Goal: Task Accomplishment & Management: Use online tool/utility

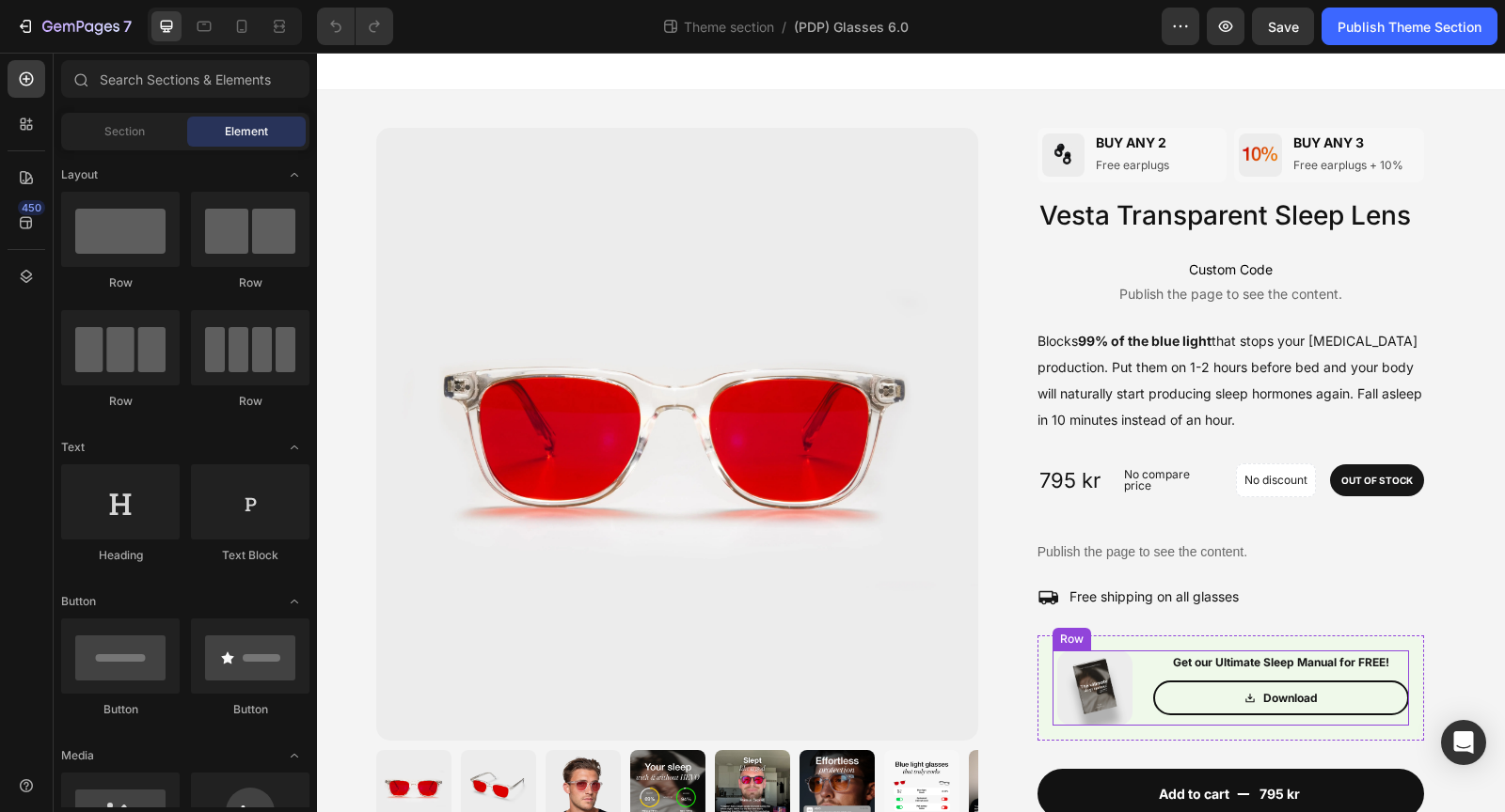
click at [1143, 682] on div "Image Get our Ultimate Sleep Manual for FREE! Text Block Download Button Row" at bounding box center [1231, 688] width 357 height 76
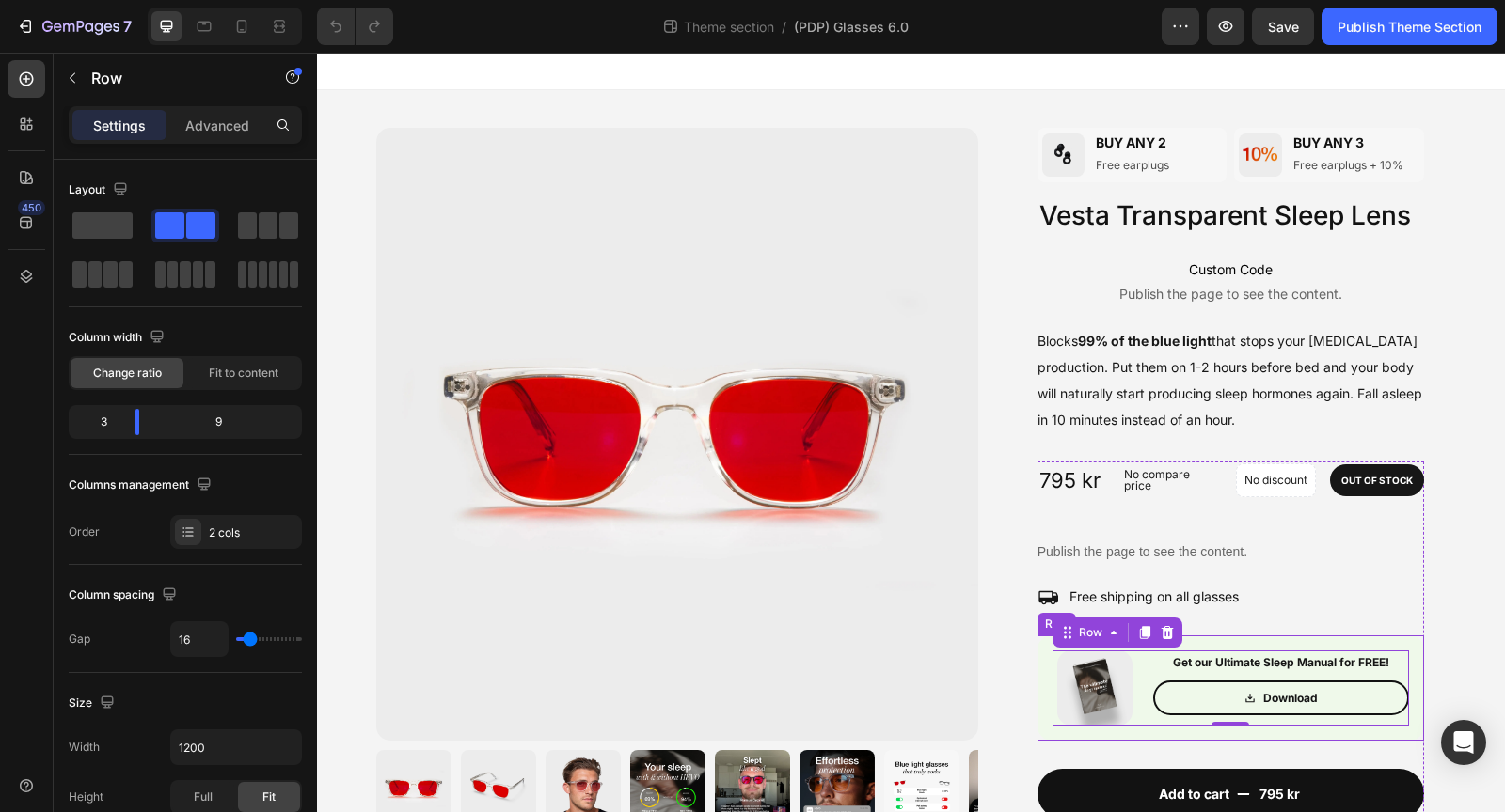
click at [1050, 673] on div "Image Get our Ultimate Sleep Manual for FREE! Text Block Download Button Row 0 …" at bounding box center [1230, 688] width 387 height 106
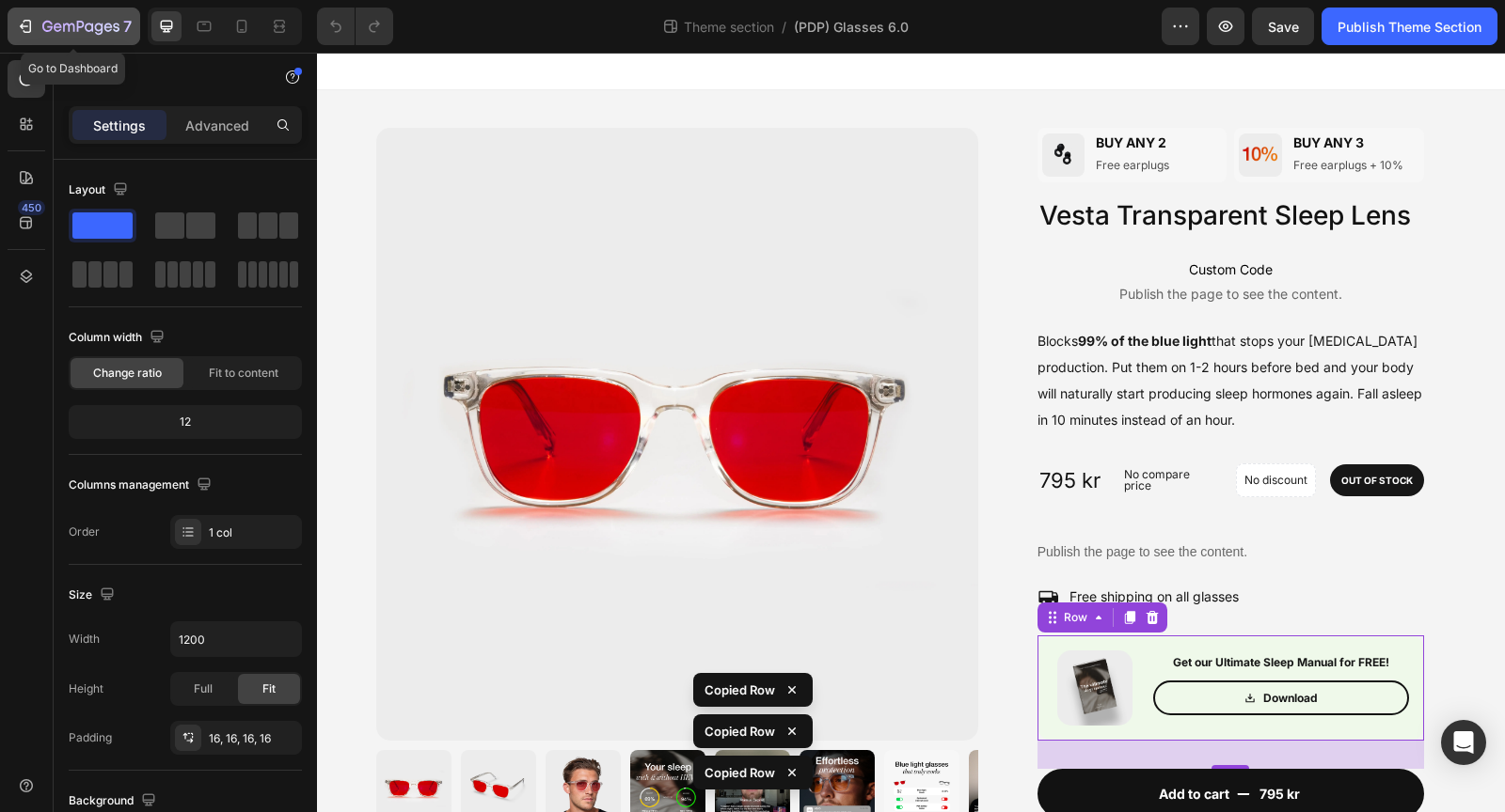
click at [53, 25] on icon "button" at bounding box center [57, 26] width 9 height 9
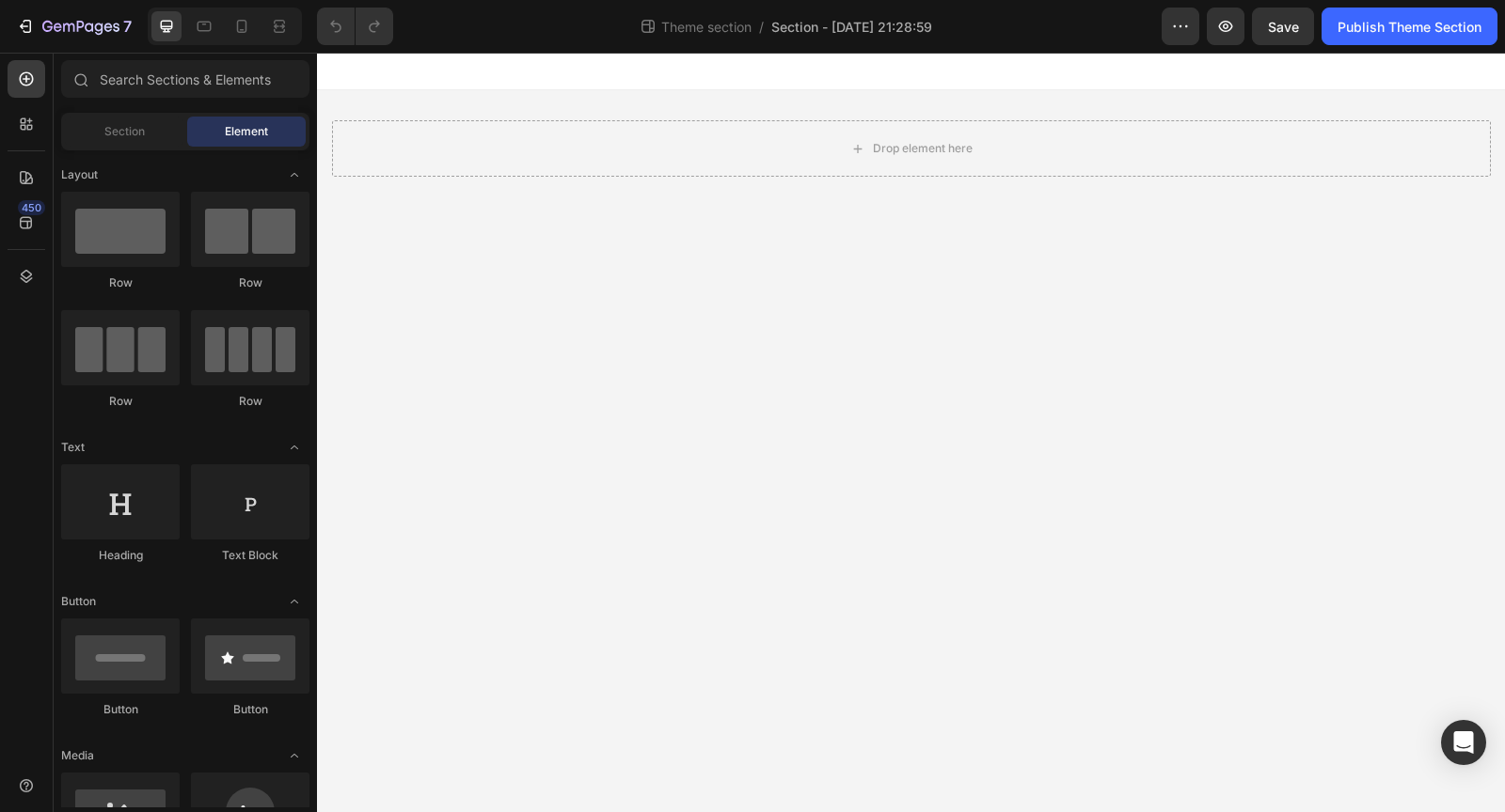
click at [841, 37] on div "Theme section / Section - Aug 27 21:28:59" at bounding box center [784, 26] width 753 height 38
click at [837, 37] on div "Theme section / Section - Aug 27 21:28:59" at bounding box center [784, 26] width 753 height 38
click at [834, 27] on span "Section - Aug 27 21:28:59" at bounding box center [852, 26] width 161 height 19
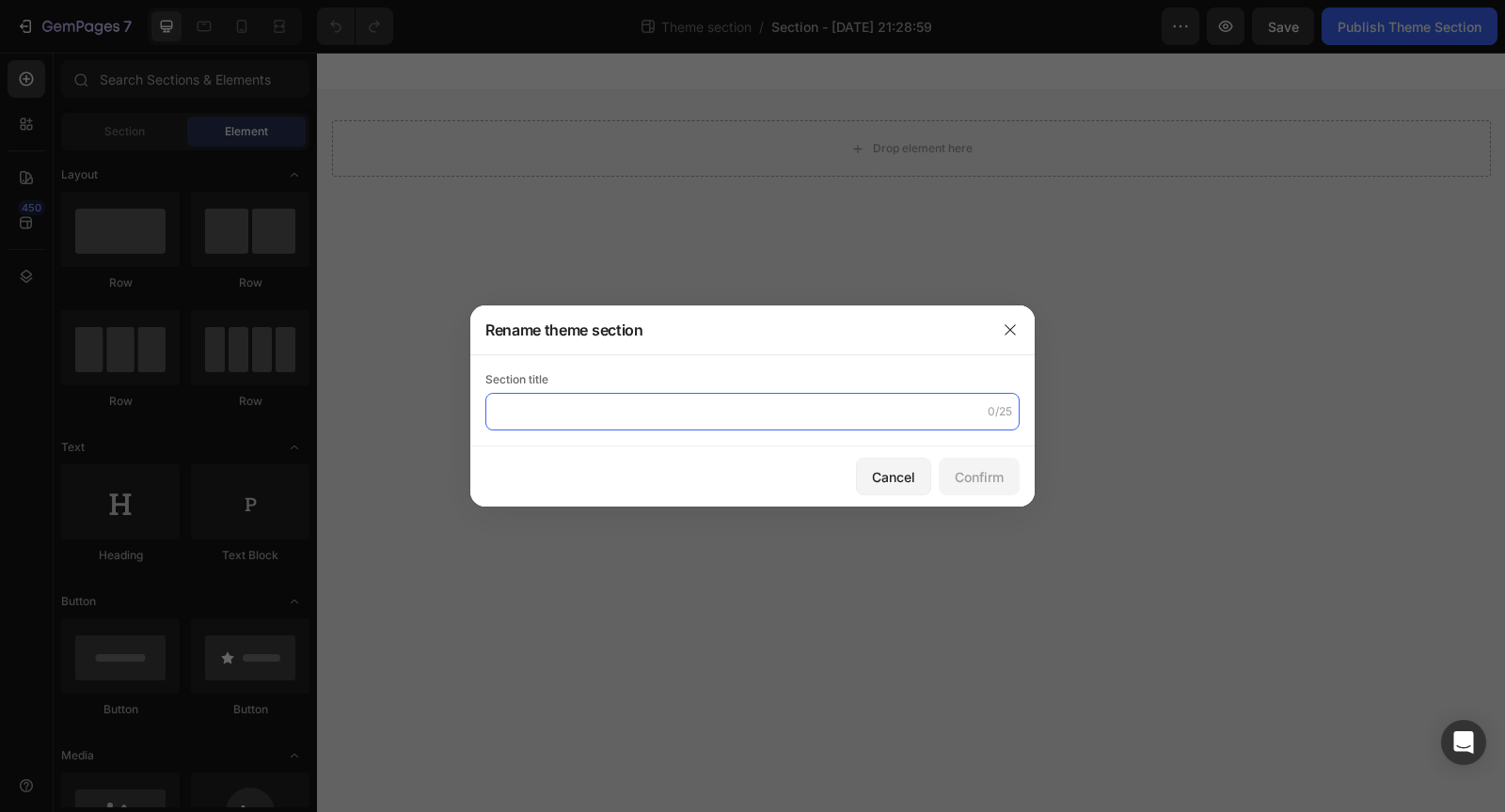
click at [685, 413] on input "text" at bounding box center [752, 412] width 534 height 38
type input "Sleep Manual Hader"
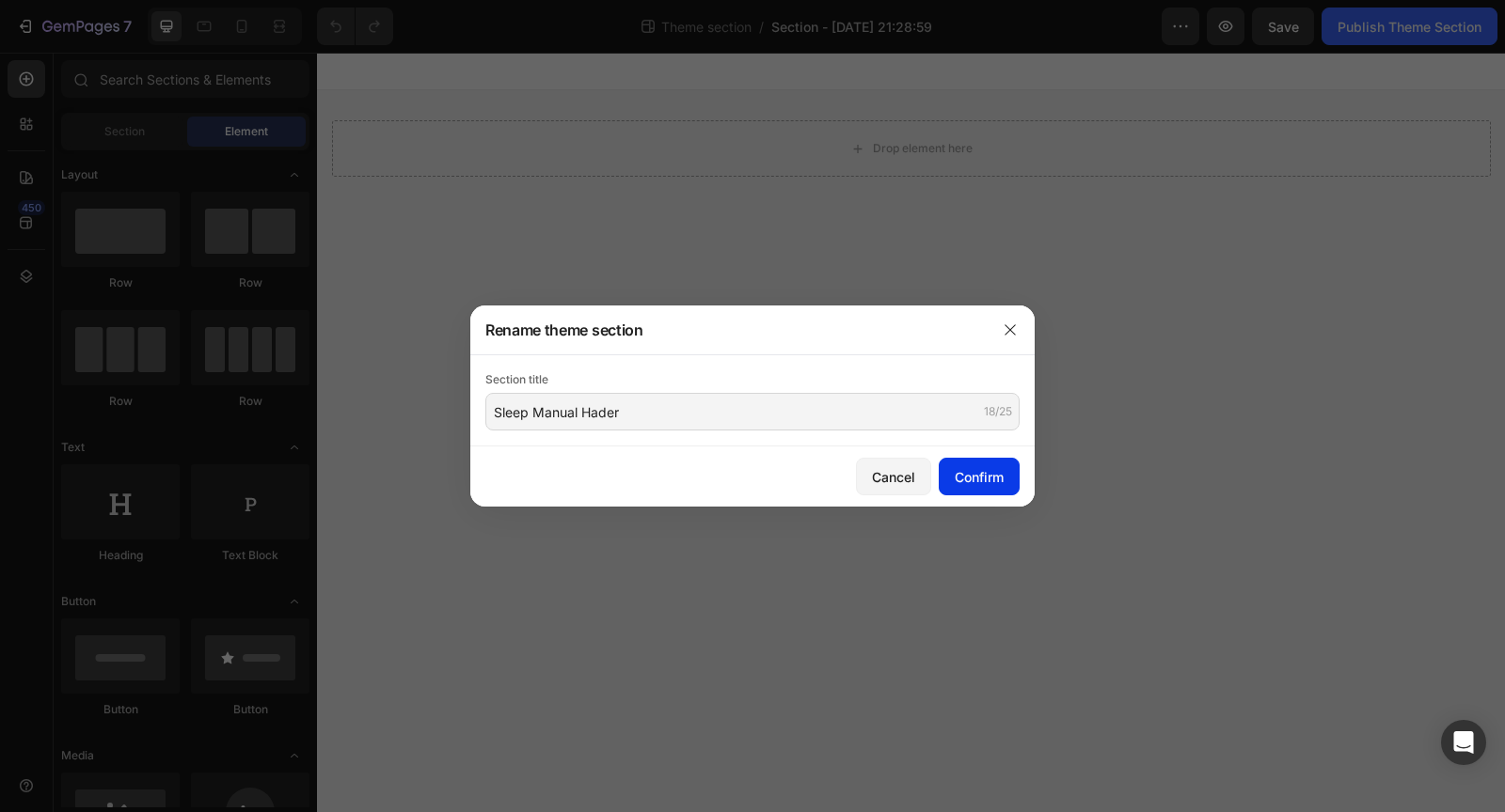
click at [980, 467] on div "Confirm" at bounding box center [979, 477] width 48 height 19
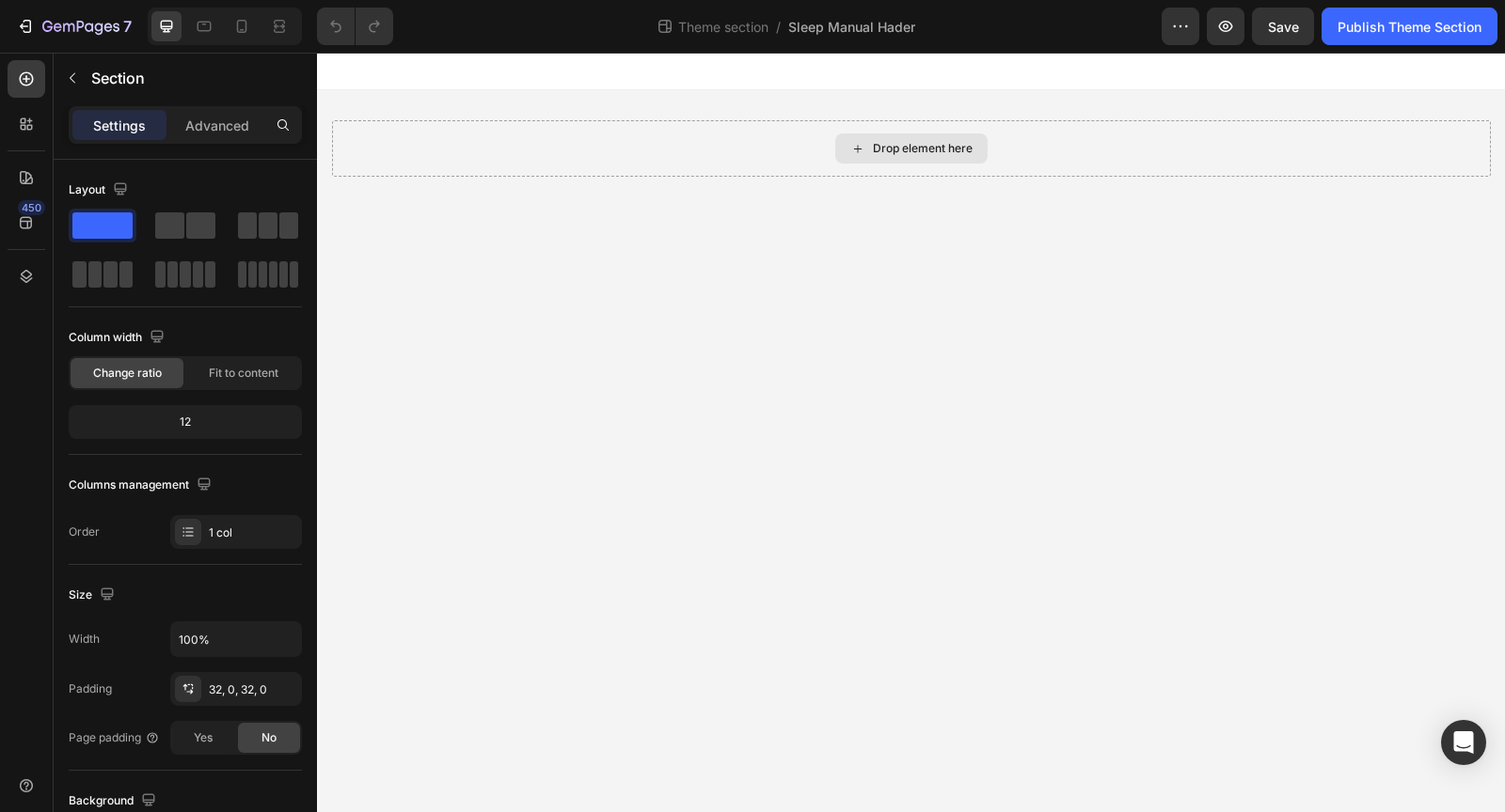
click at [732, 153] on div "Drop element here" at bounding box center [911, 148] width 1158 height 56
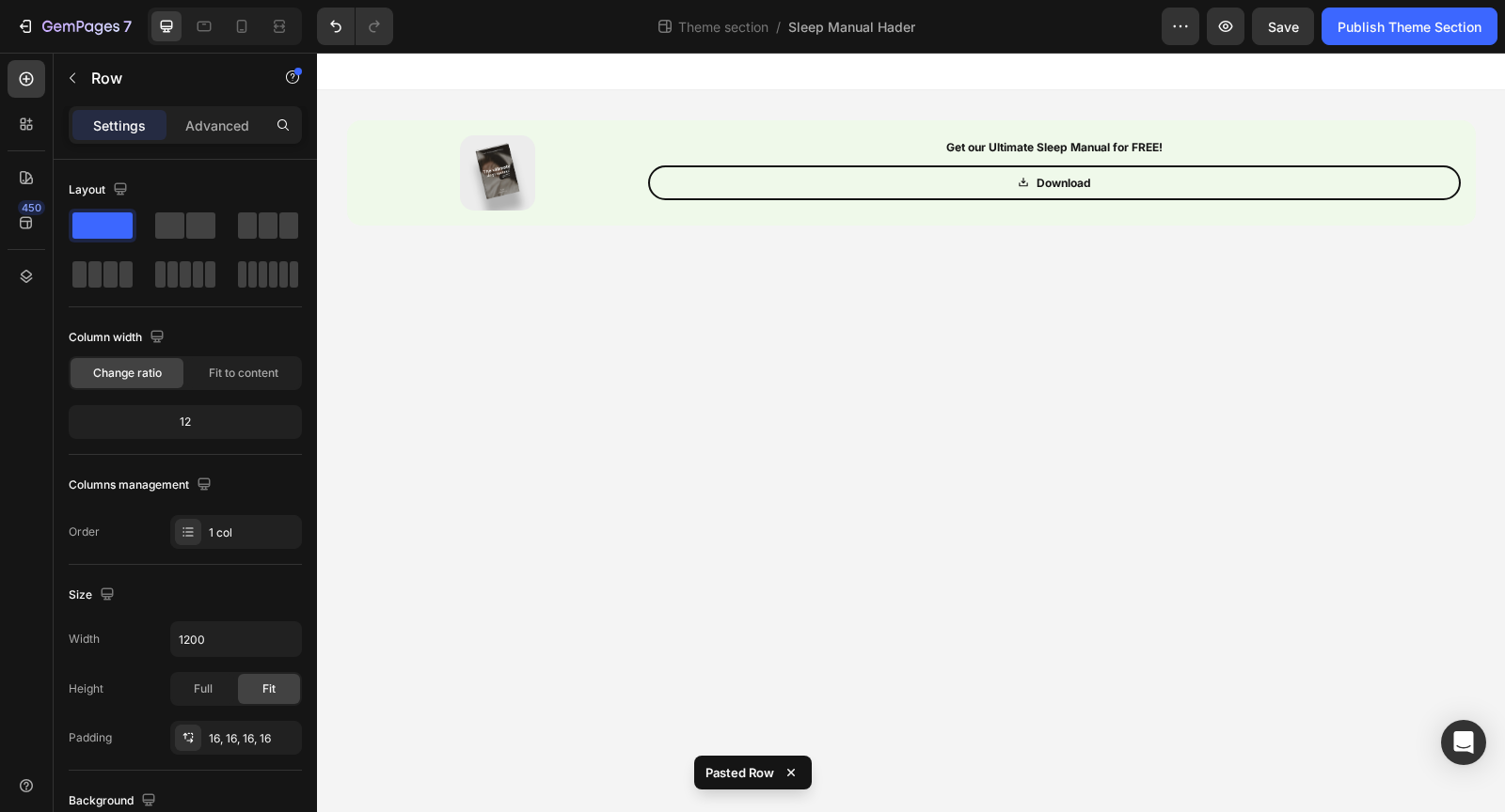
click at [812, 345] on body "Image Get our Ultimate Sleep Manual for FREE! Text Block Download Button Row Ro…" at bounding box center [911, 432] width 1188 height 760
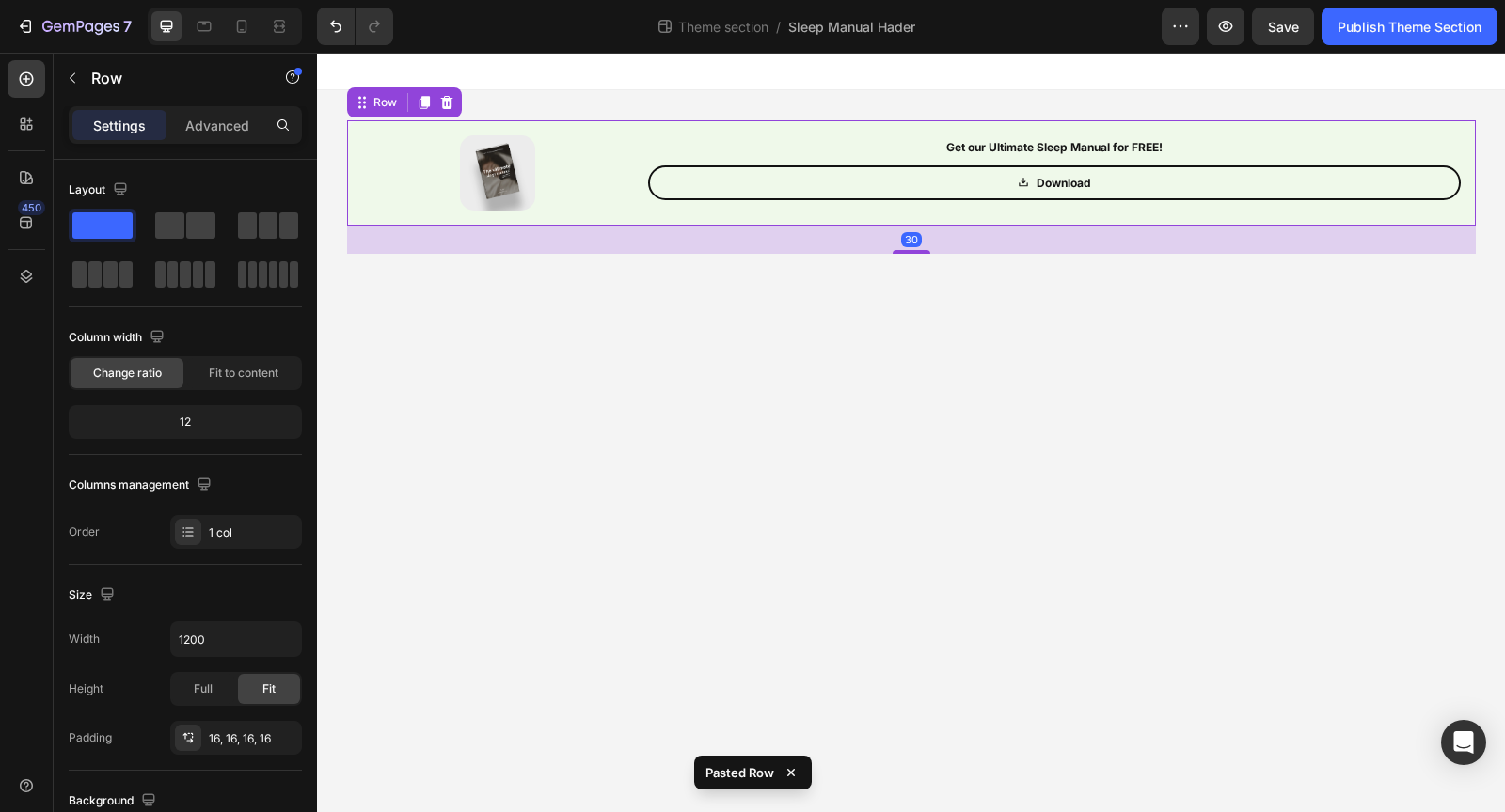
click at [360, 218] on div "Image Get our Ultimate Sleep Manual for FREE! Text Block Download Button Row Ro…" at bounding box center [911, 172] width 1128 height 106
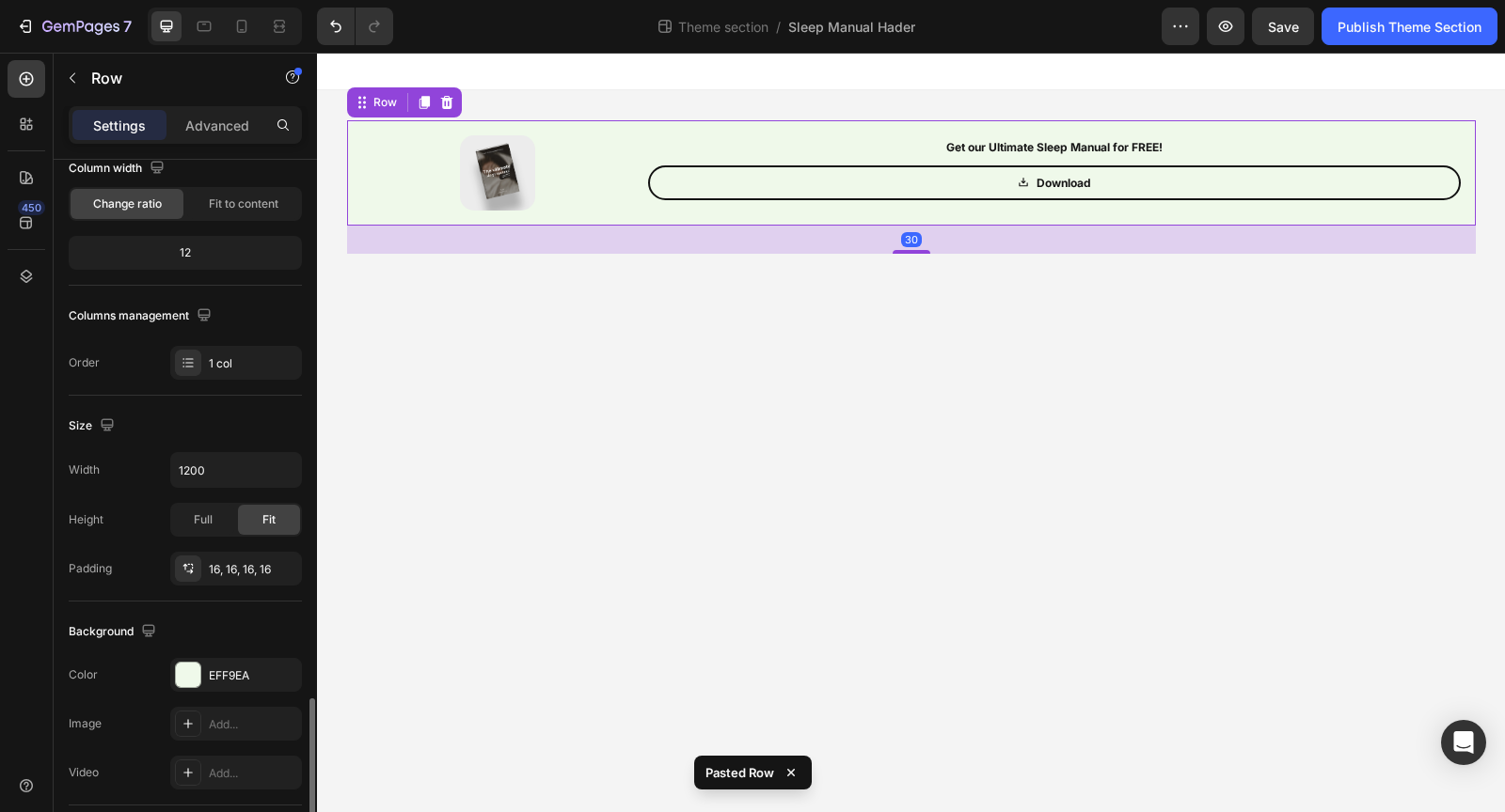
scroll to position [437, 0]
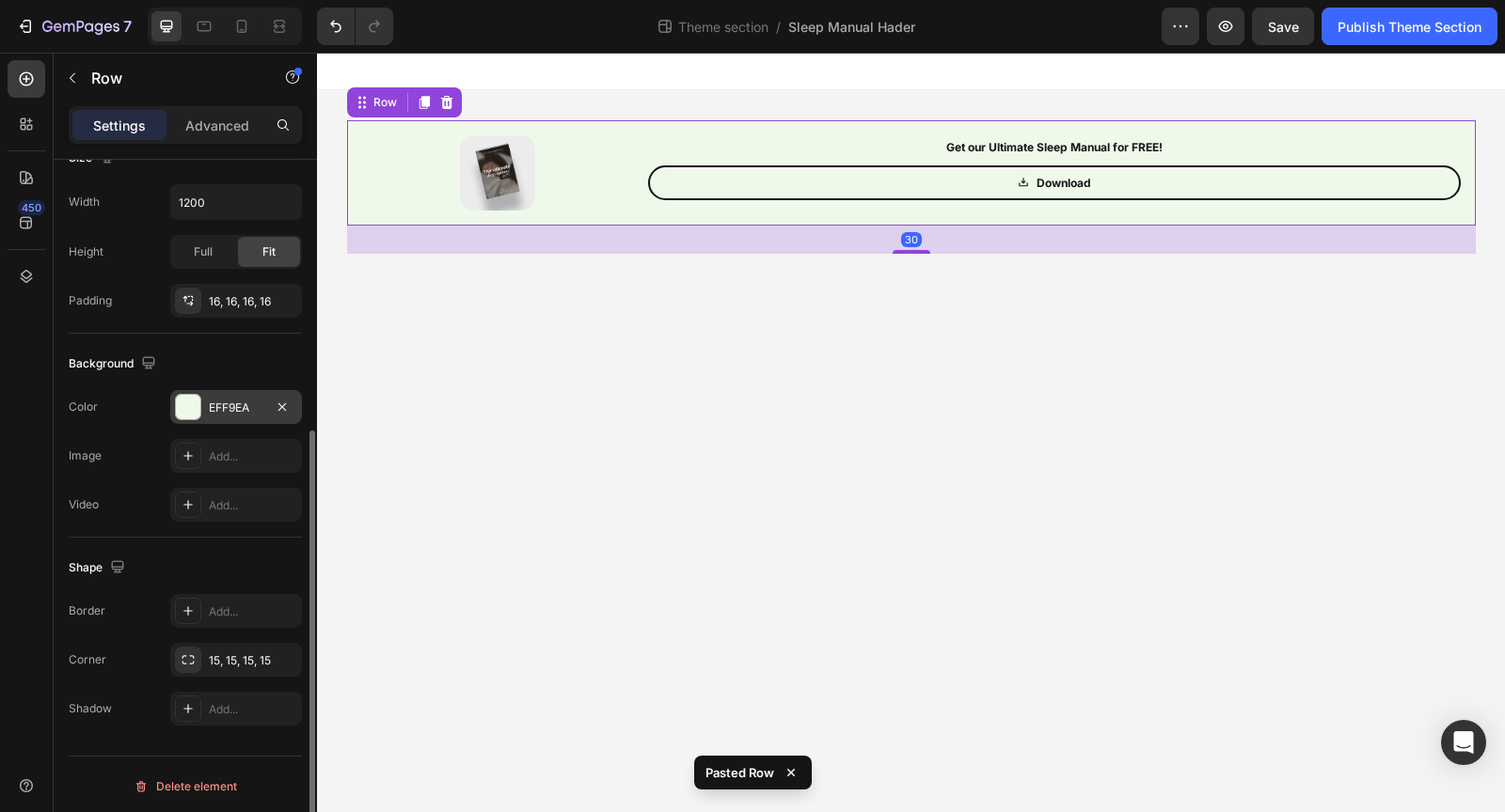
click at [191, 409] on div at bounding box center [187, 407] width 24 height 24
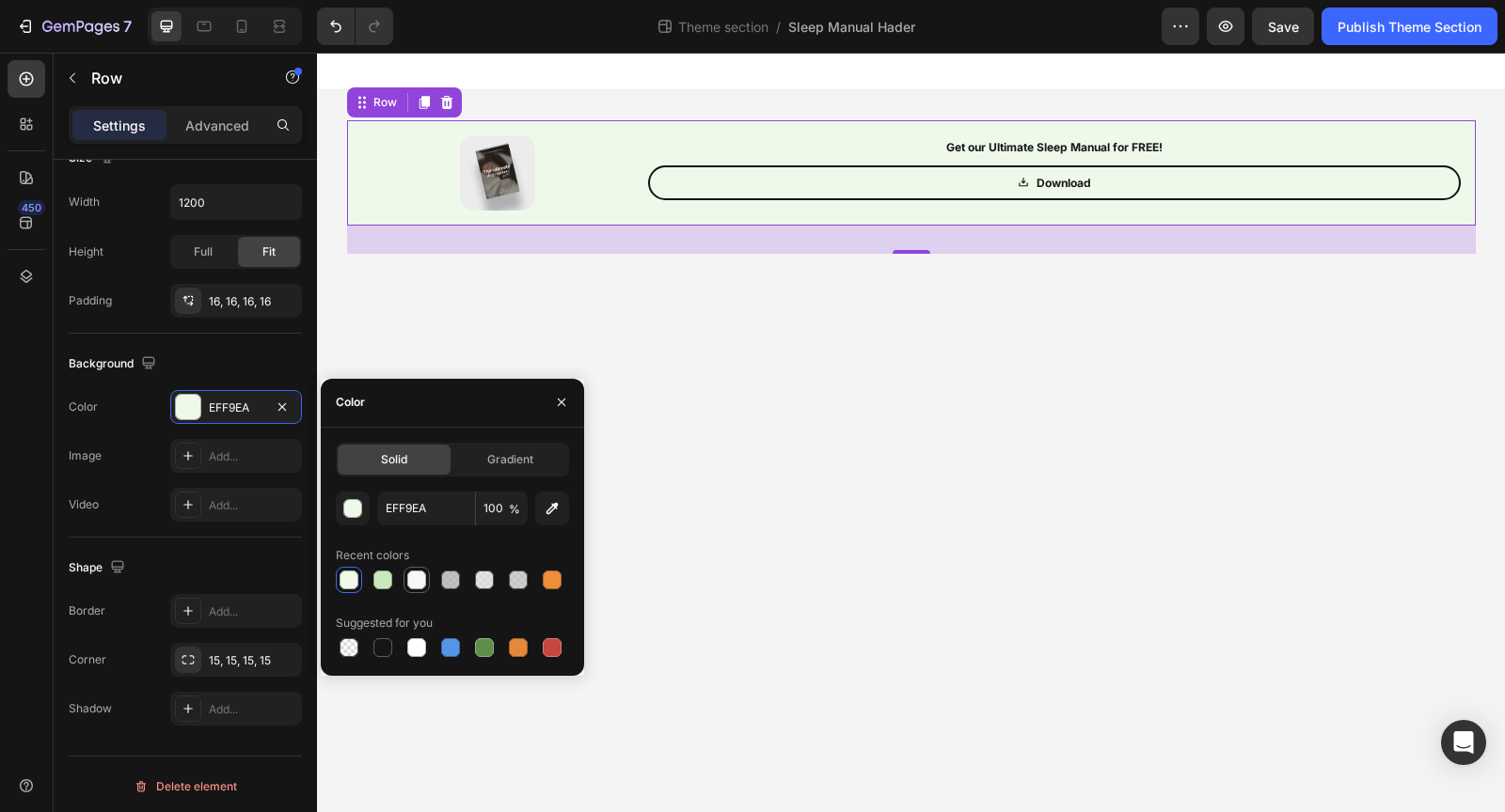
click at [428, 572] on div at bounding box center [416, 579] width 26 height 26
type input "F7F7F7"
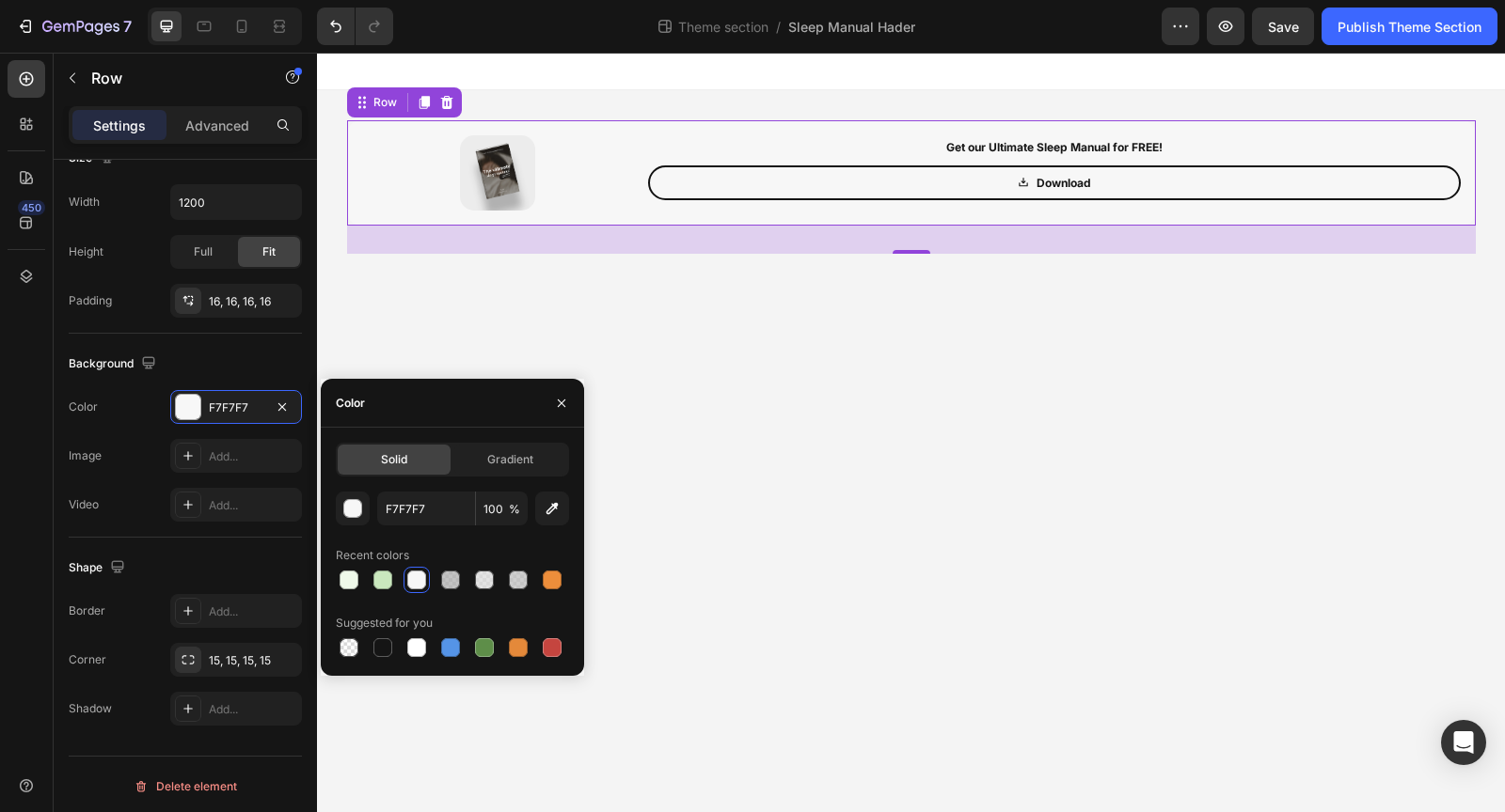
click at [730, 414] on body "Image Get our Ultimate Sleep Manual for FREE! Text Block Download Button Row Ro…" at bounding box center [911, 432] width 1188 height 760
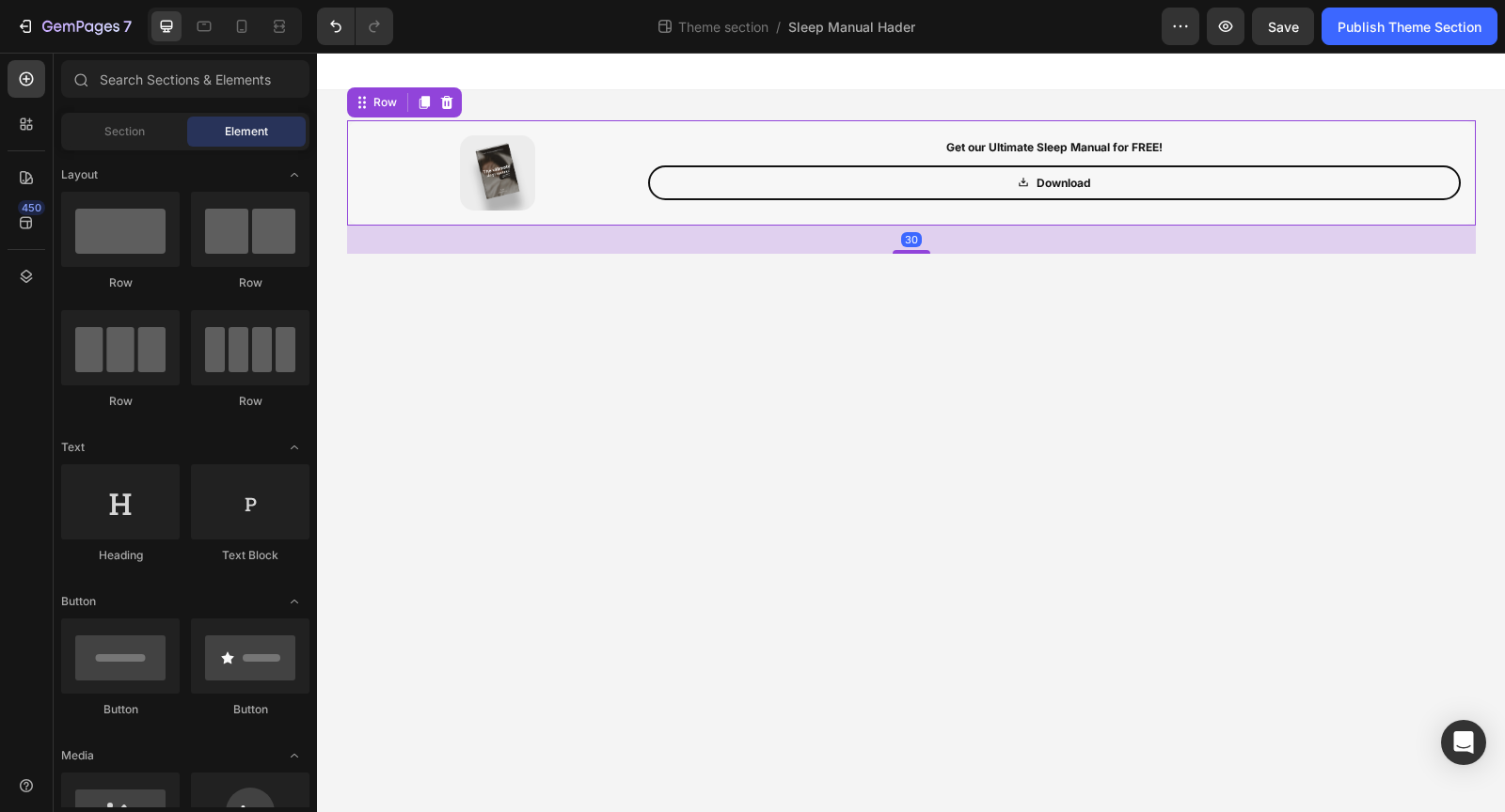
click at [425, 124] on div "Image Get our Ultimate Sleep Manual for FREE! Text Block Download Button Row Ro…" at bounding box center [911, 172] width 1128 height 106
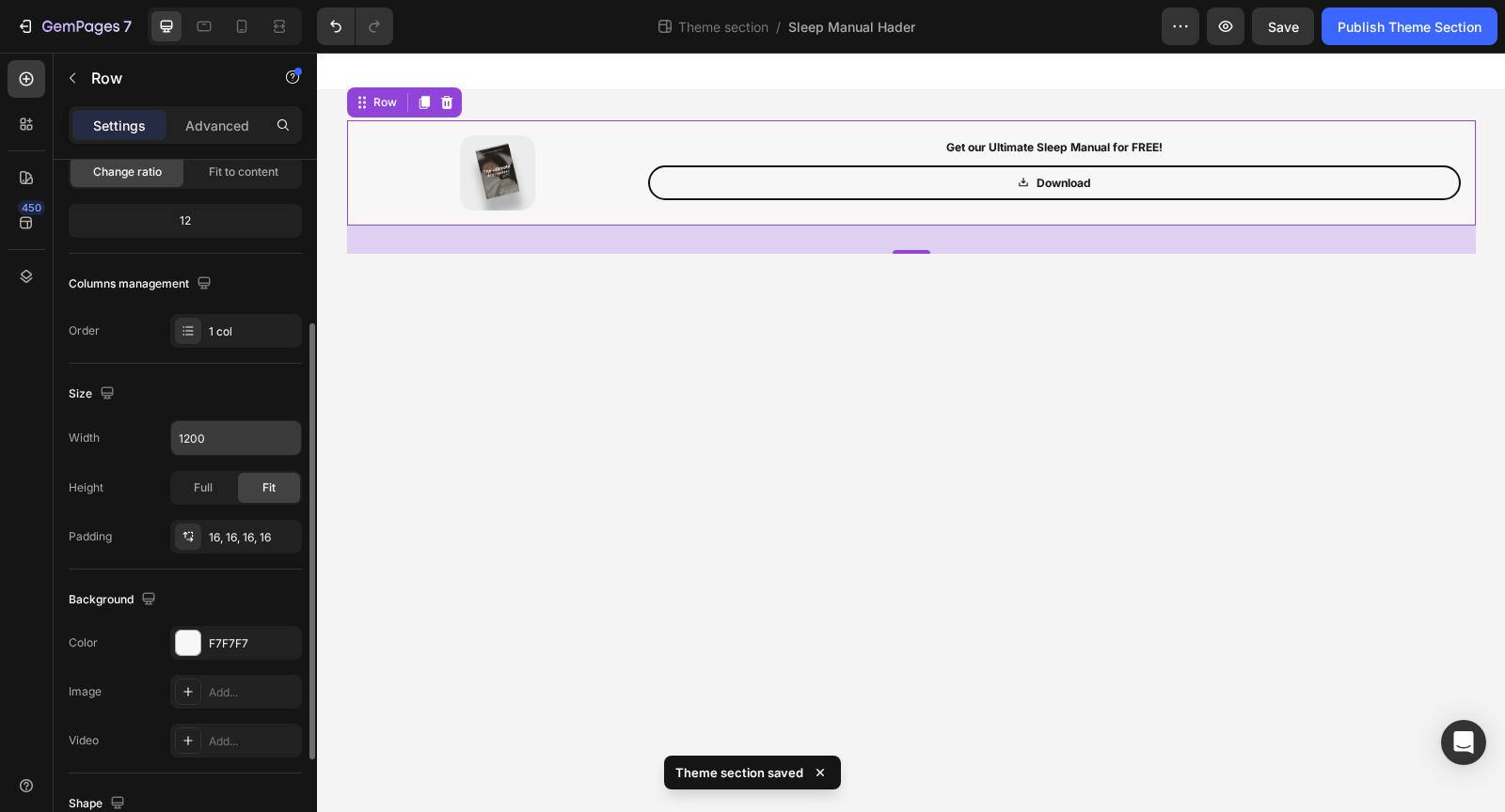
scroll to position [178, 0]
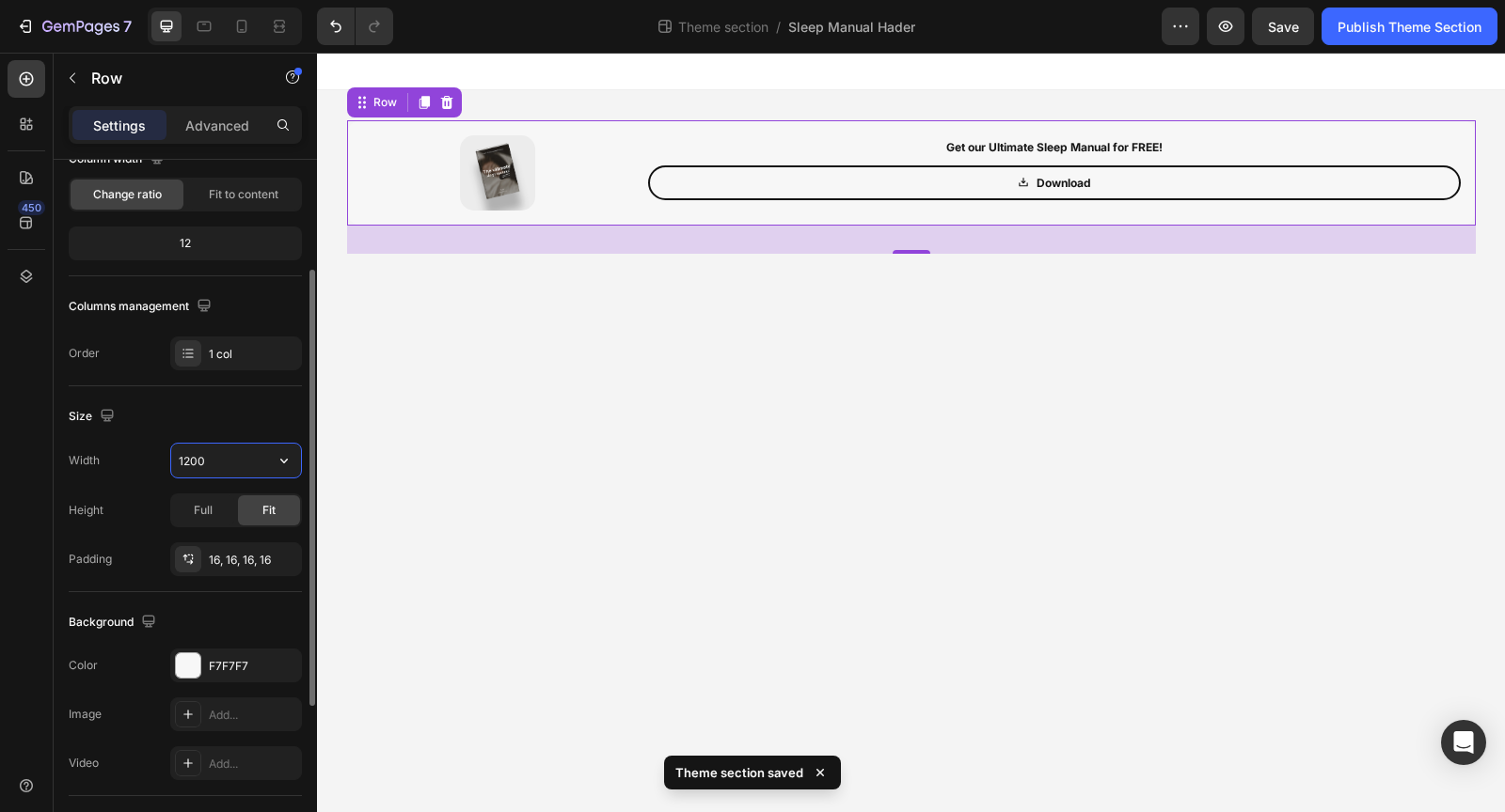
click at [246, 465] on input "1200" at bounding box center [236, 460] width 130 height 34
click at [291, 463] on icon "button" at bounding box center [283, 460] width 18 height 18
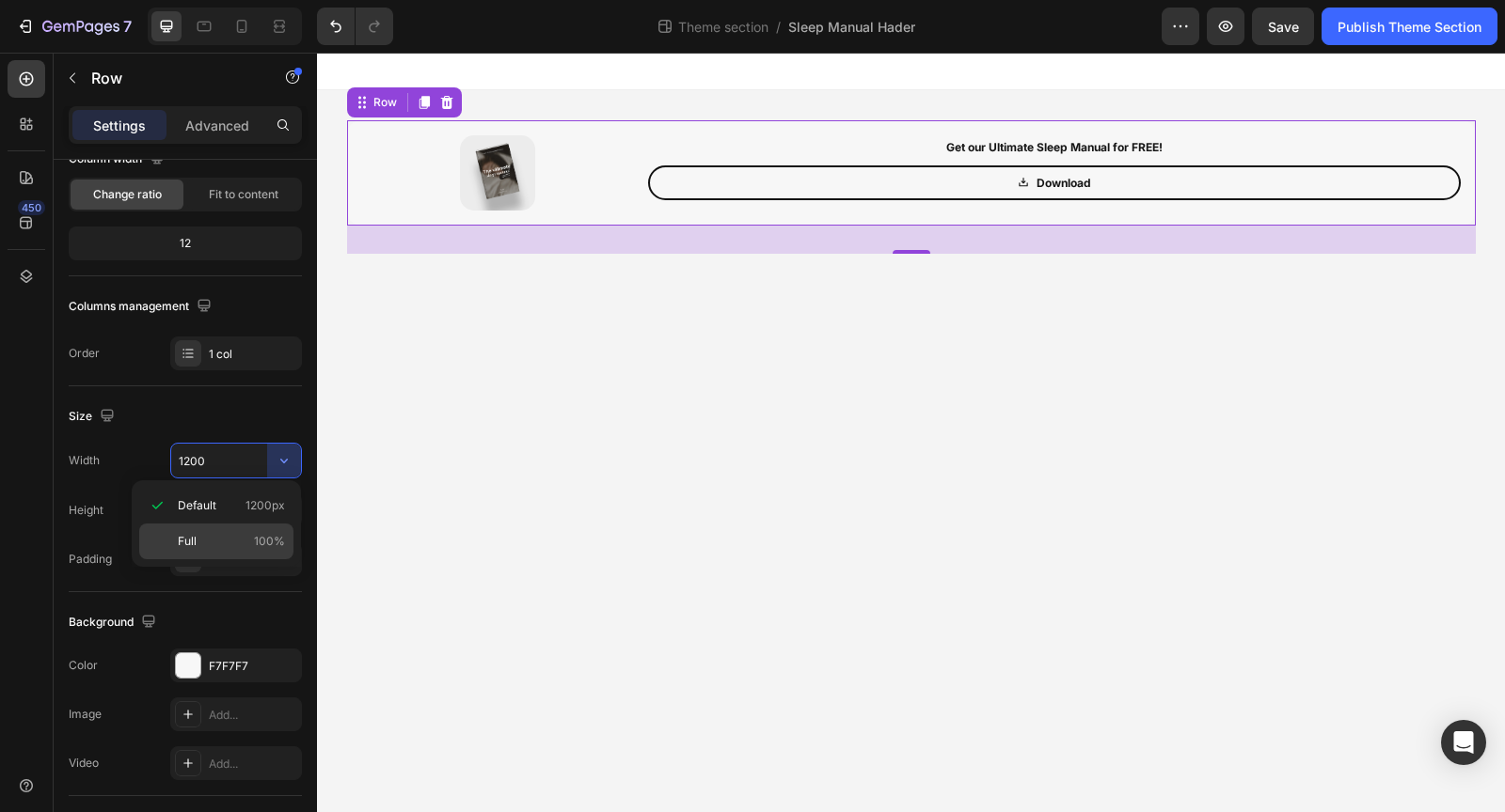
click at [247, 524] on div "Full 100%" at bounding box center [216, 541] width 154 height 36
type input "100%"
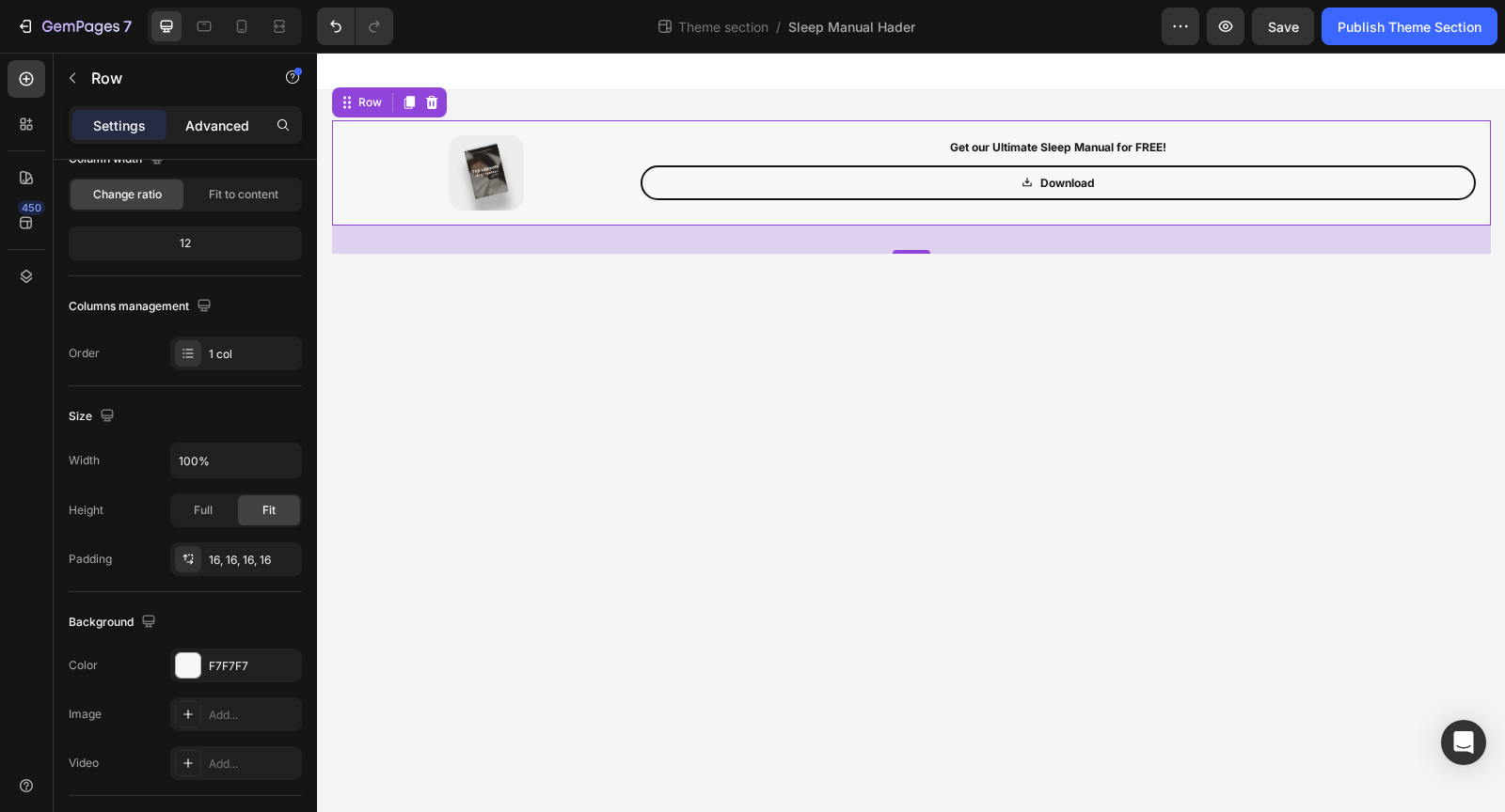
click at [212, 118] on p "Advanced" at bounding box center [217, 125] width 64 height 19
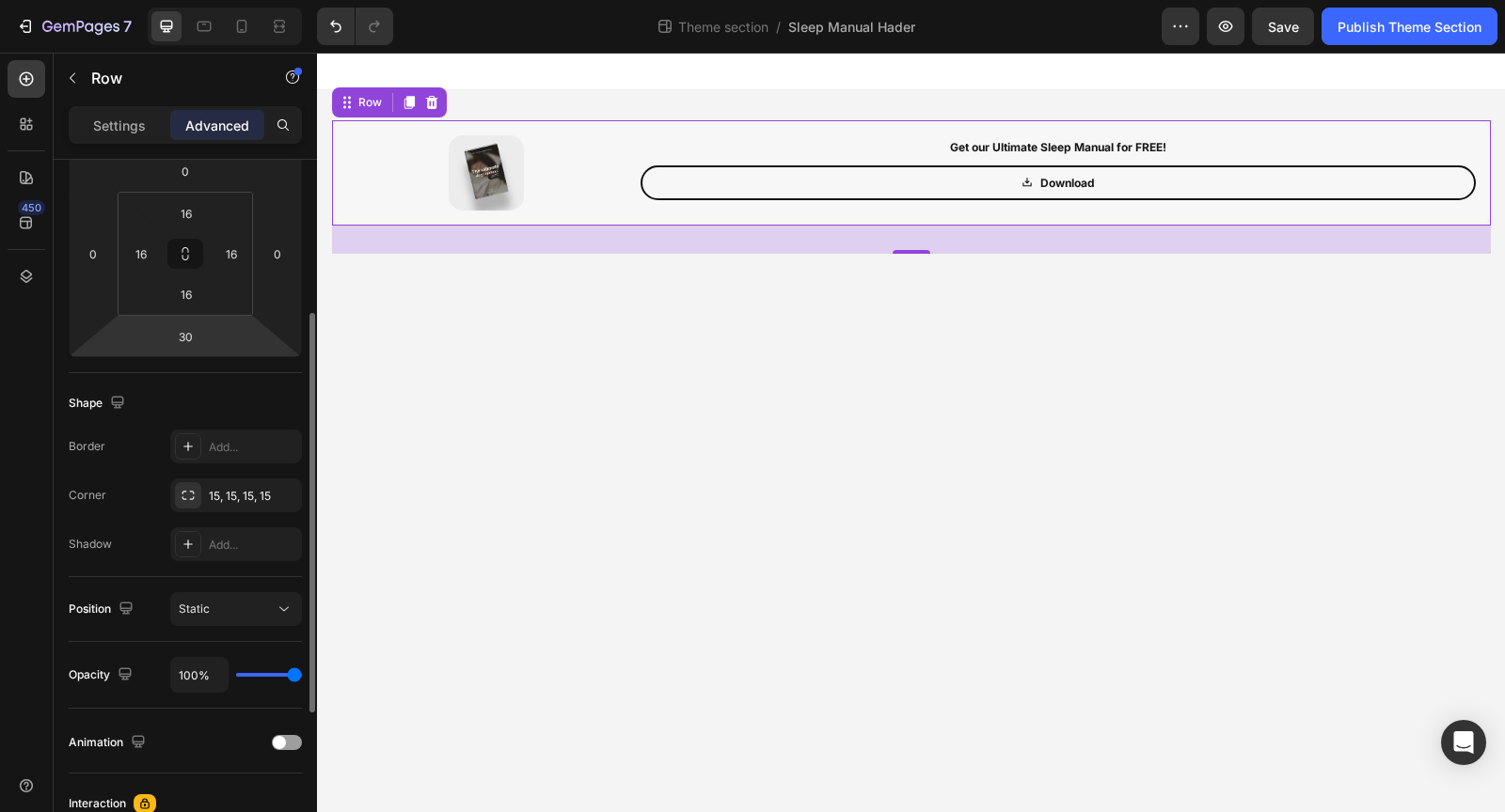
scroll to position [270, 0]
click at [252, 496] on div "15, 15, 15, 15" at bounding box center [235, 495] width 54 height 16
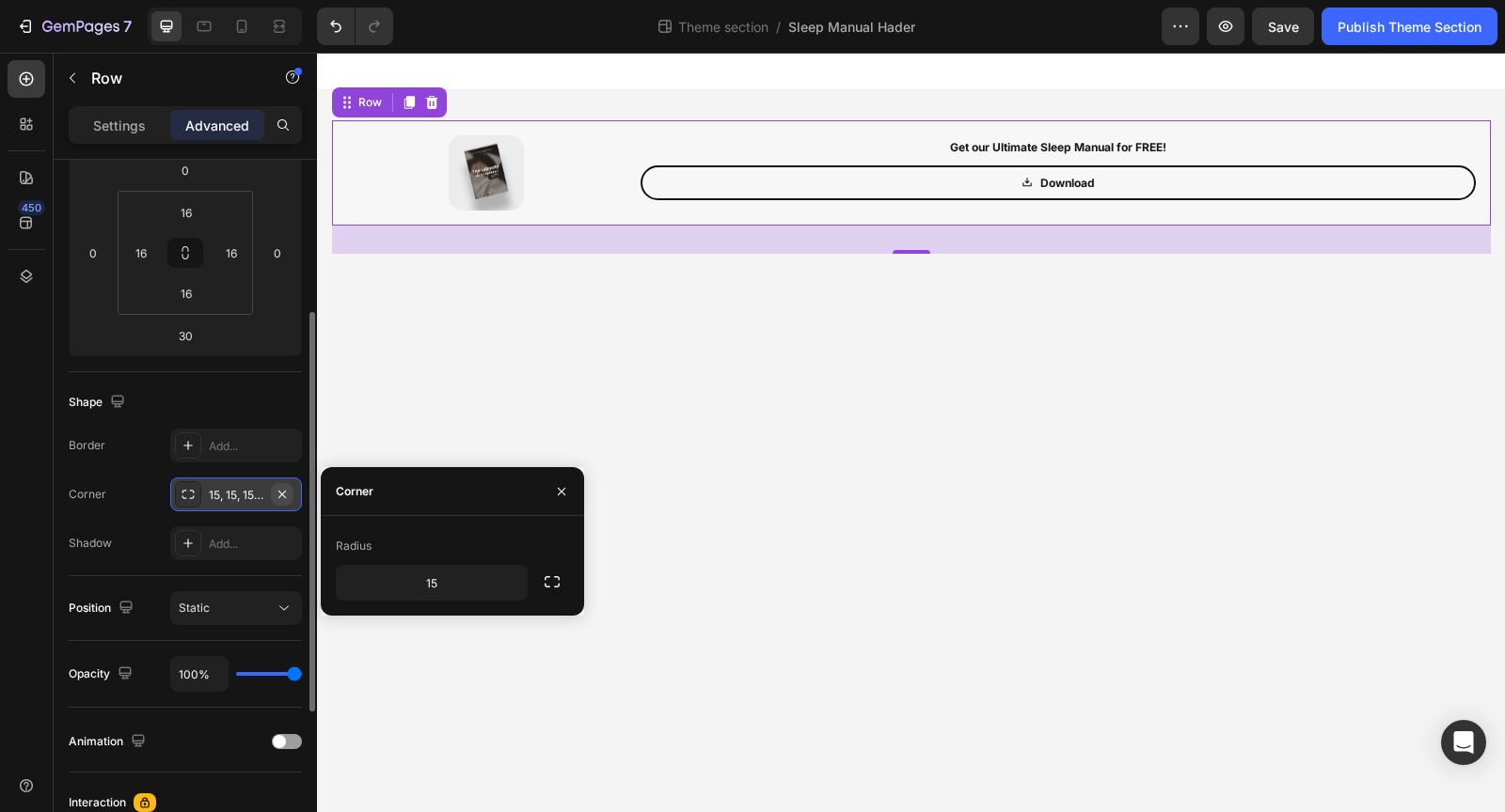
click at [286, 489] on icon "button" at bounding box center [282, 495] width 16 height 16
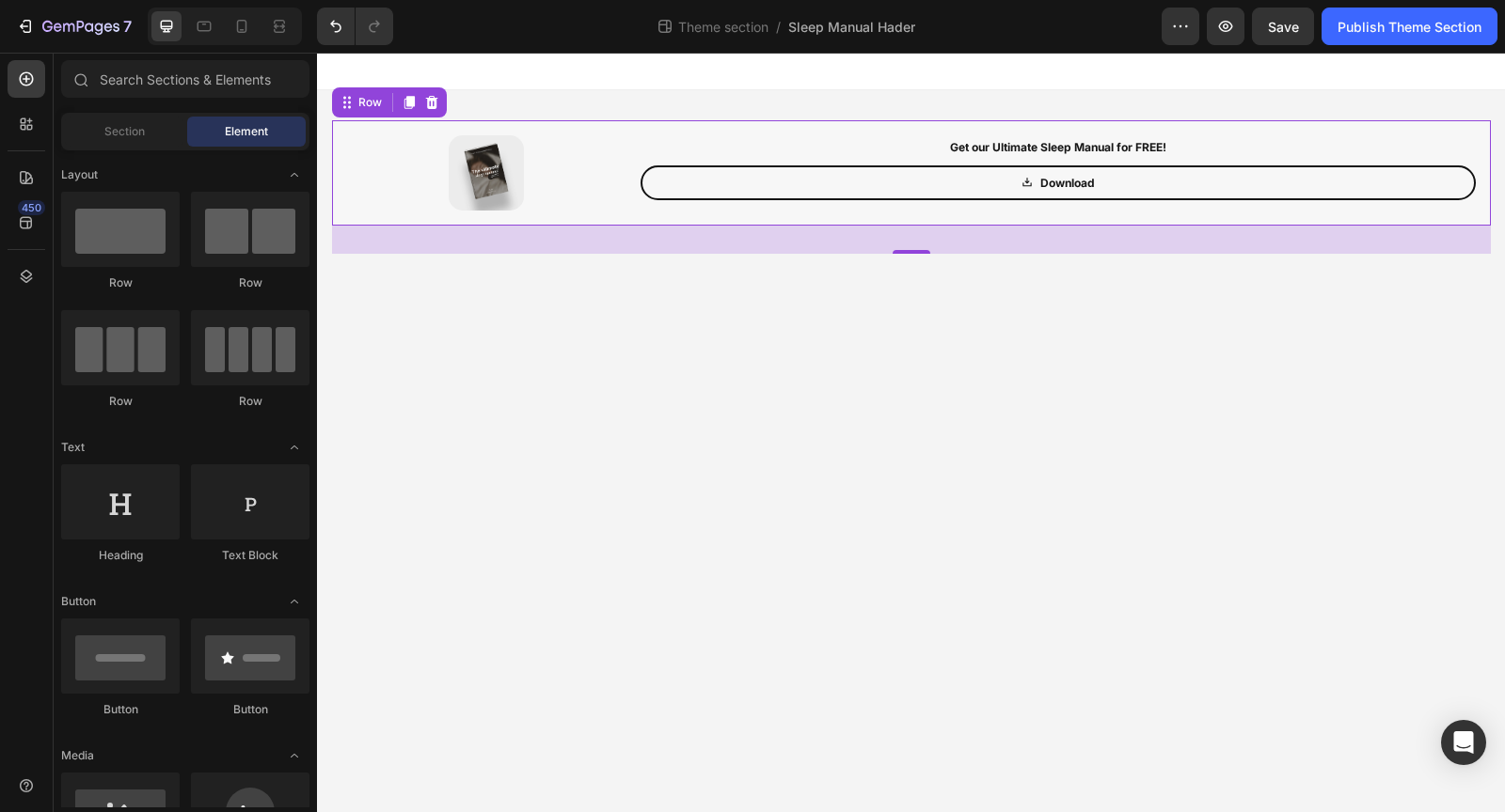
click at [503, 422] on body "Image Get our Ultimate Sleep Manual for FREE! Text Block Download Button Row Ro…" at bounding box center [911, 432] width 1188 height 760
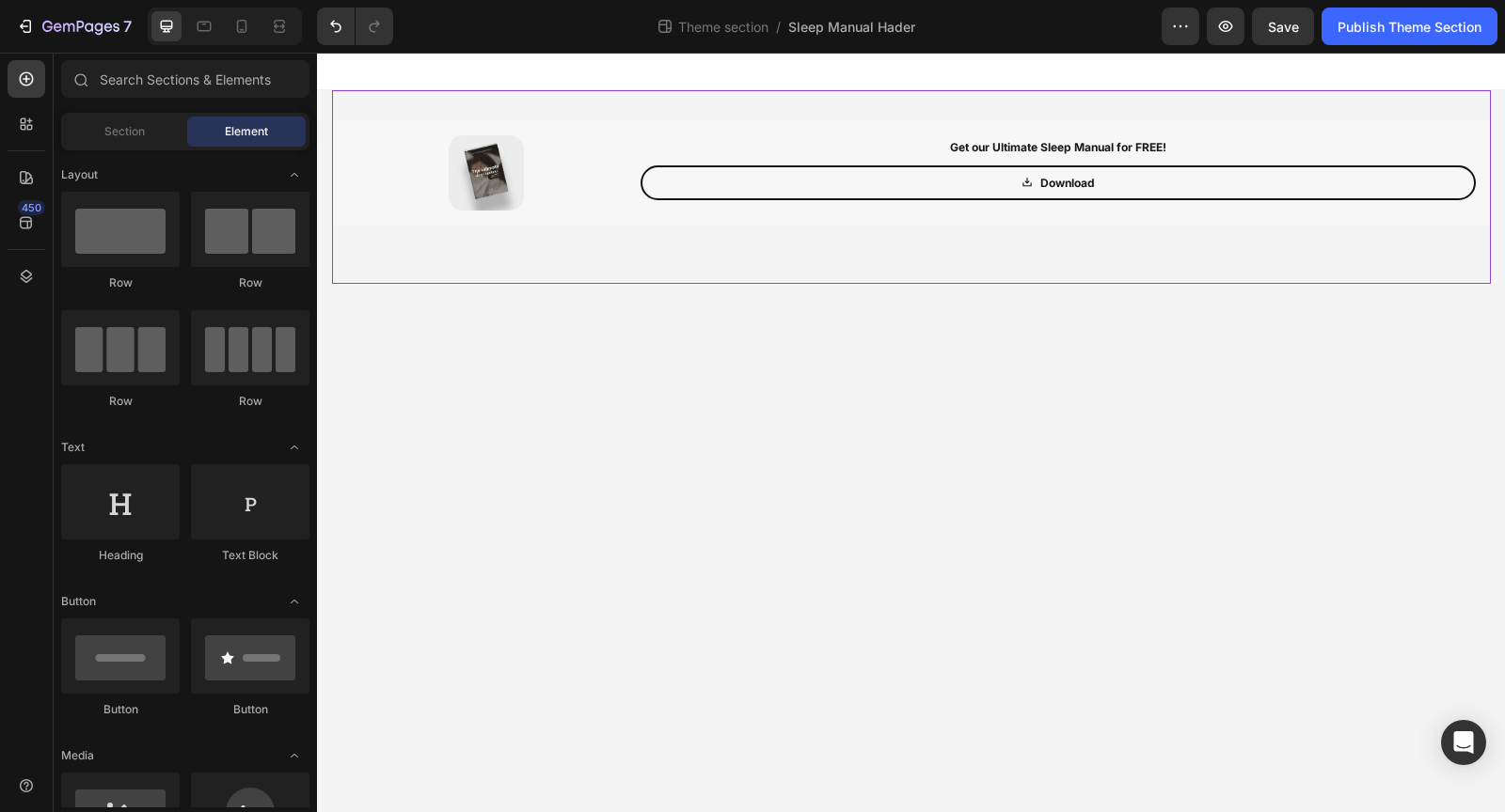
click at [395, 112] on div "Image Get our Ultimate Sleep Manual for FREE! Text Block Download Button Row Row" at bounding box center [911, 187] width 1158 height 194
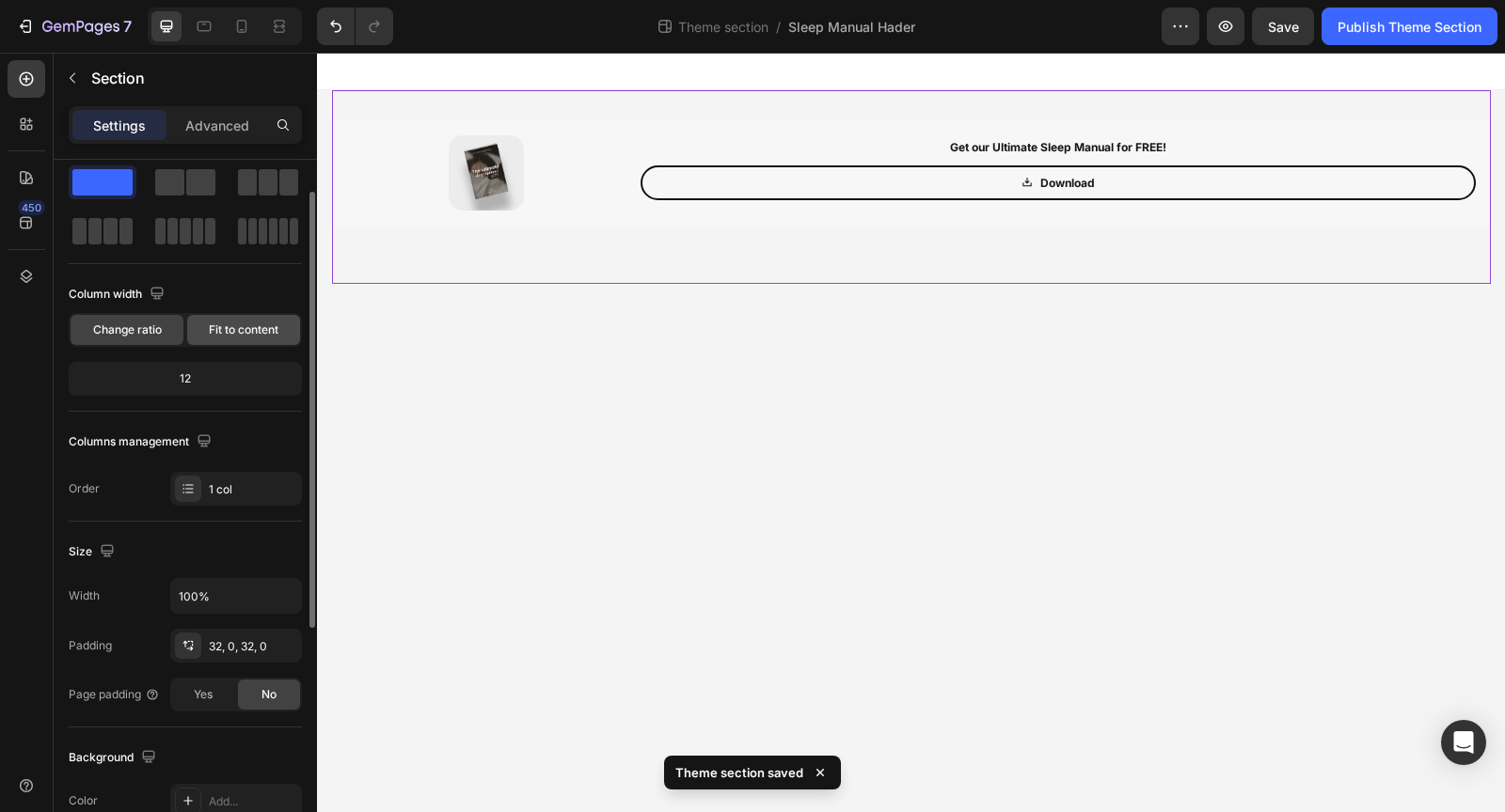
scroll to position [47, 0]
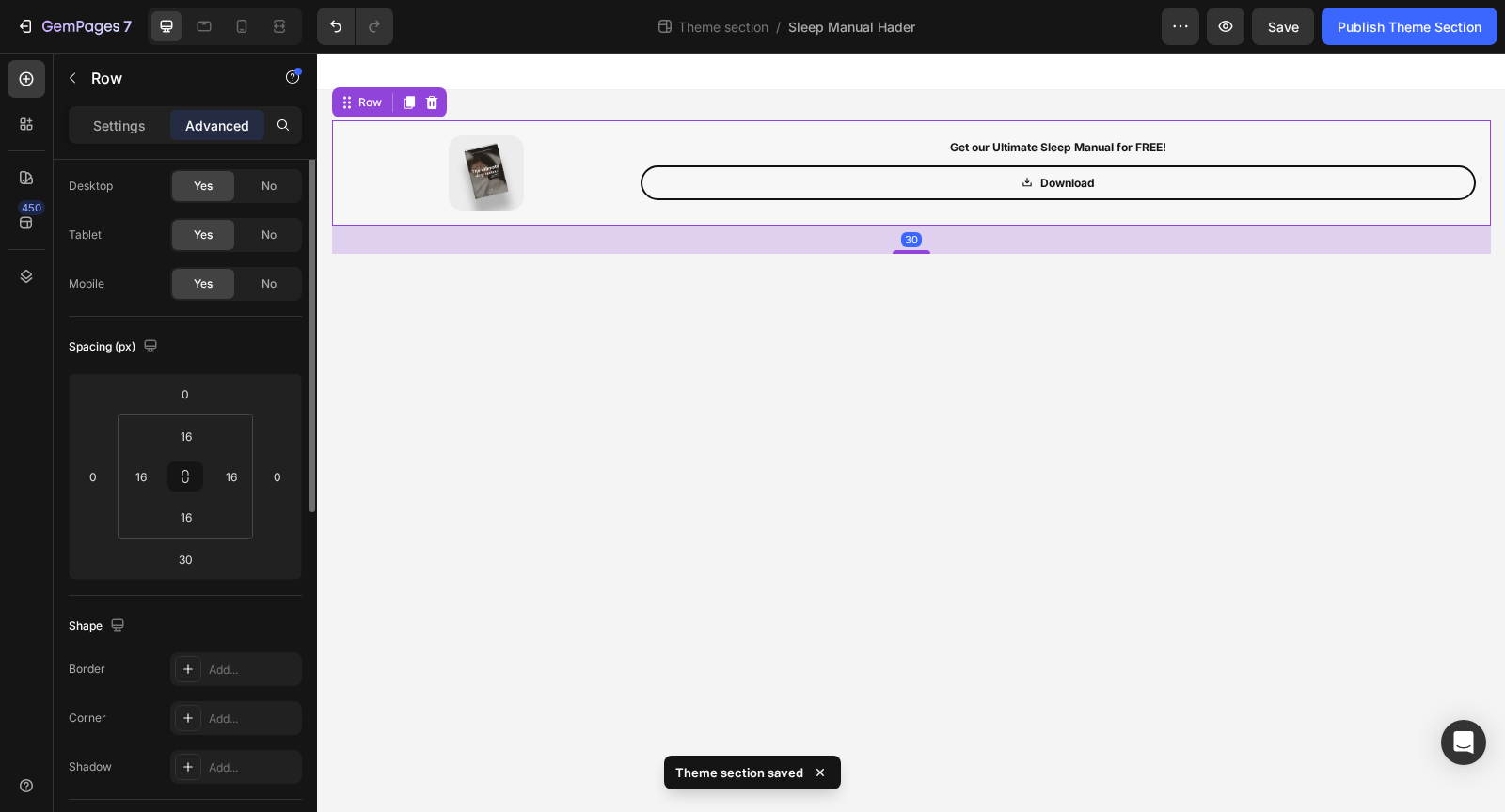
click at [363, 216] on div "Image Get our Ultimate Sleep Manual for FREE! Text Block Download Button Row Ro…" at bounding box center [911, 172] width 1158 height 106
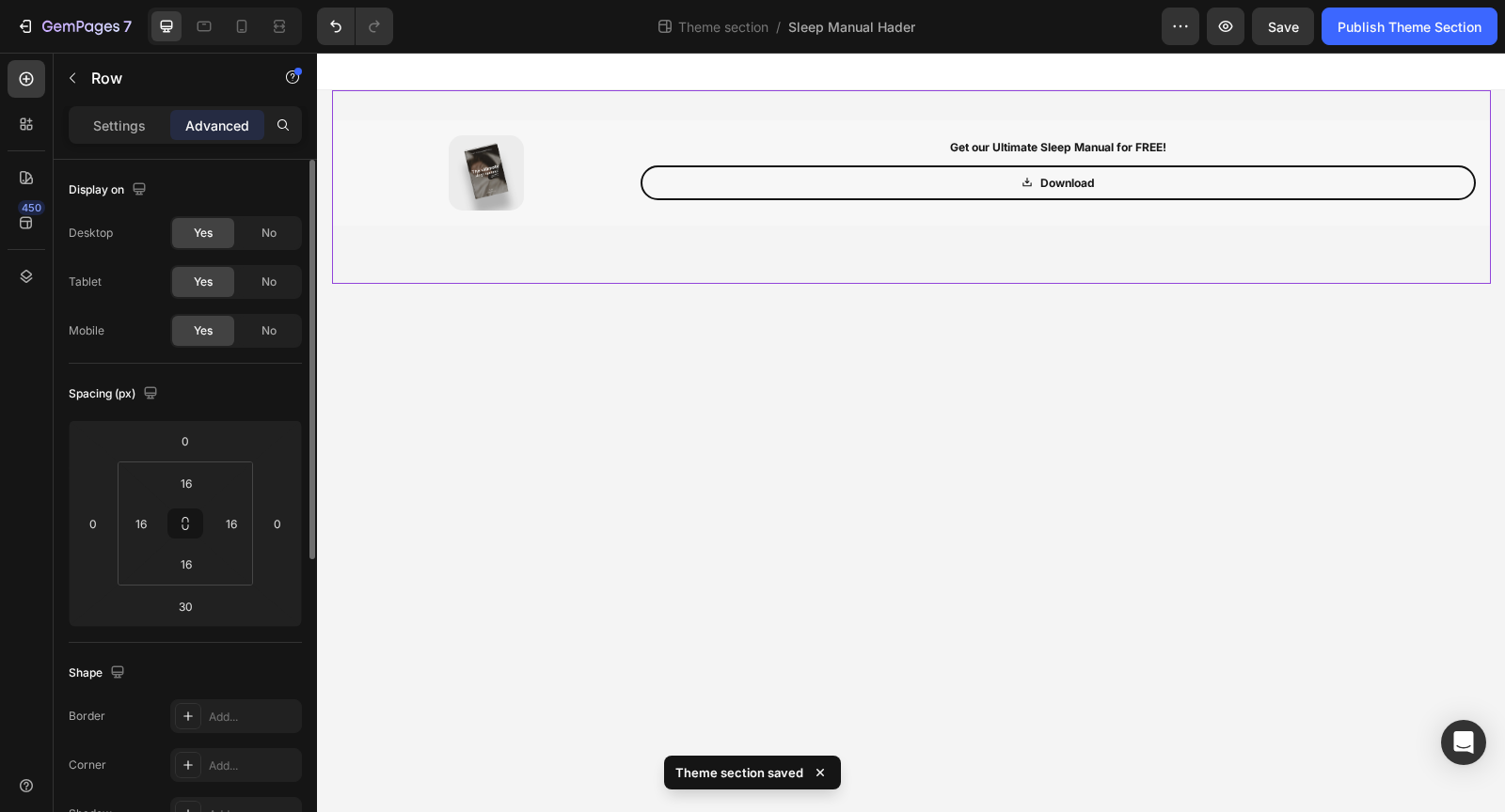
click at [488, 111] on div "Image Get our Ultimate Sleep Manual for FREE! Text Block Download Button Row Row" at bounding box center [911, 187] width 1158 height 194
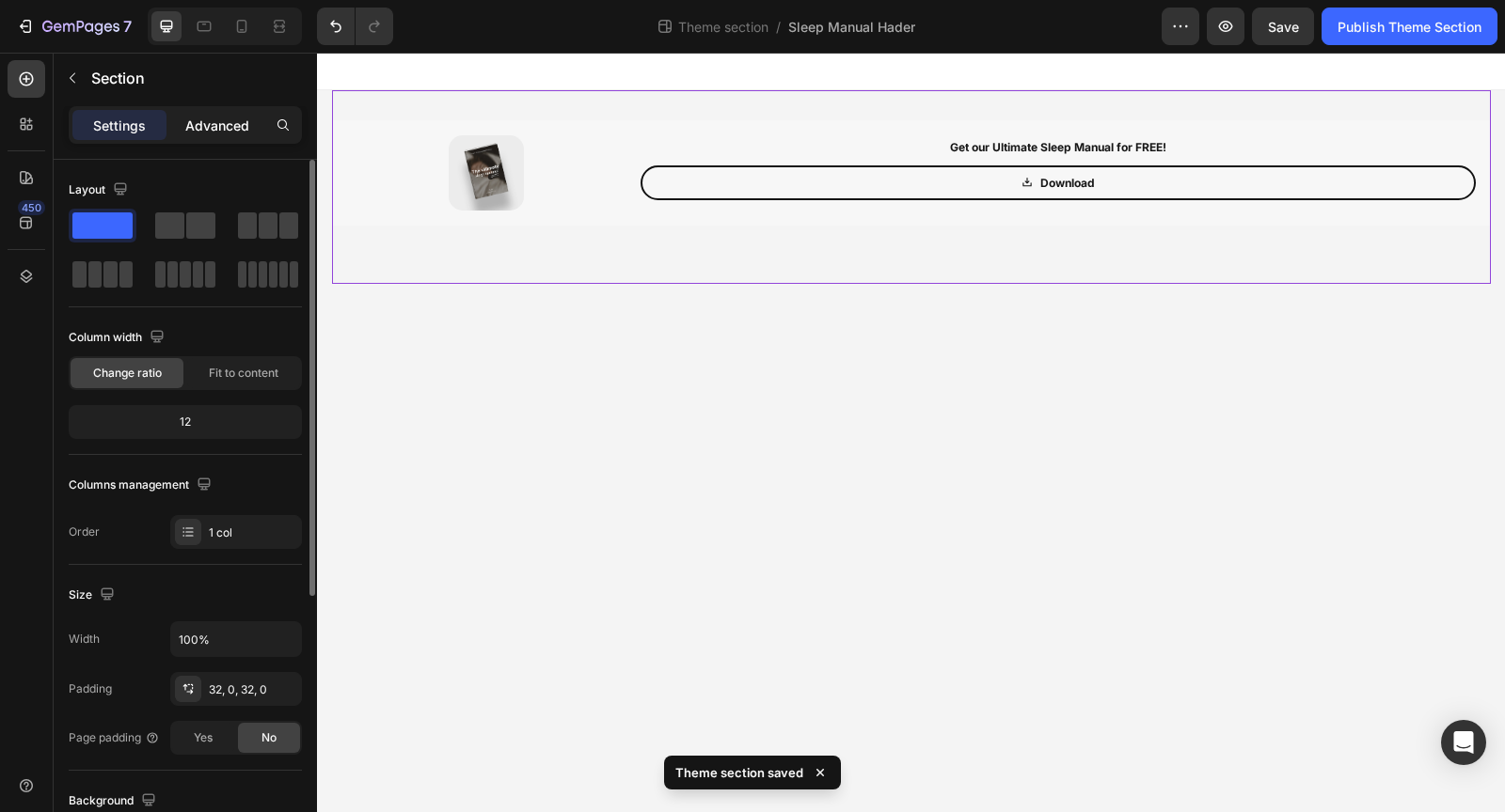
click at [210, 122] on p "Advanced" at bounding box center [217, 125] width 64 height 19
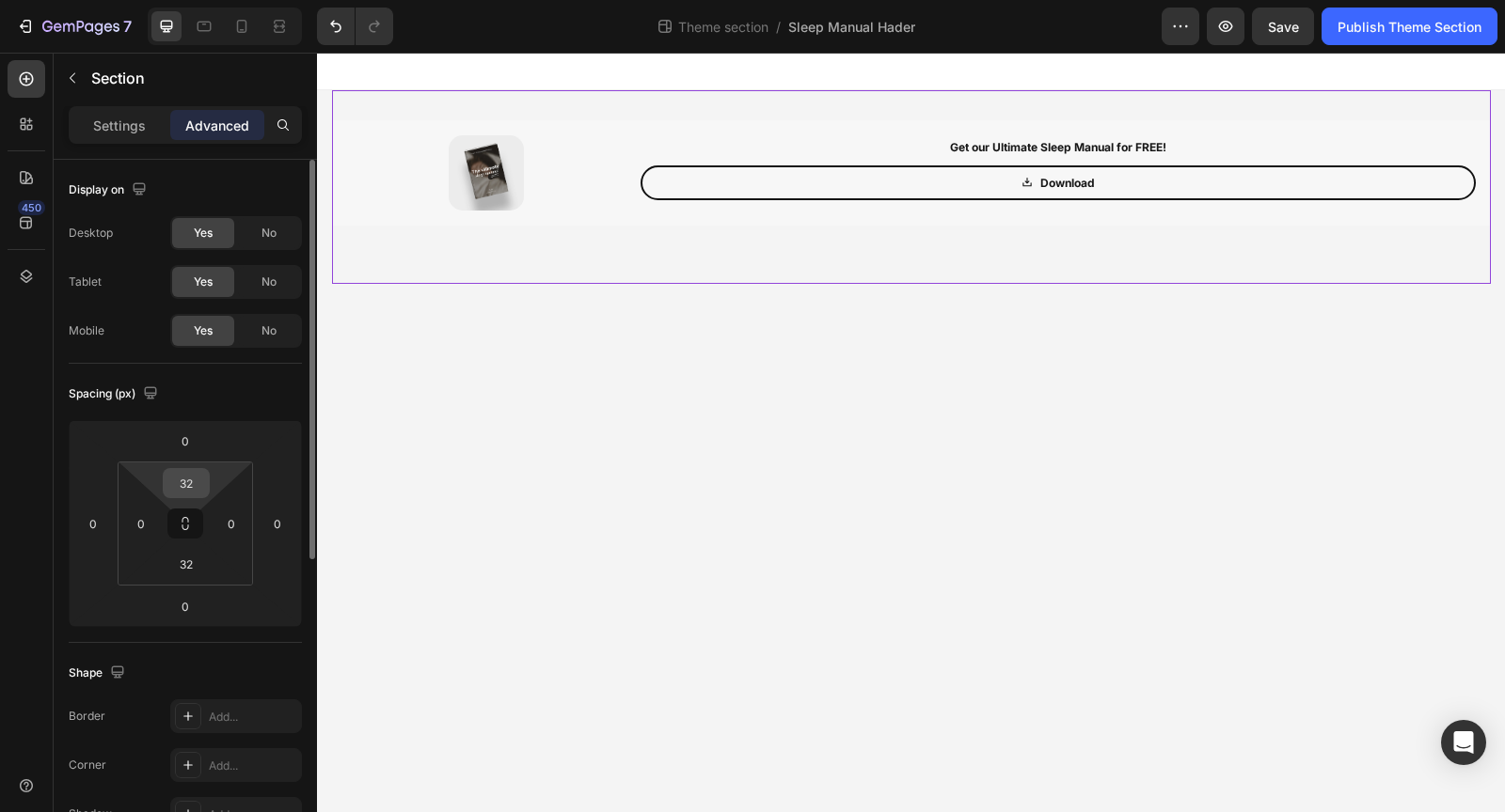
click at [197, 481] on input "32" at bounding box center [186, 483] width 38 height 28
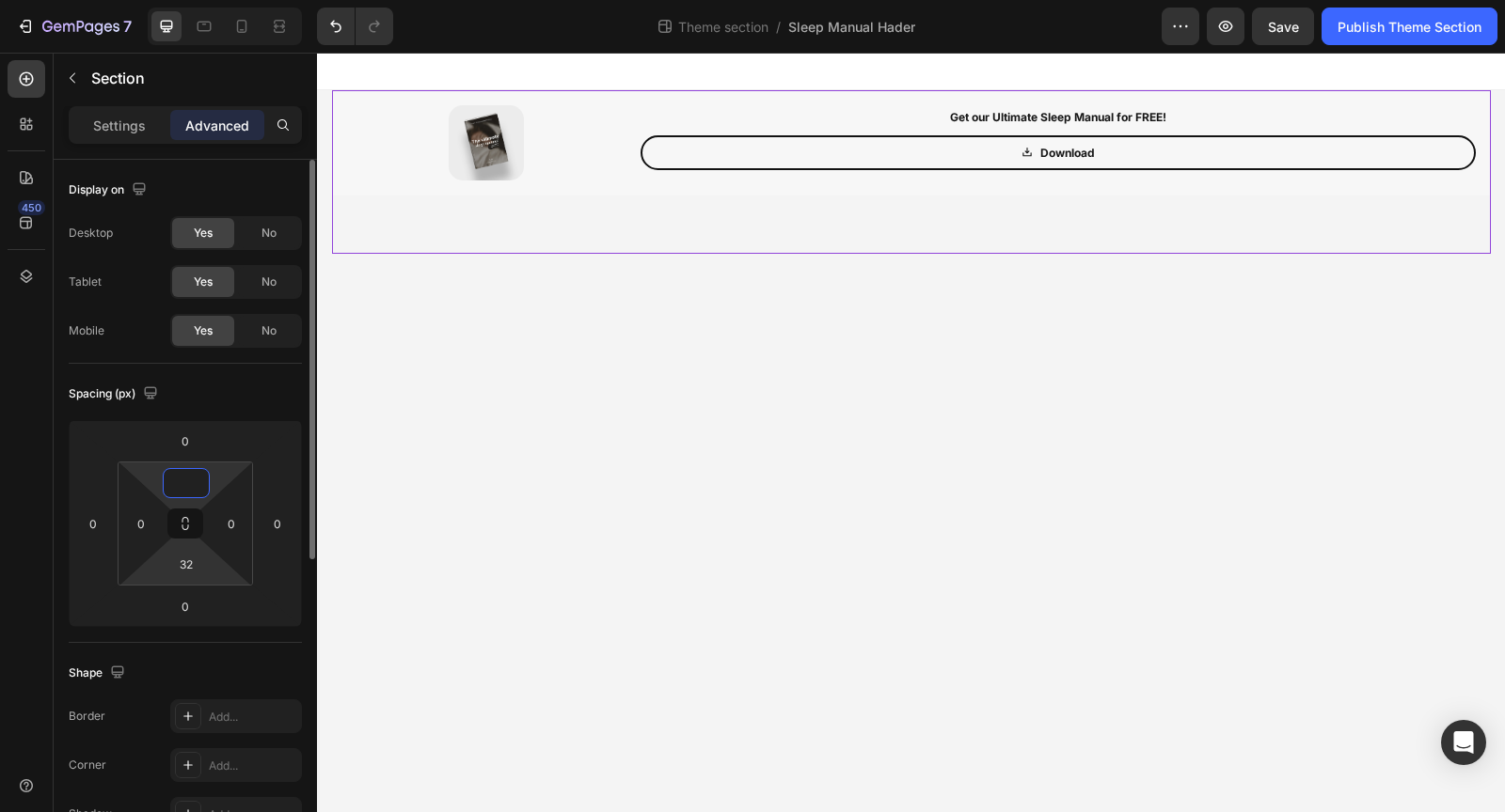
type input "0"
type input "2"
click at [191, 0] on html "7 Theme section / Sleep Manual Hader Preview Save Publish Theme Section 450 Sec…" at bounding box center [752, 0] width 1505 height 0
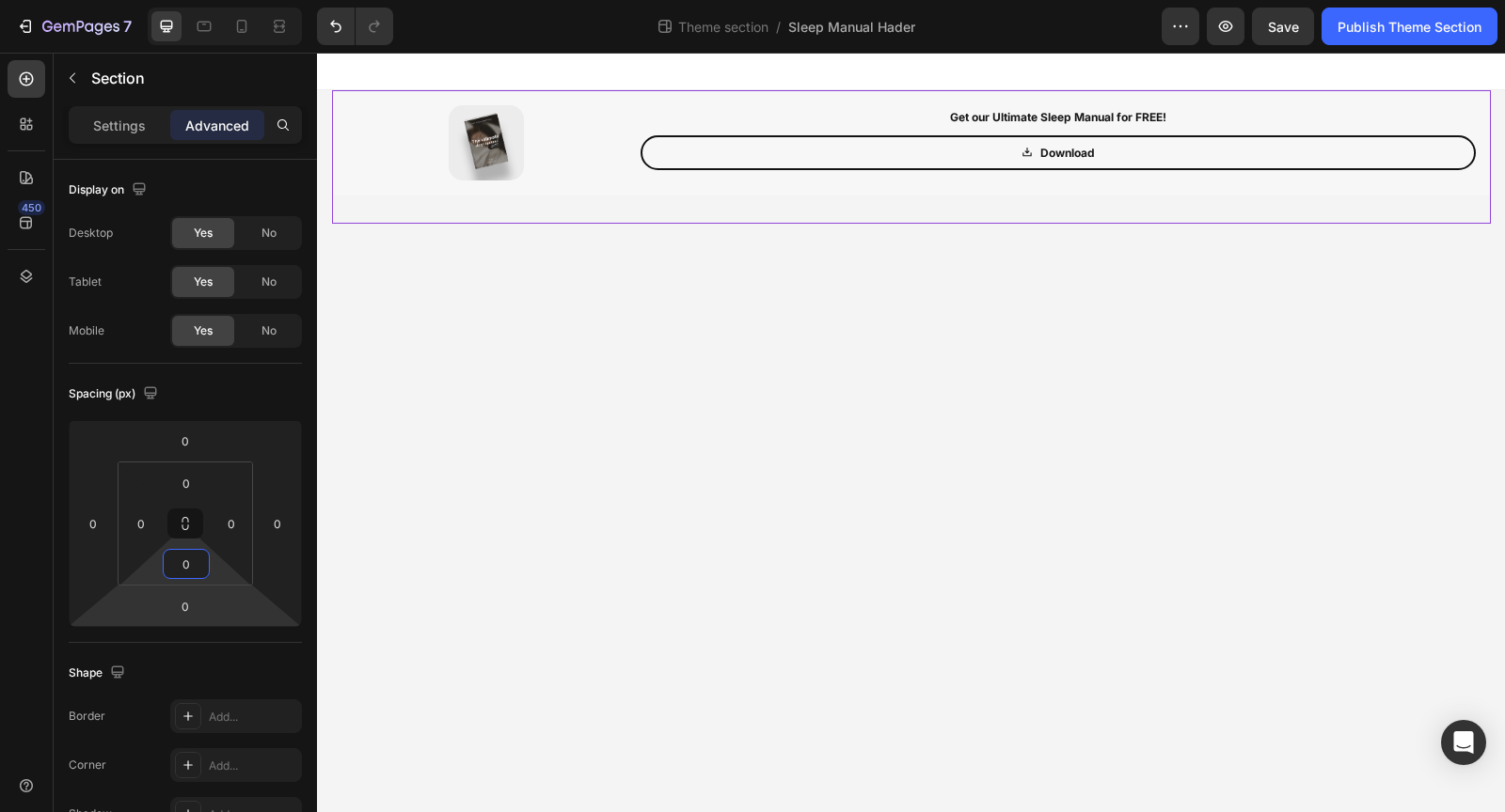
click at [588, 603] on body "Image Get our Ultimate Sleep Manual for FREE! Text Block Download Button Row Ro…" at bounding box center [911, 432] width 1188 height 760
click at [613, 203] on div "Image Get our Ultimate Sleep Manual for FREE! Text Block Download Button Row Row" at bounding box center [911, 157] width 1158 height 134
click at [128, 118] on p "Settings" at bounding box center [119, 125] width 52 height 19
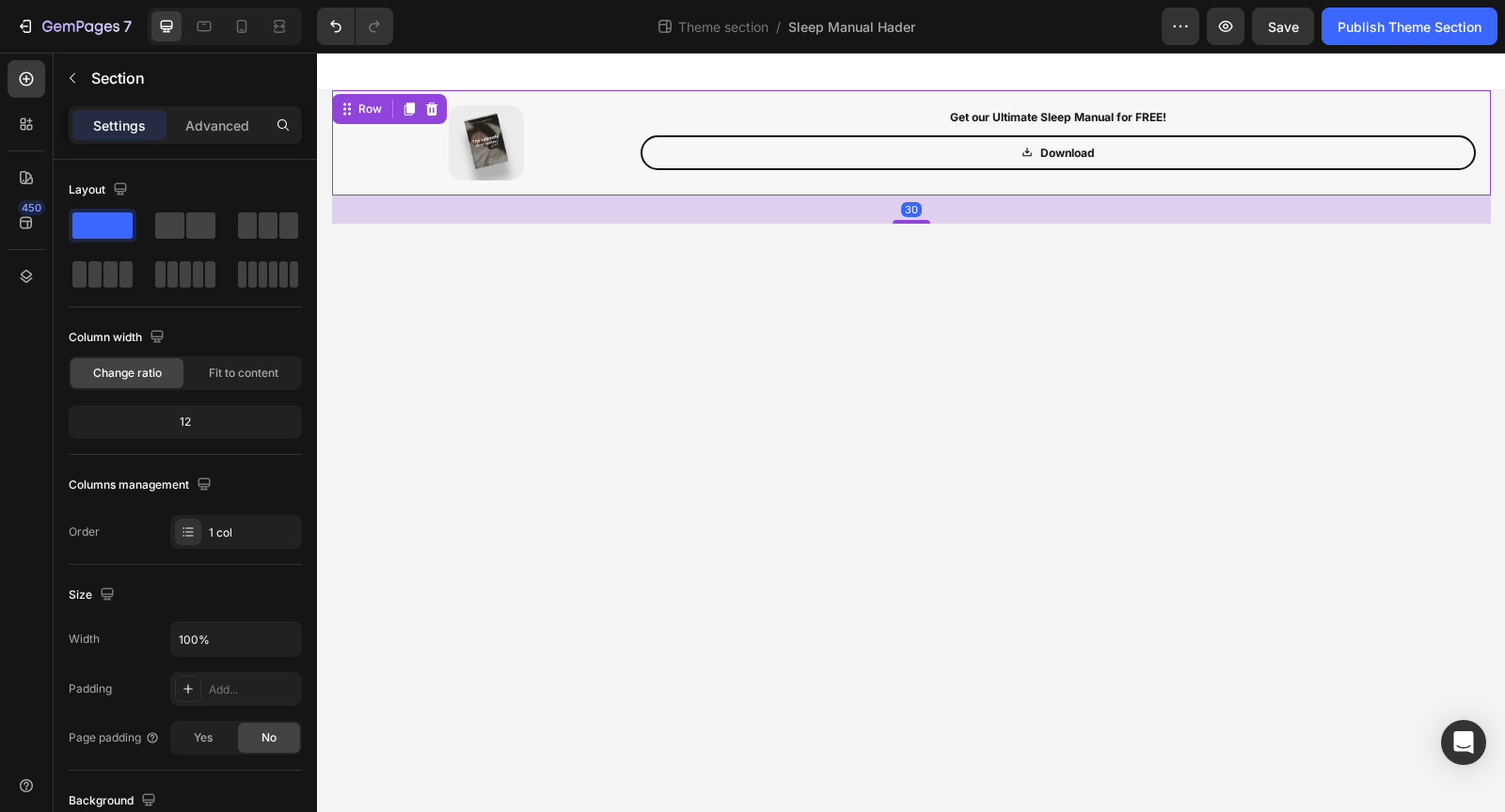
click at [549, 184] on div "Image Get our Ultimate Sleep Manual for FREE! Text Block Download Button Row Ro…" at bounding box center [911, 142] width 1158 height 106
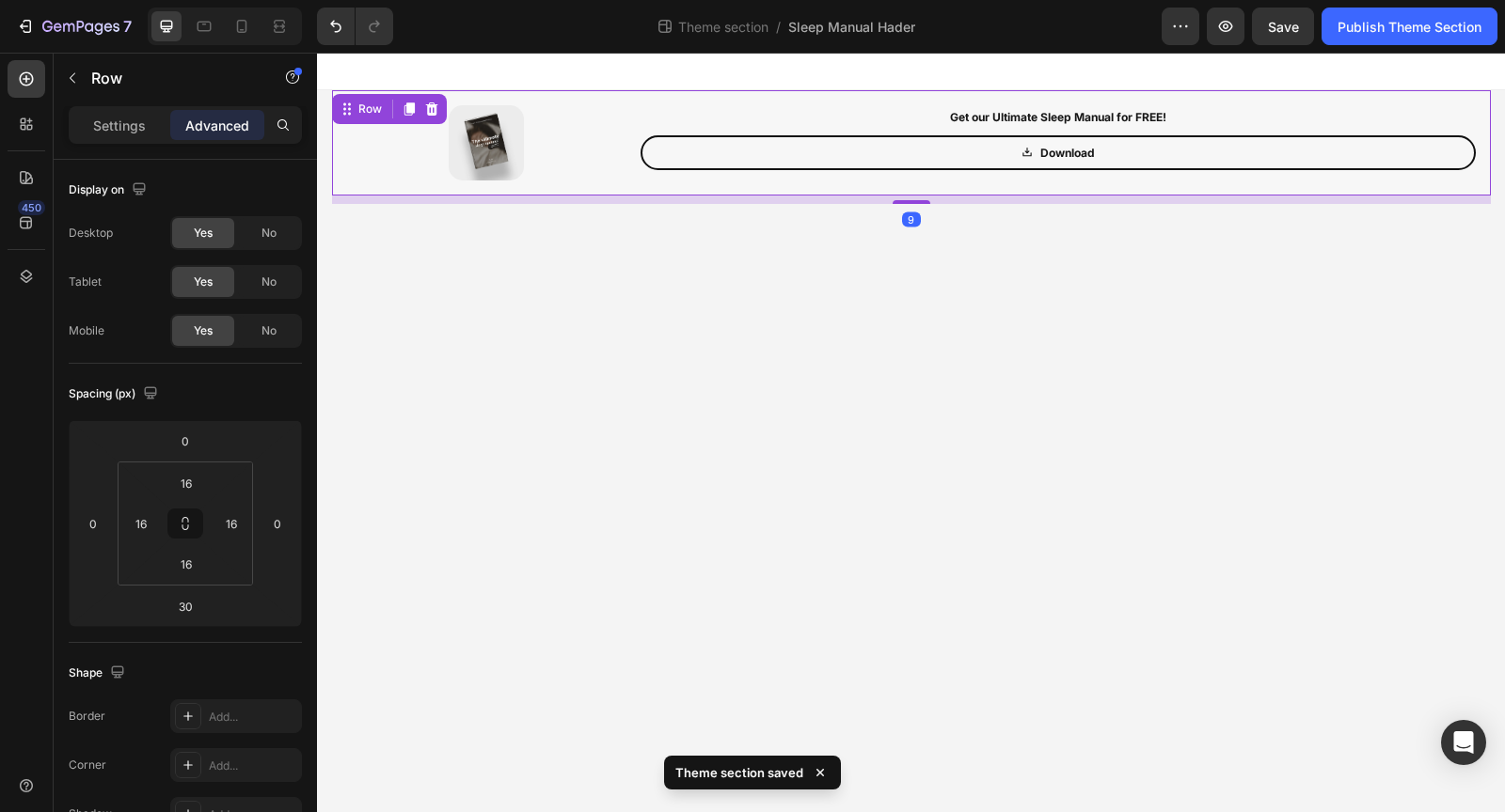
drag, startPoint x: 913, startPoint y: 222, endPoint x: 913, endPoint y: 110, distance: 112.0
click at [913, 110] on div "Image Get our Ultimate Sleep Manual for FREE! Text Block Download Button Row Ro…" at bounding box center [911, 142] width 1158 height 106
type input "0"
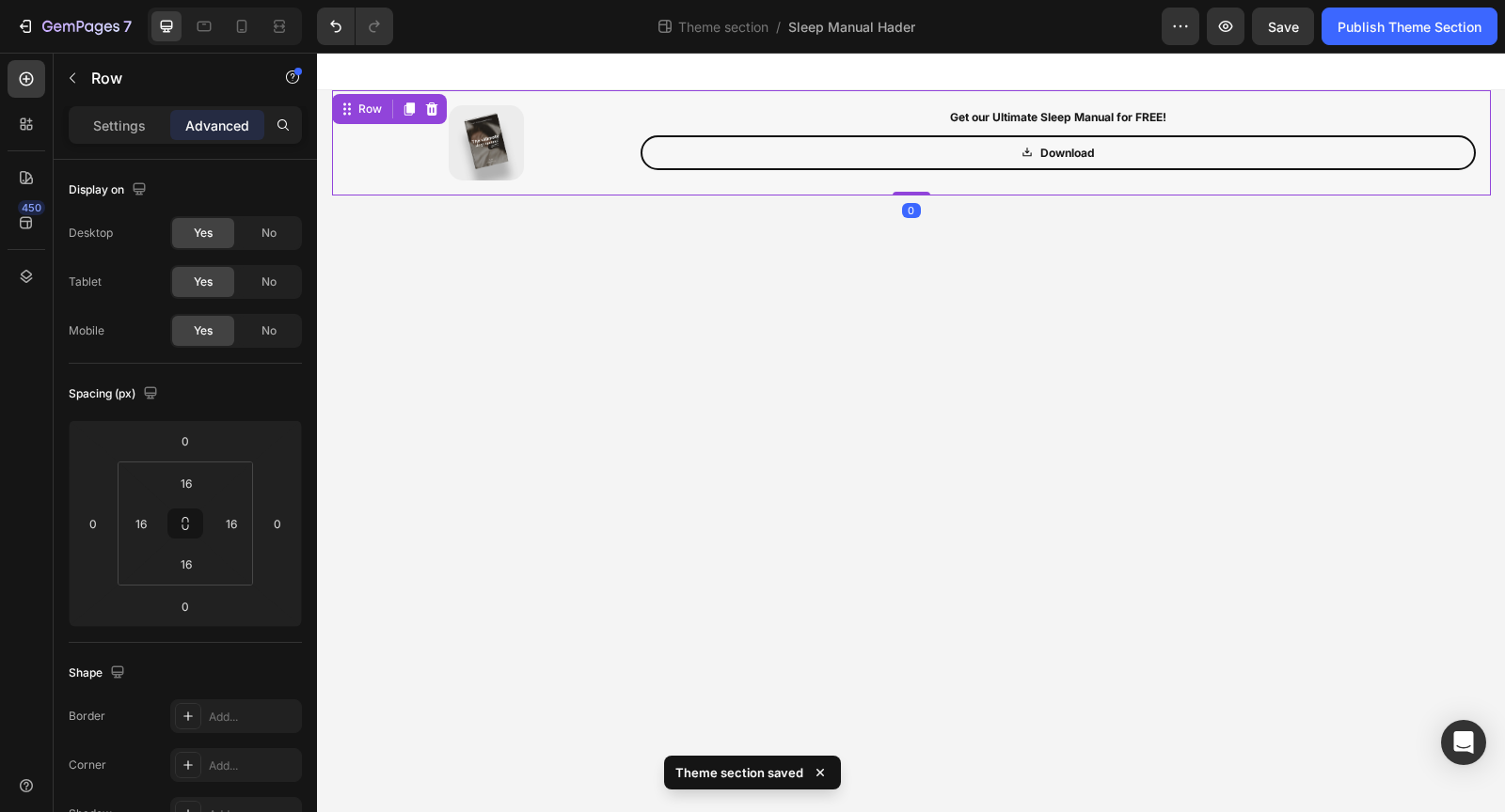
click at [924, 298] on body "Image Get our Ultimate Sleep Manual for FREE! Text Block Download Button Row Ro…" at bounding box center [911, 432] width 1188 height 760
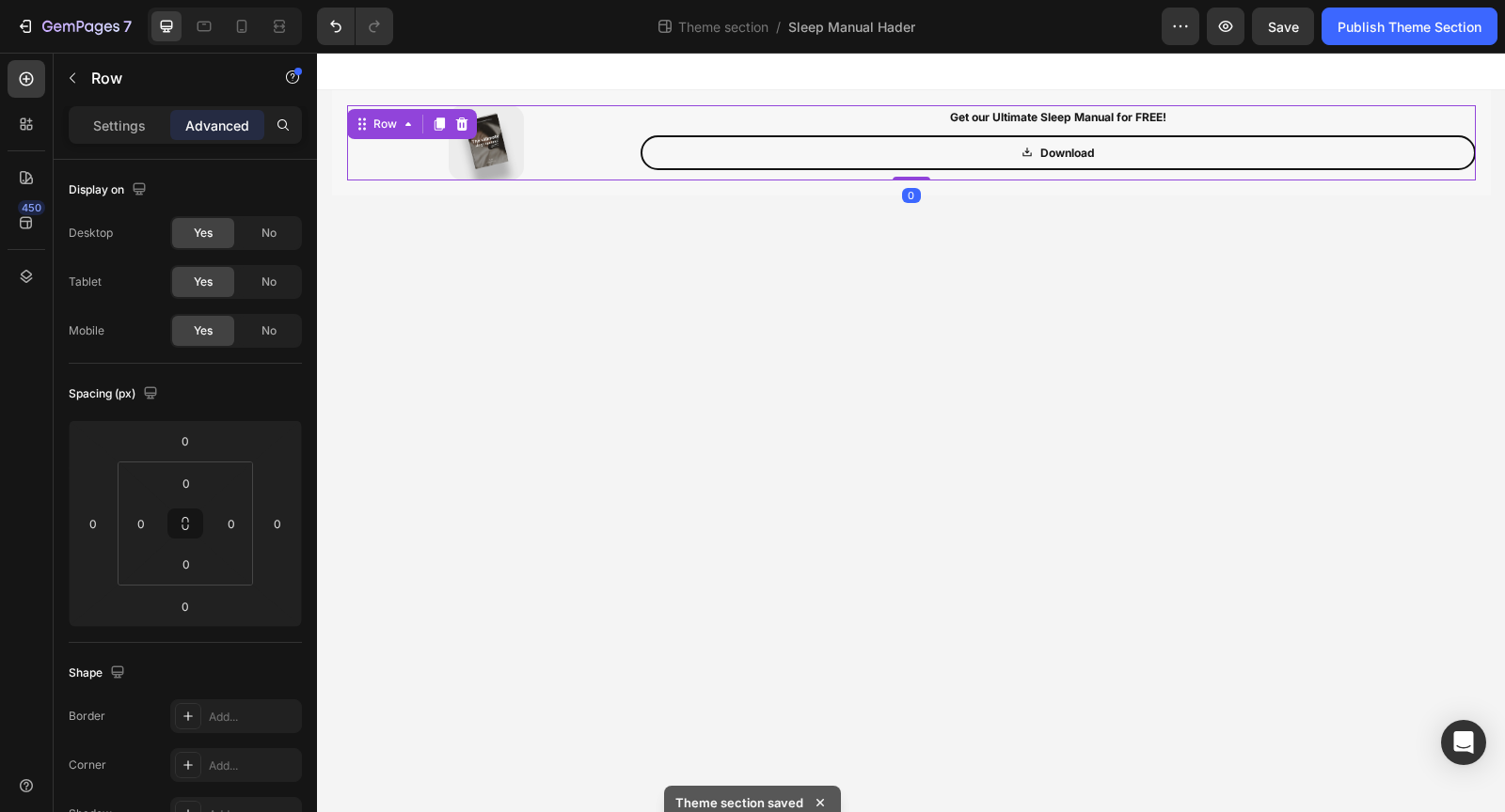
click at [637, 177] on div "Image Get our Ultimate Sleep Manual for FREE! Text Block Download Button Row 0" at bounding box center [911, 143] width 1128 height 76
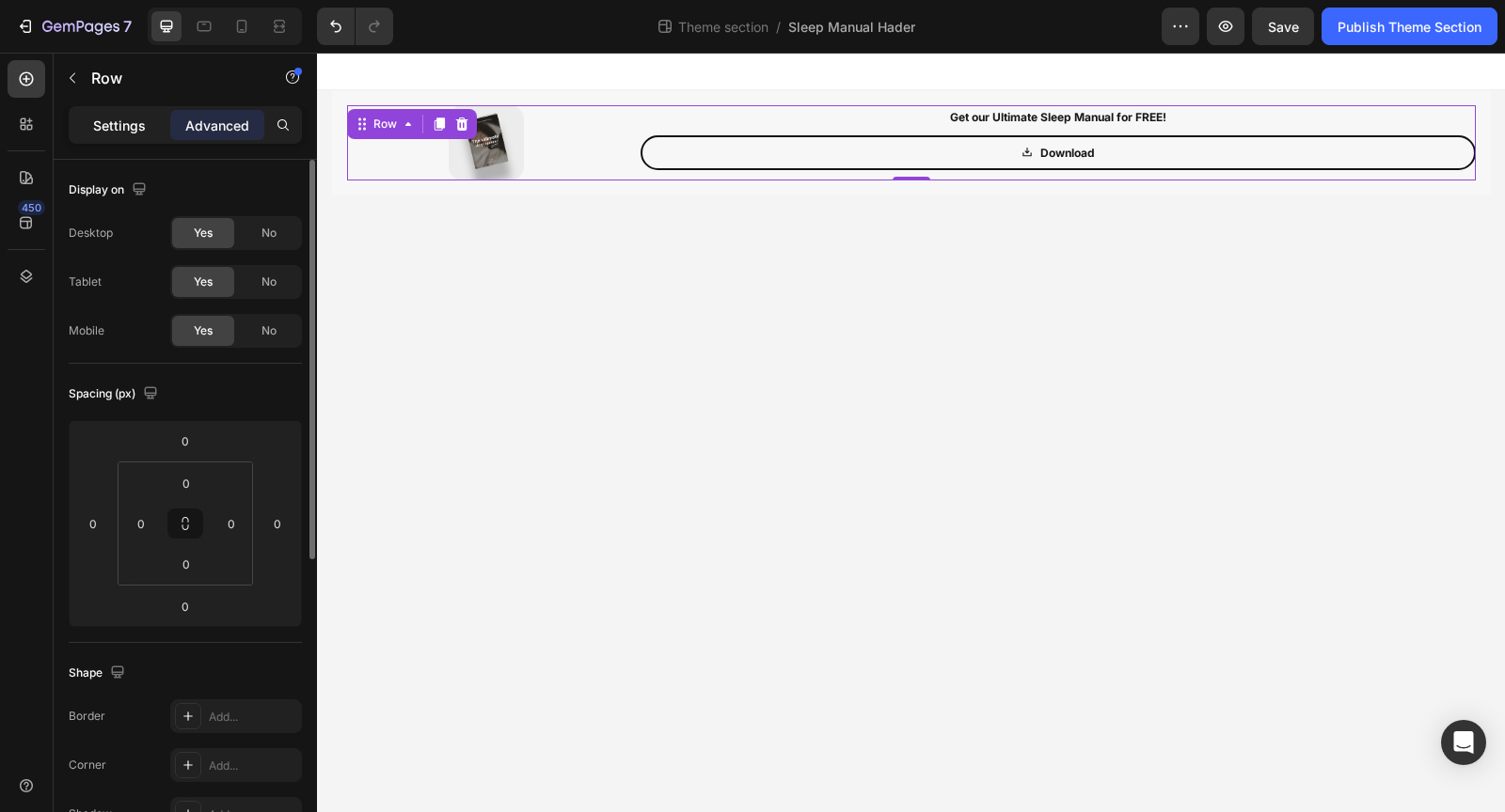
click at [120, 120] on p "Settings" at bounding box center [119, 125] width 52 height 19
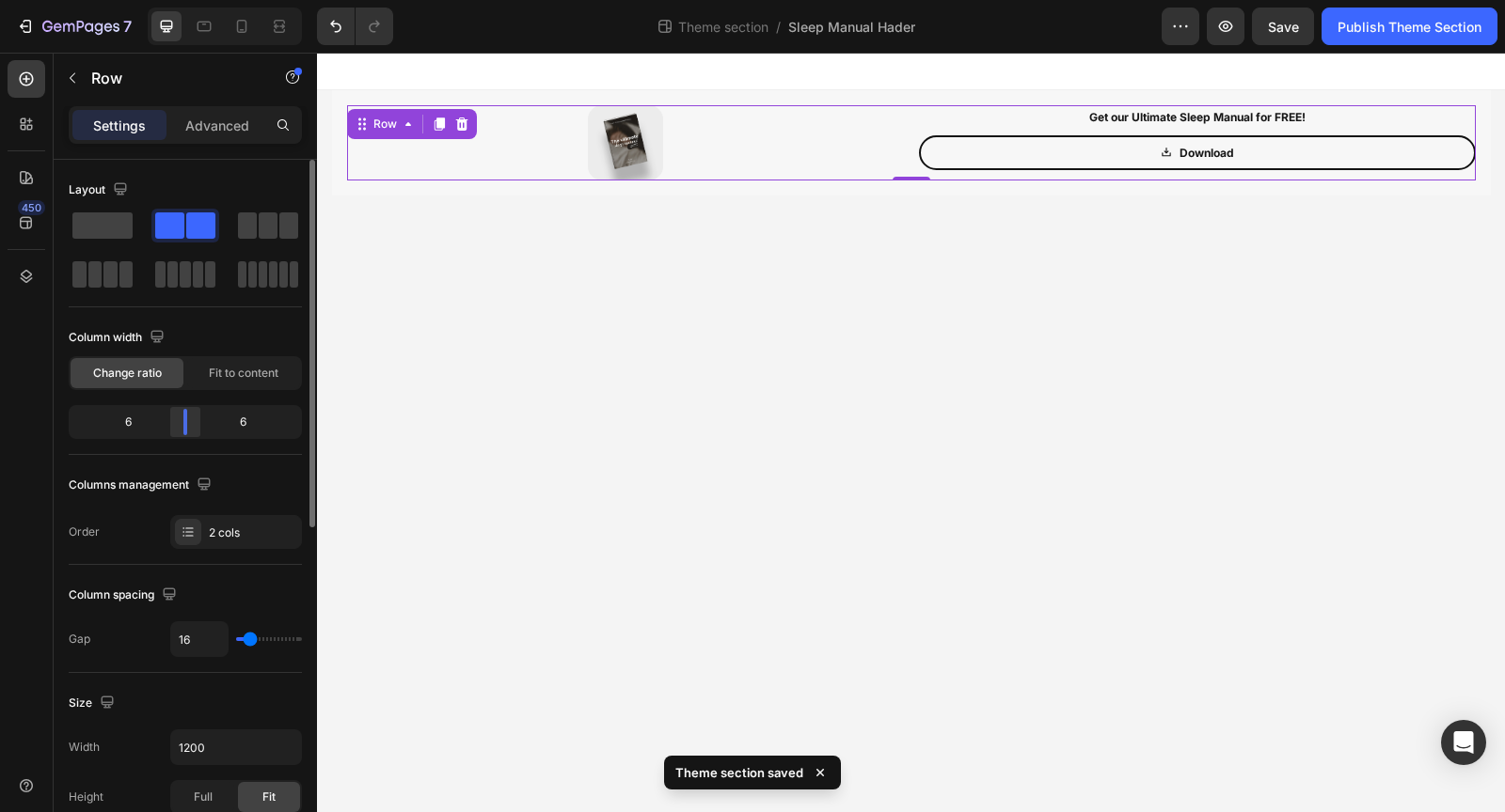
drag, startPoint x: 137, startPoint y: 415, endPoint x: 195, endPoint y: 415, distance: 58.0
click at [195, 415] on div at bounding box center [185, 422] width 34 height 26
type input "5"
type input "0"
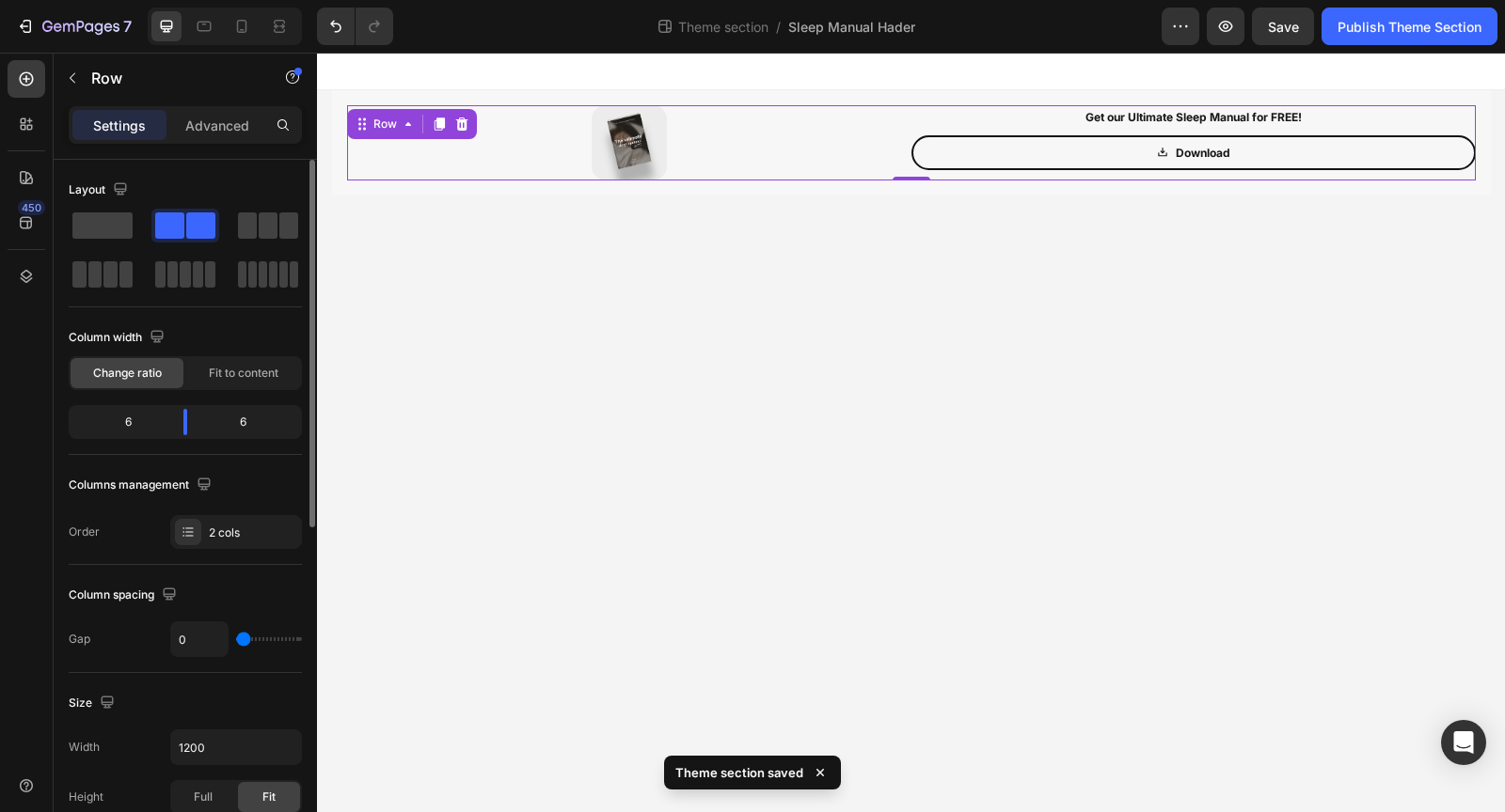
drag, startPoint x: 248, startPoint y: 632, endPoint x: 192, endPoint y: 633, distance: 56.0
type input "0"
click at [236, 638] on input "range" at bounding box center [269, 640] width 66 height 4
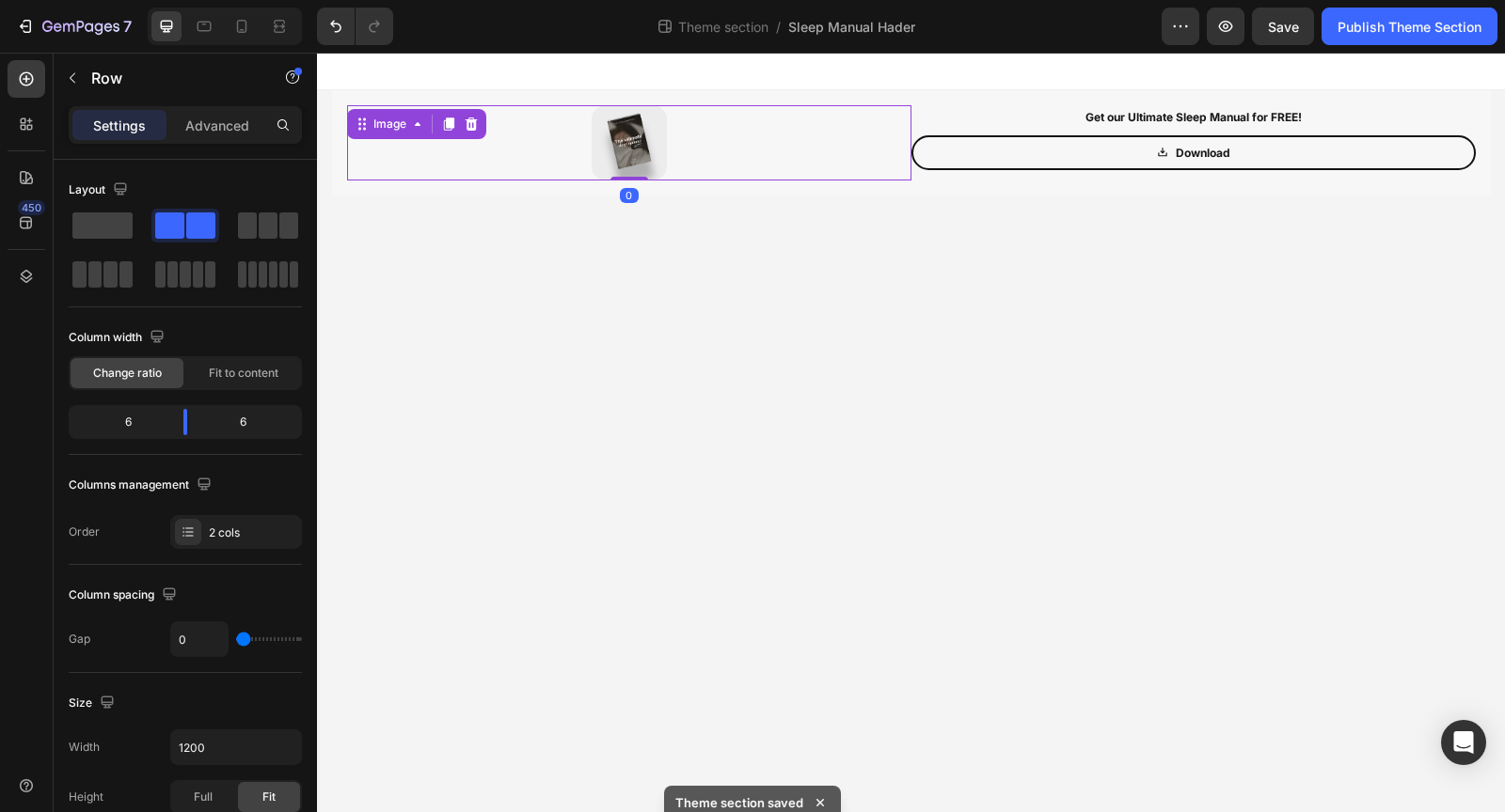
click at [885, 150] on div at bounding box center [629, 143] width 564 height 76
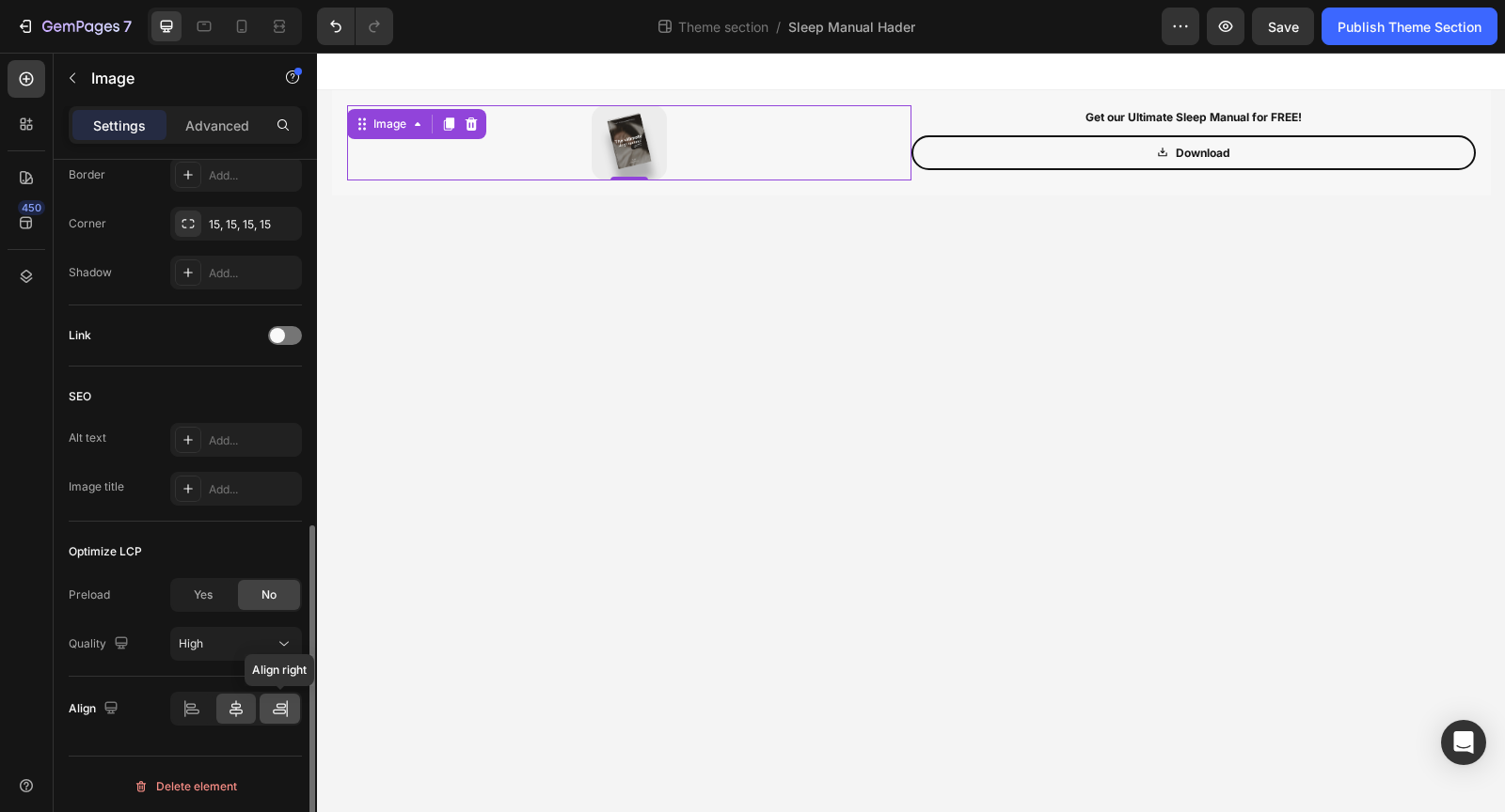
click at [276, 710] on icon at bounding box center [279, 712] width 14 height 5
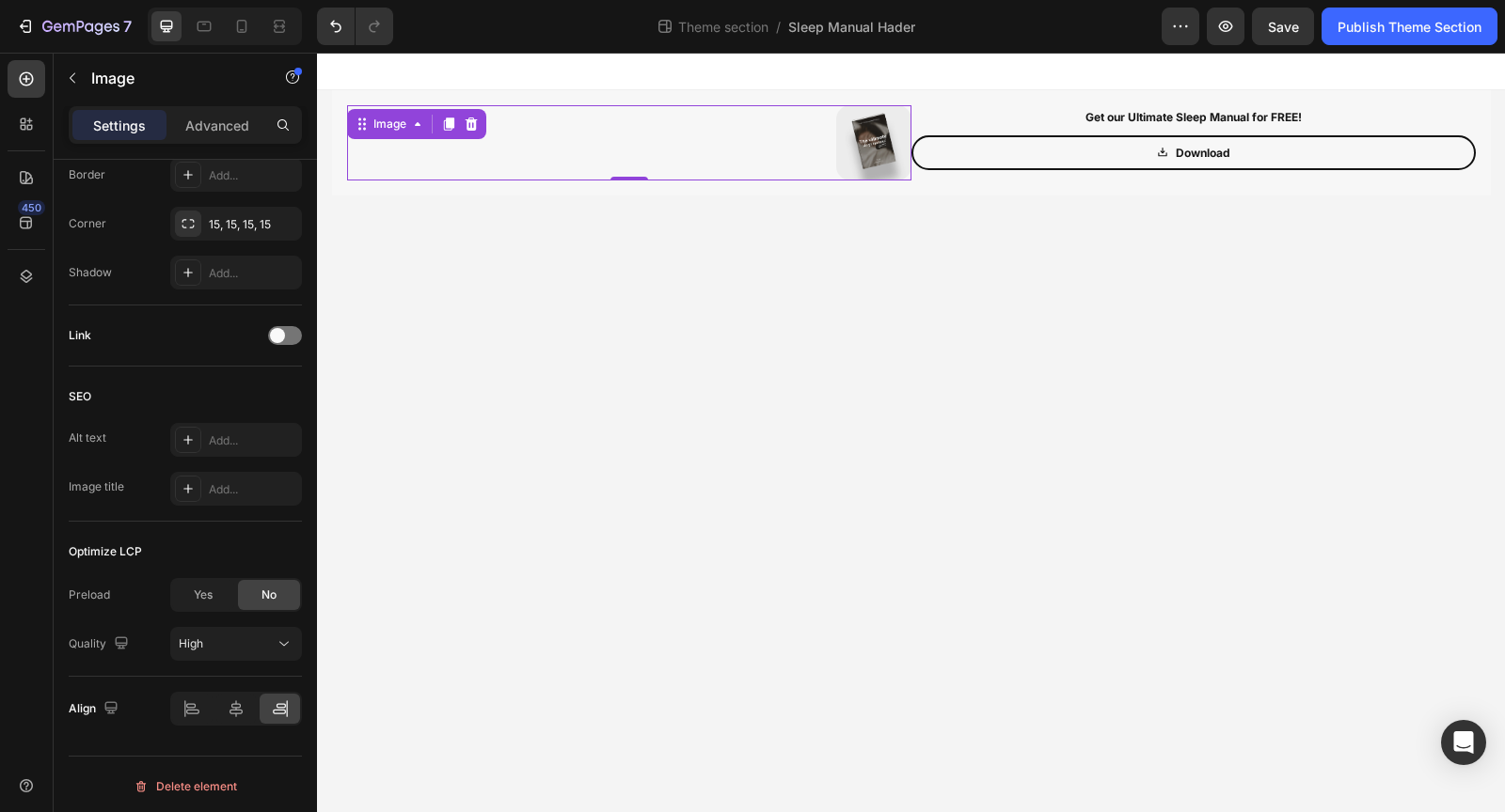
click at [782, 452] on body "Image 0 Get our Ultimate Sleep Manual for FREE! Text Block Download Button Row …" at bounding box center [911, 432] width 1188 height 760
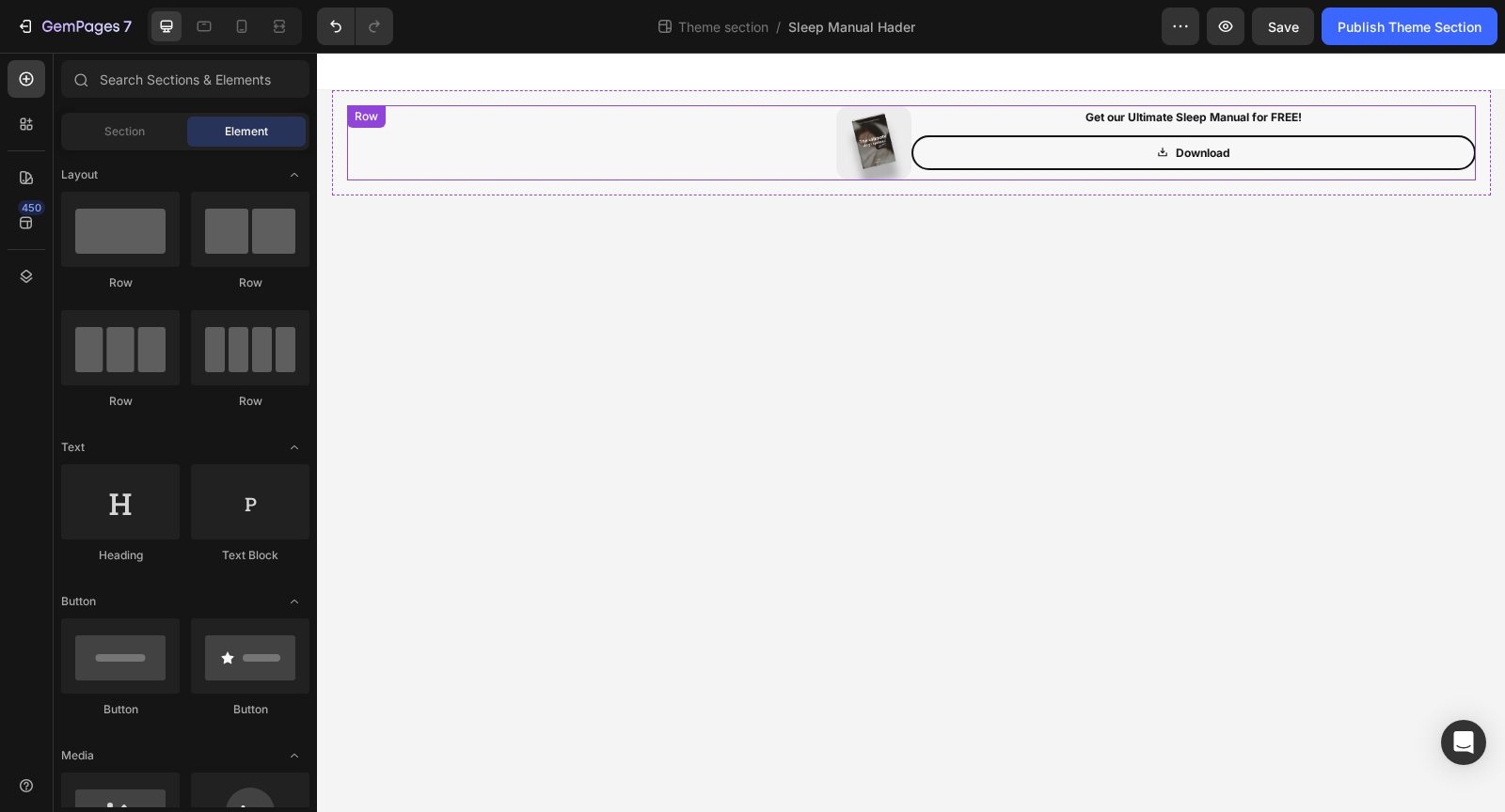
click at [915, 174] on div "Image Get our Ultimate Sleep Manual for FREE! Text Block Download Button Row" at bounding box center [911, 143] width 1128 height 76
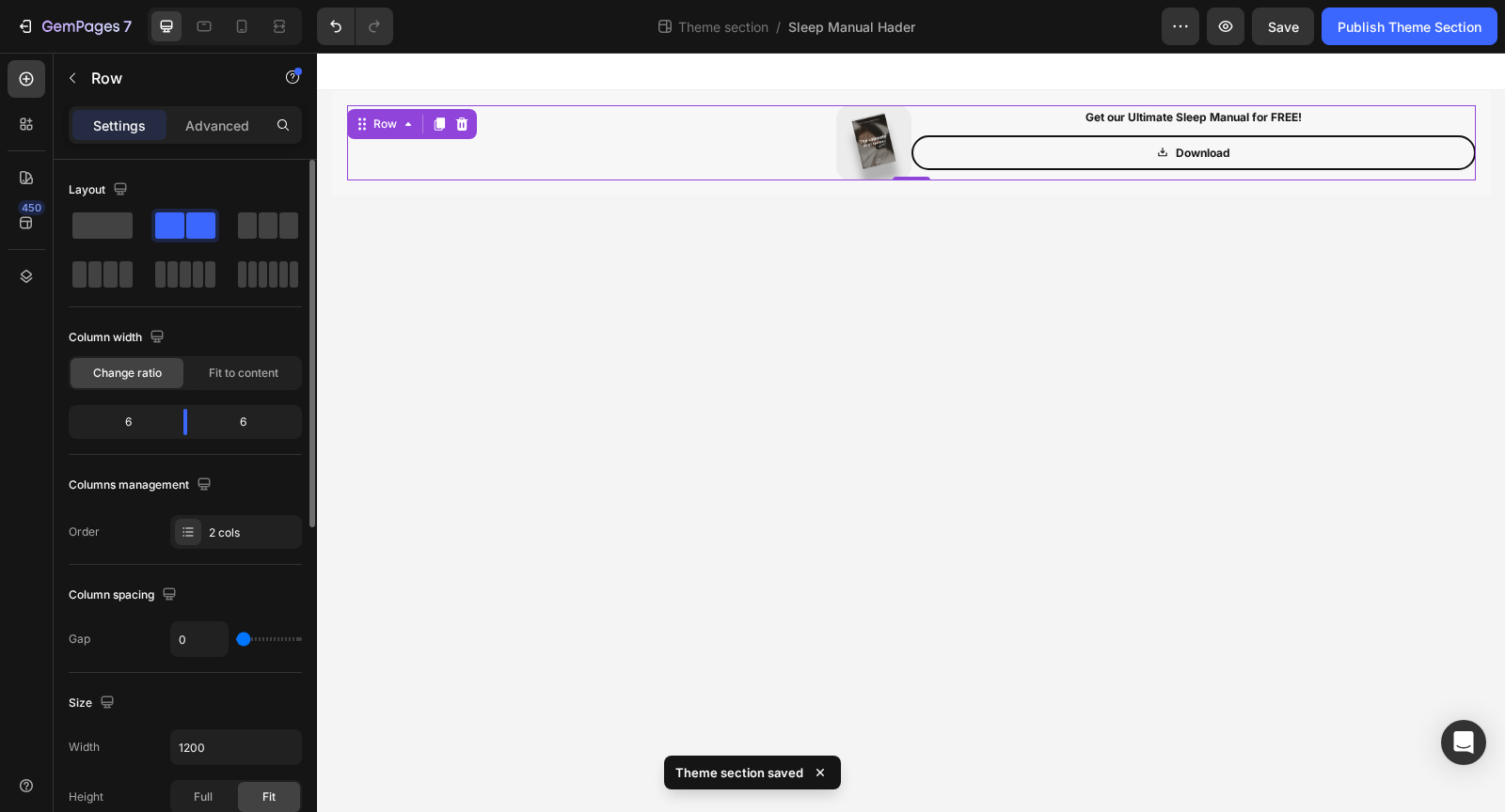
type input "17"
type input "18"
type input "19"
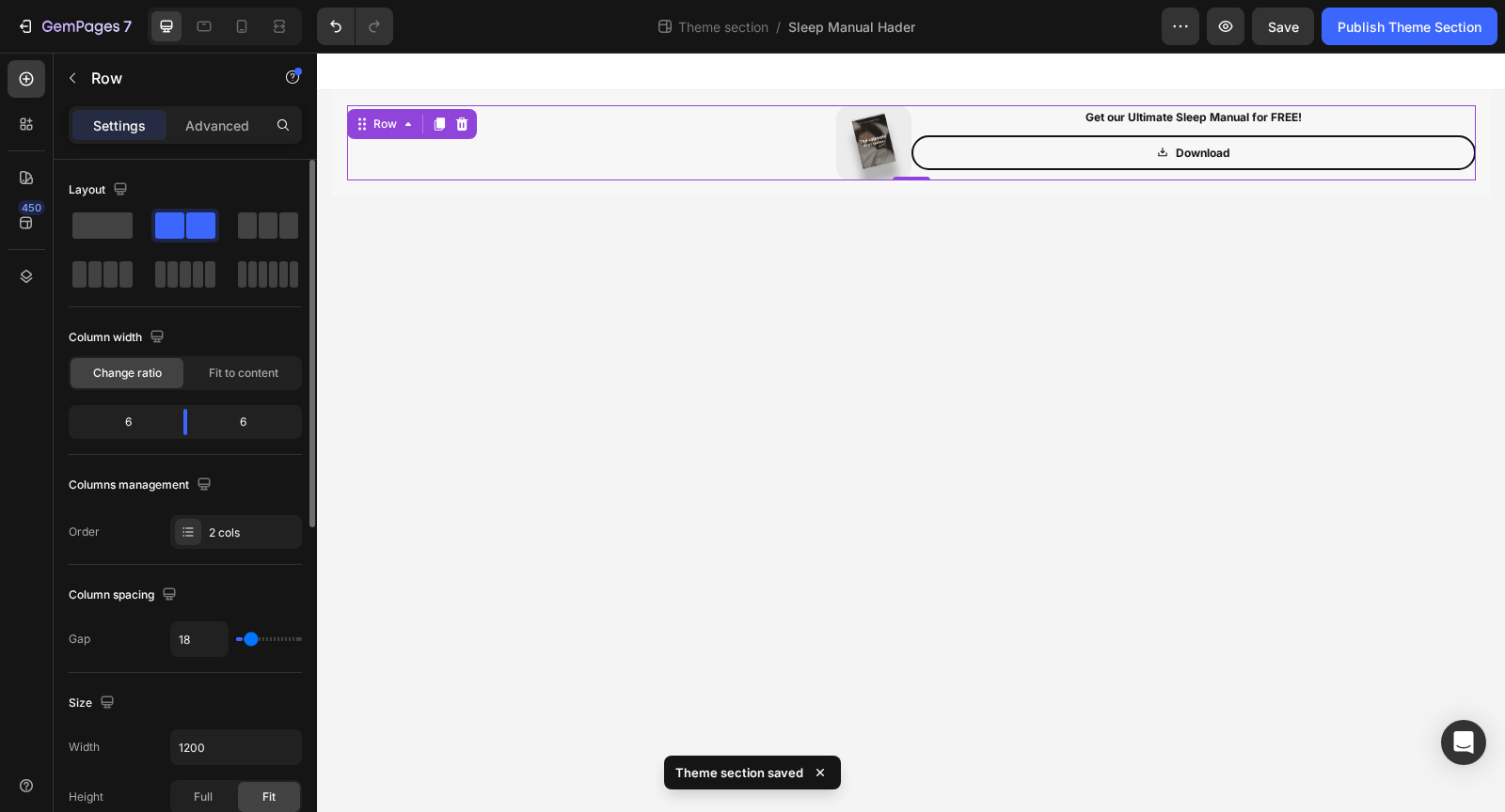
type input "19"
type input "21"
type input "22"
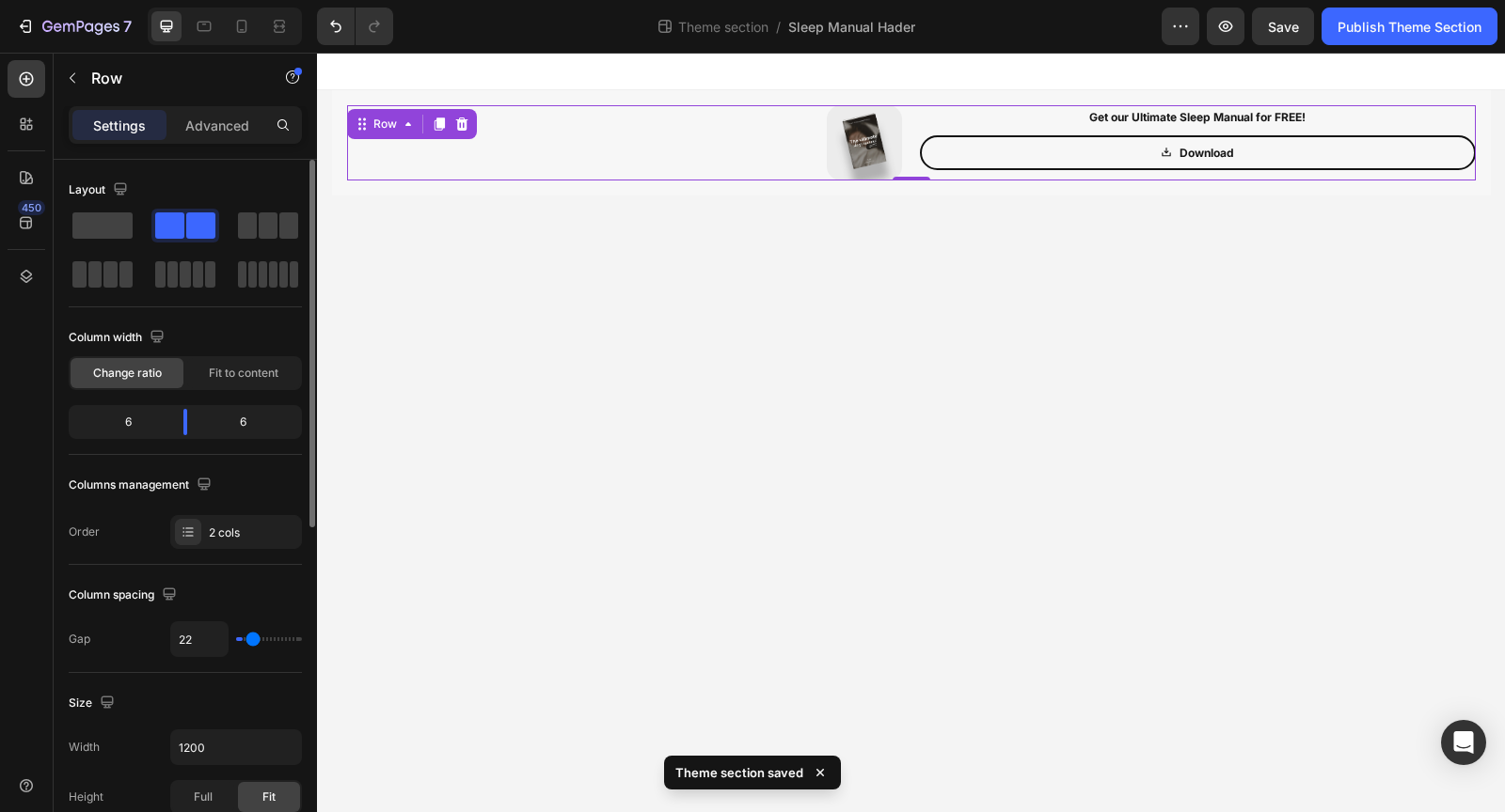
type input "24"
type input "26"
type input "27"
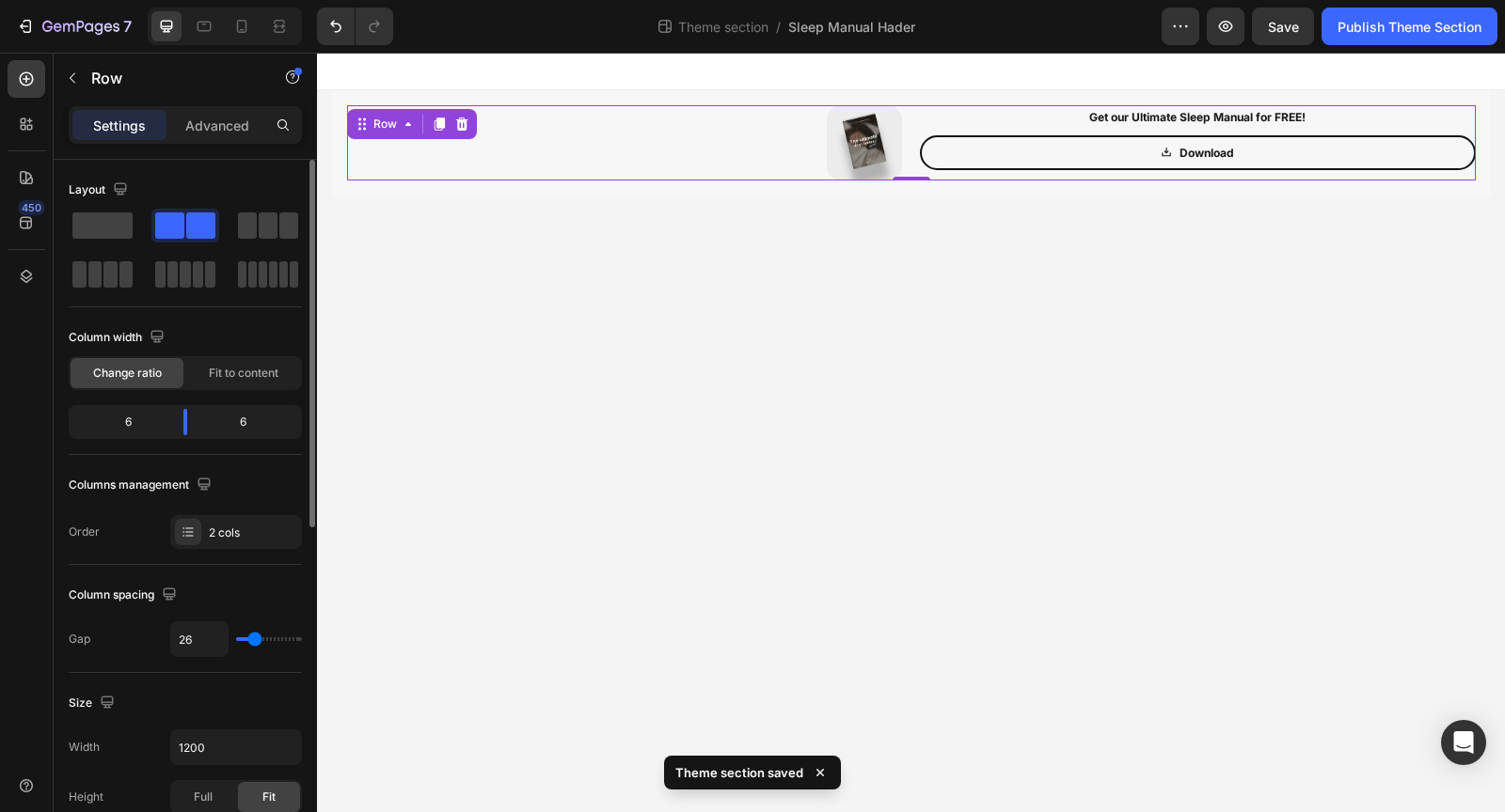
type input "27"
type input "29"
type input "30"
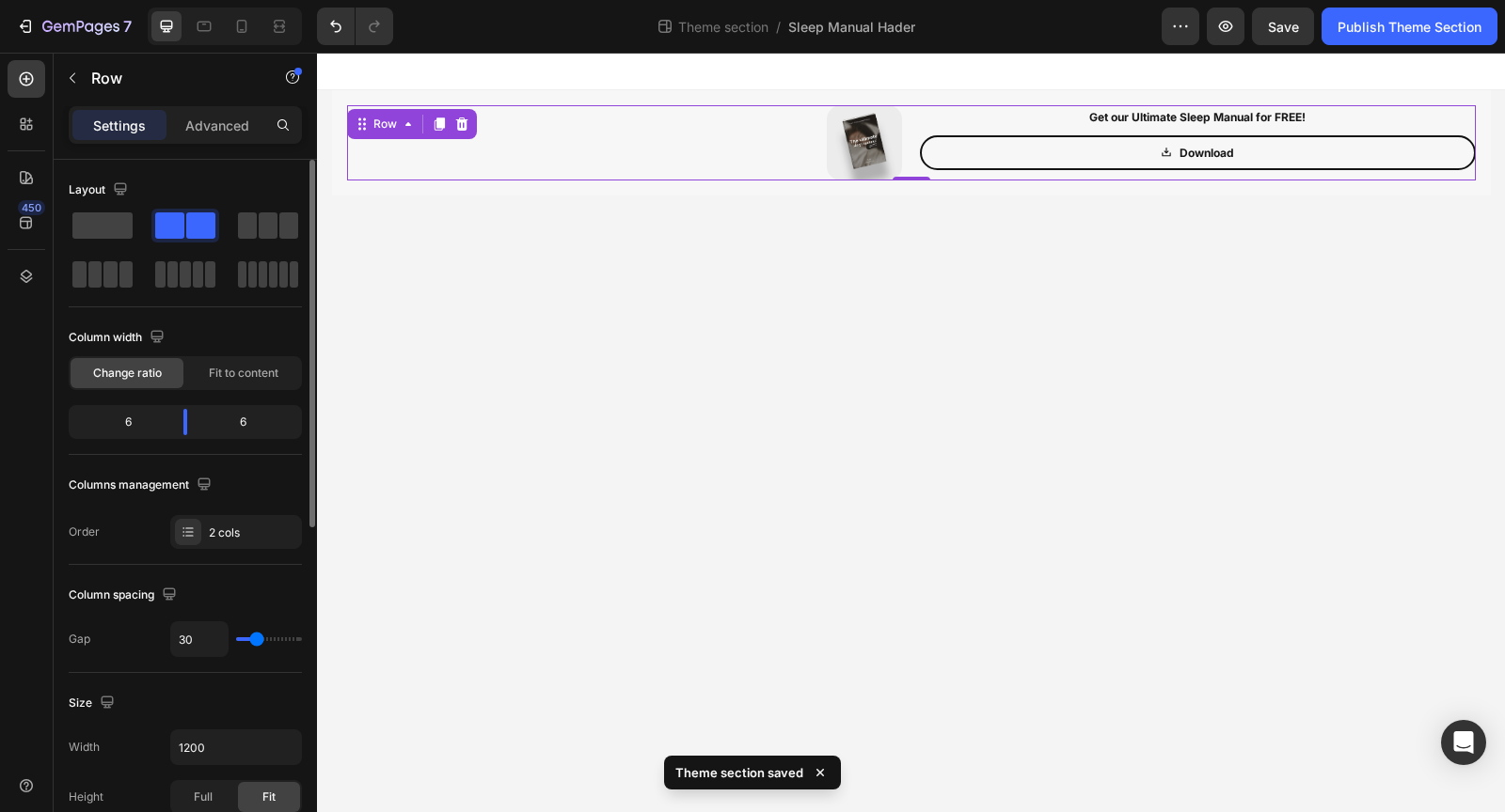
type input "32"
type input "34"
type input "35"
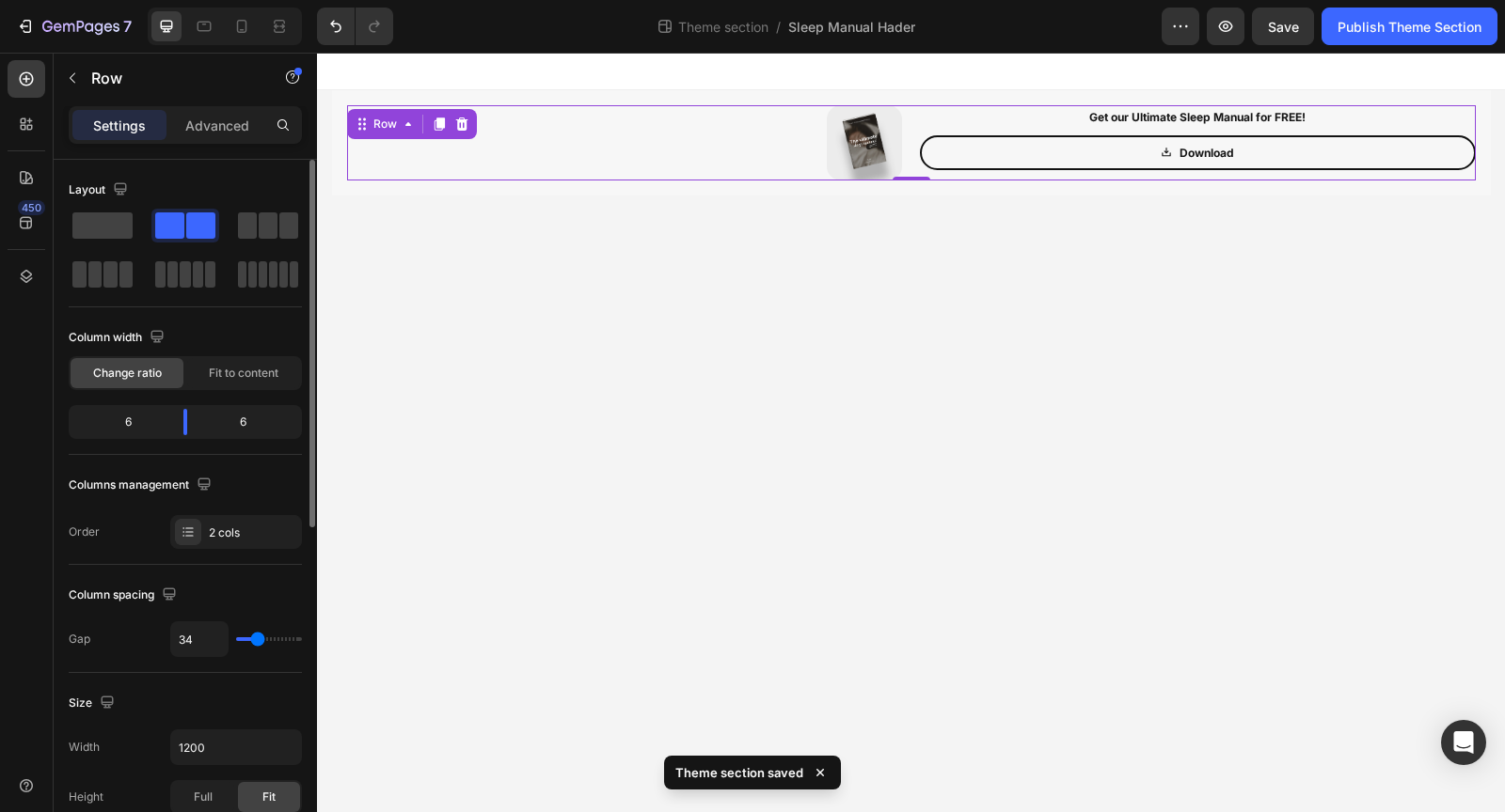
type input "35"
type input "36"
type input "37"
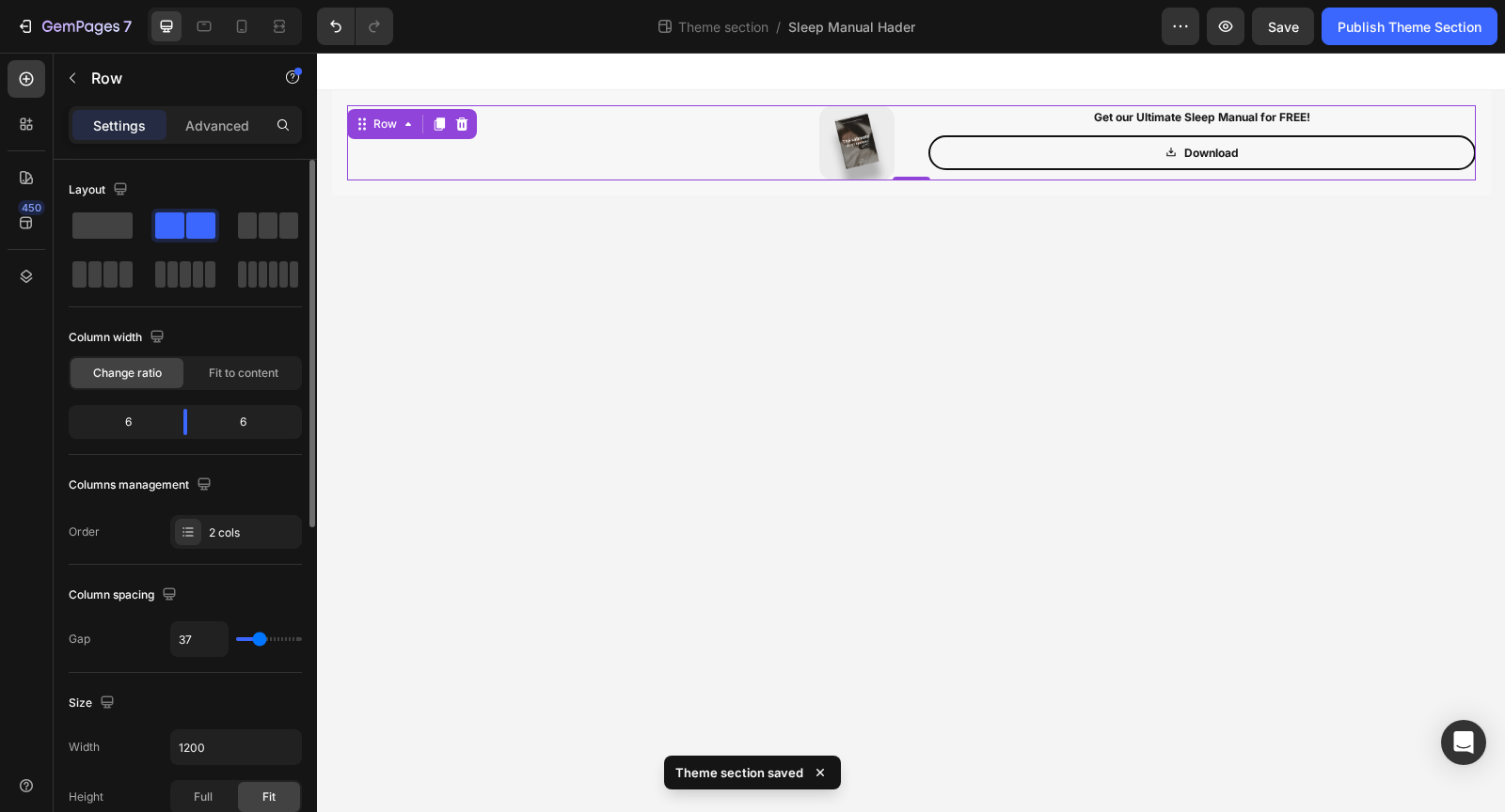
type input "38"
type input "39"
type input "40"
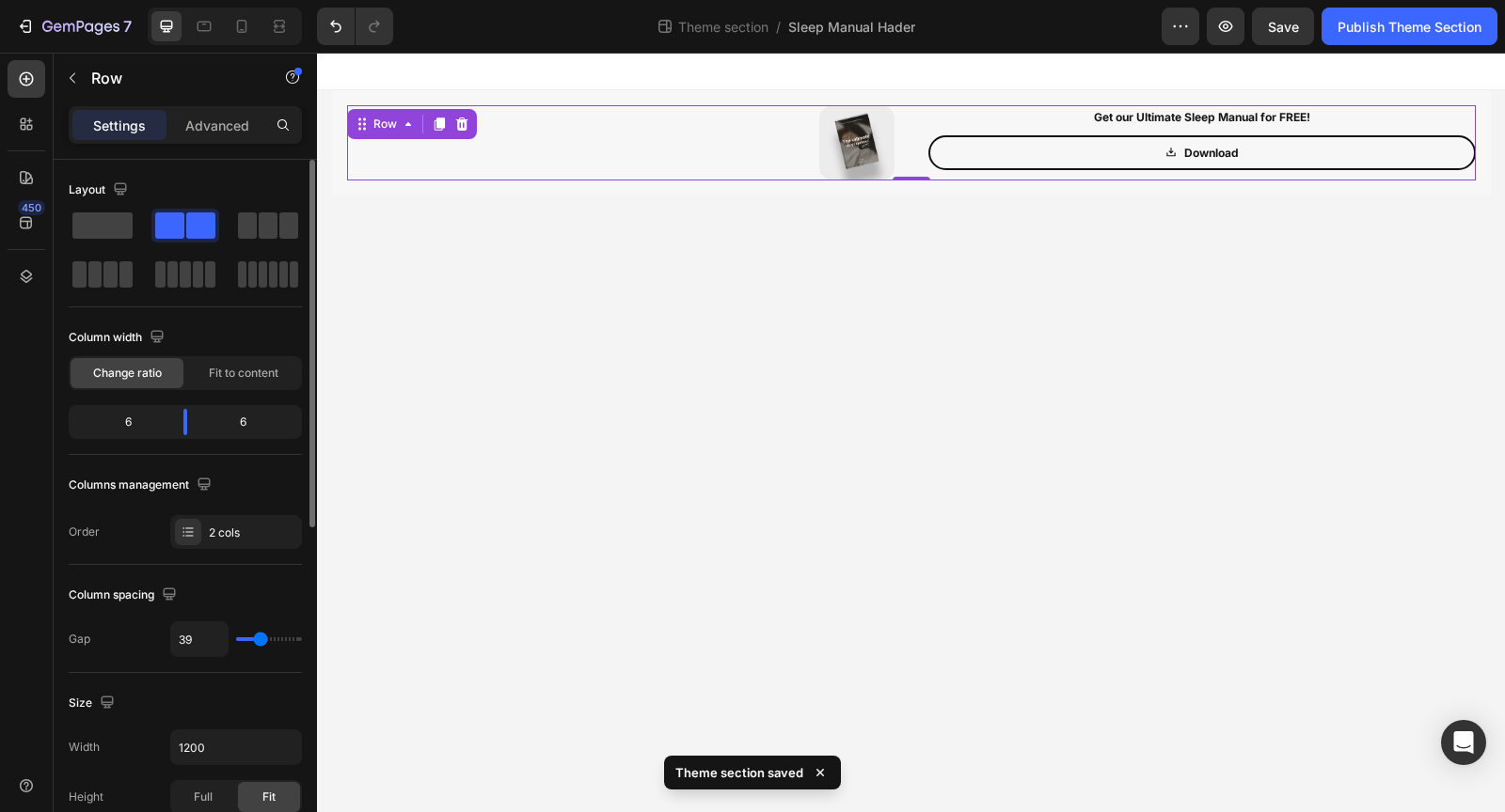
type input "40"
type input "41"
type input "42"
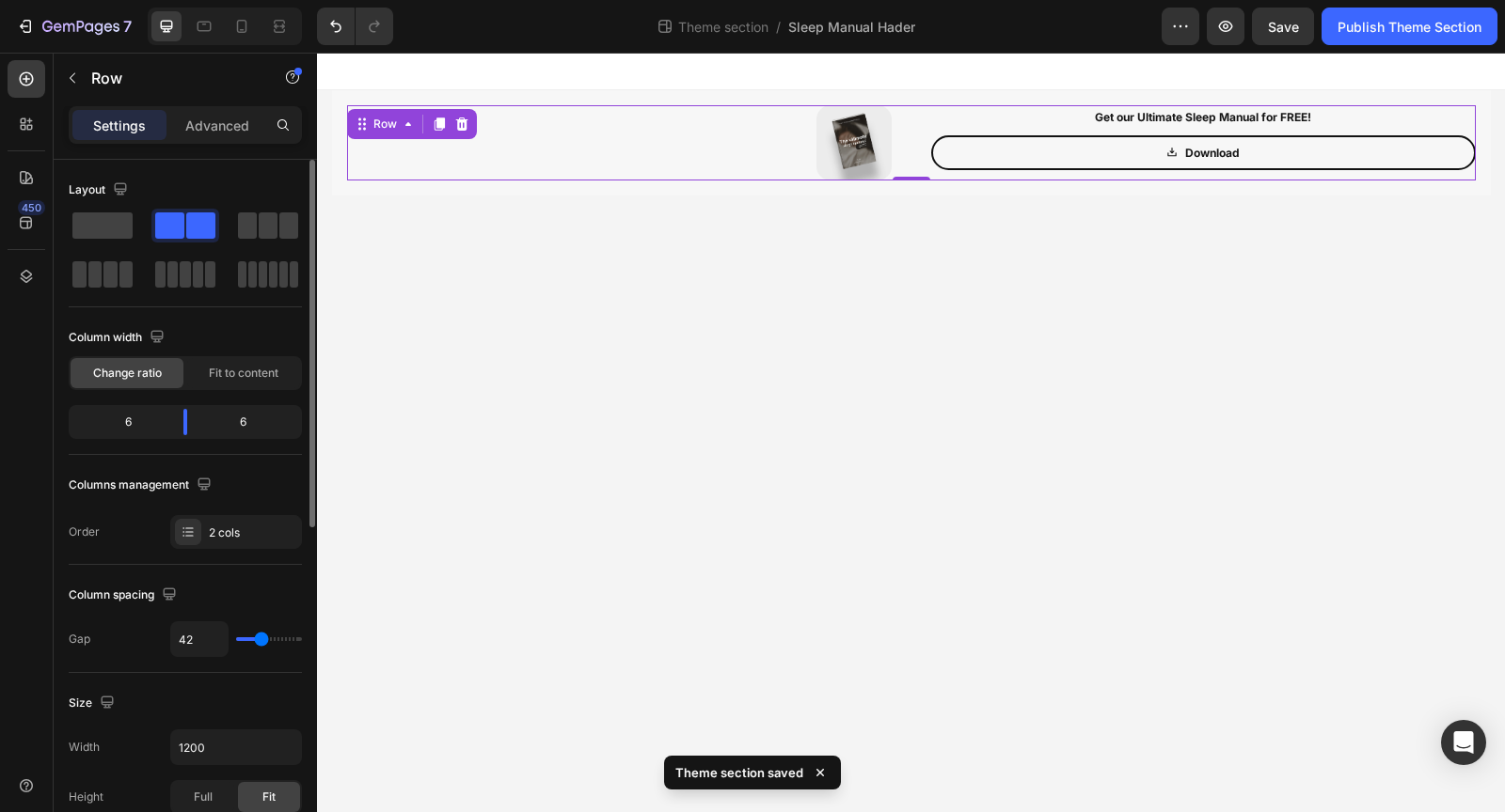
type input "43"
type input "44"
drag, startPoint x: 250, startPoint y: 633, endPoint x: 262, endPoint y: 633, distance: 12.0
type input "44"
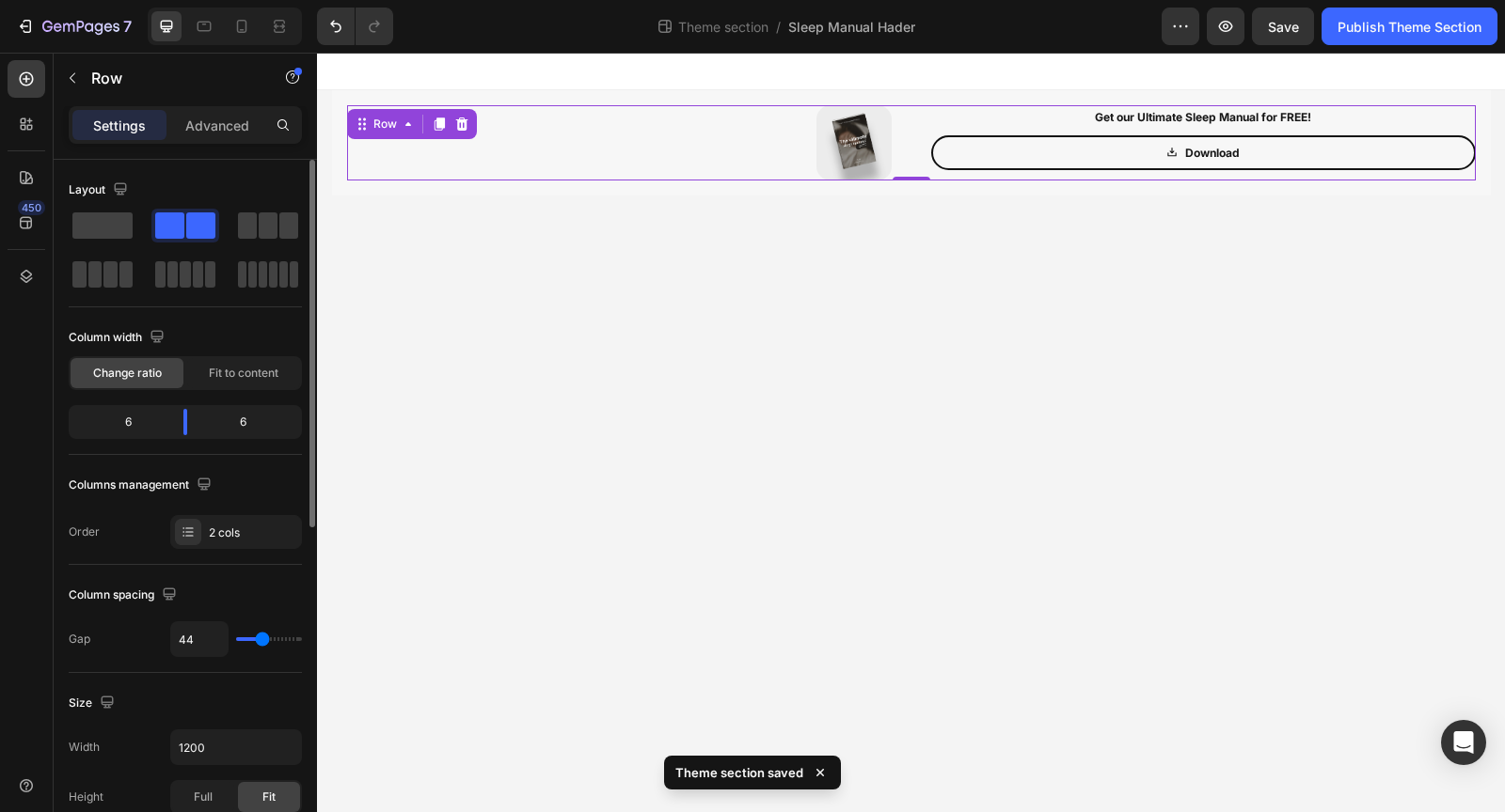
click at [262, 638] on input "range" at bounding box center [269, 640] width 66 height 4
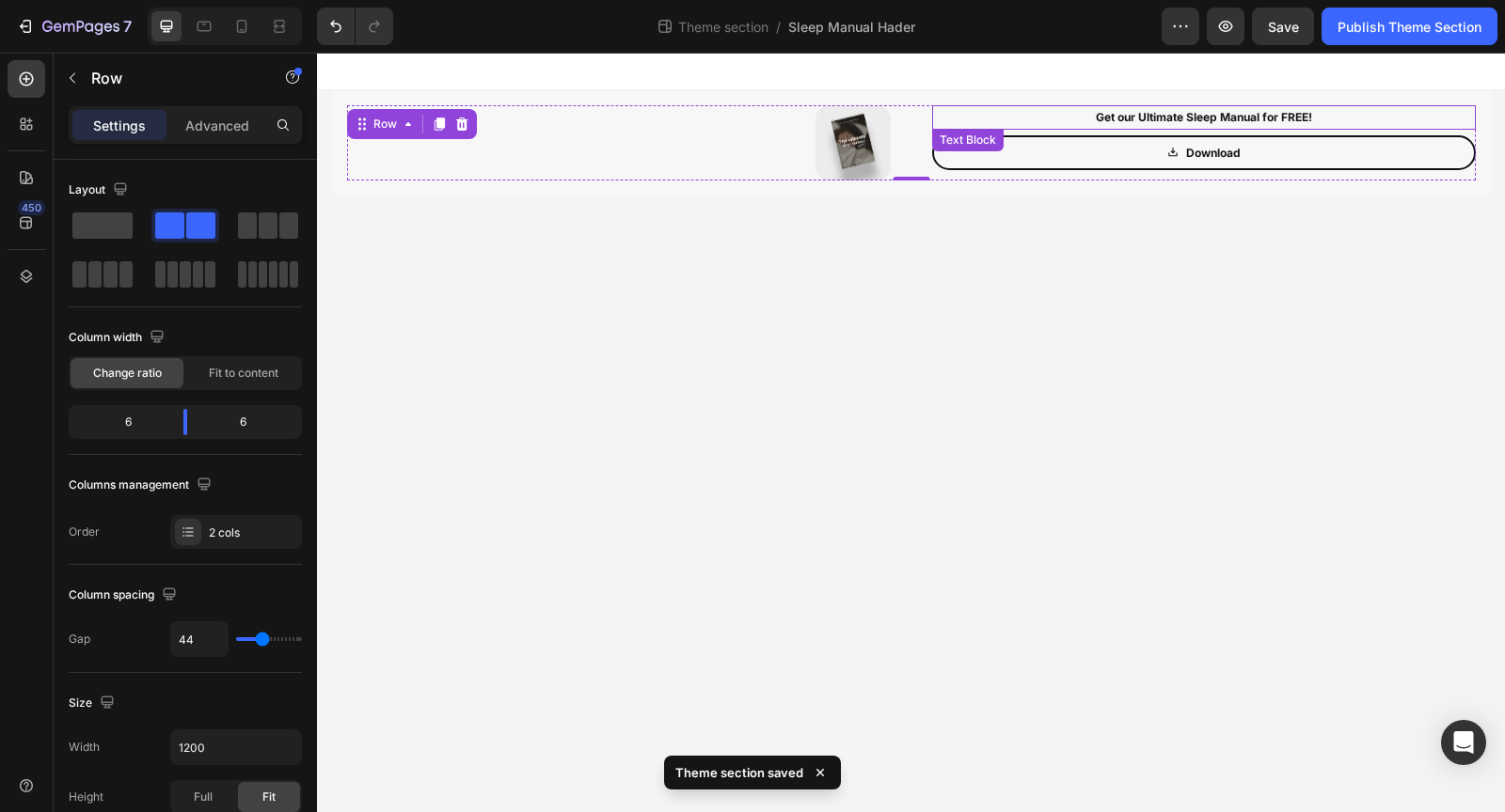
click at [1079, 111] on p "Get our Ultimate Sleep Manual for FREE!" at bounding box center [1204, 117] width 540 height 20
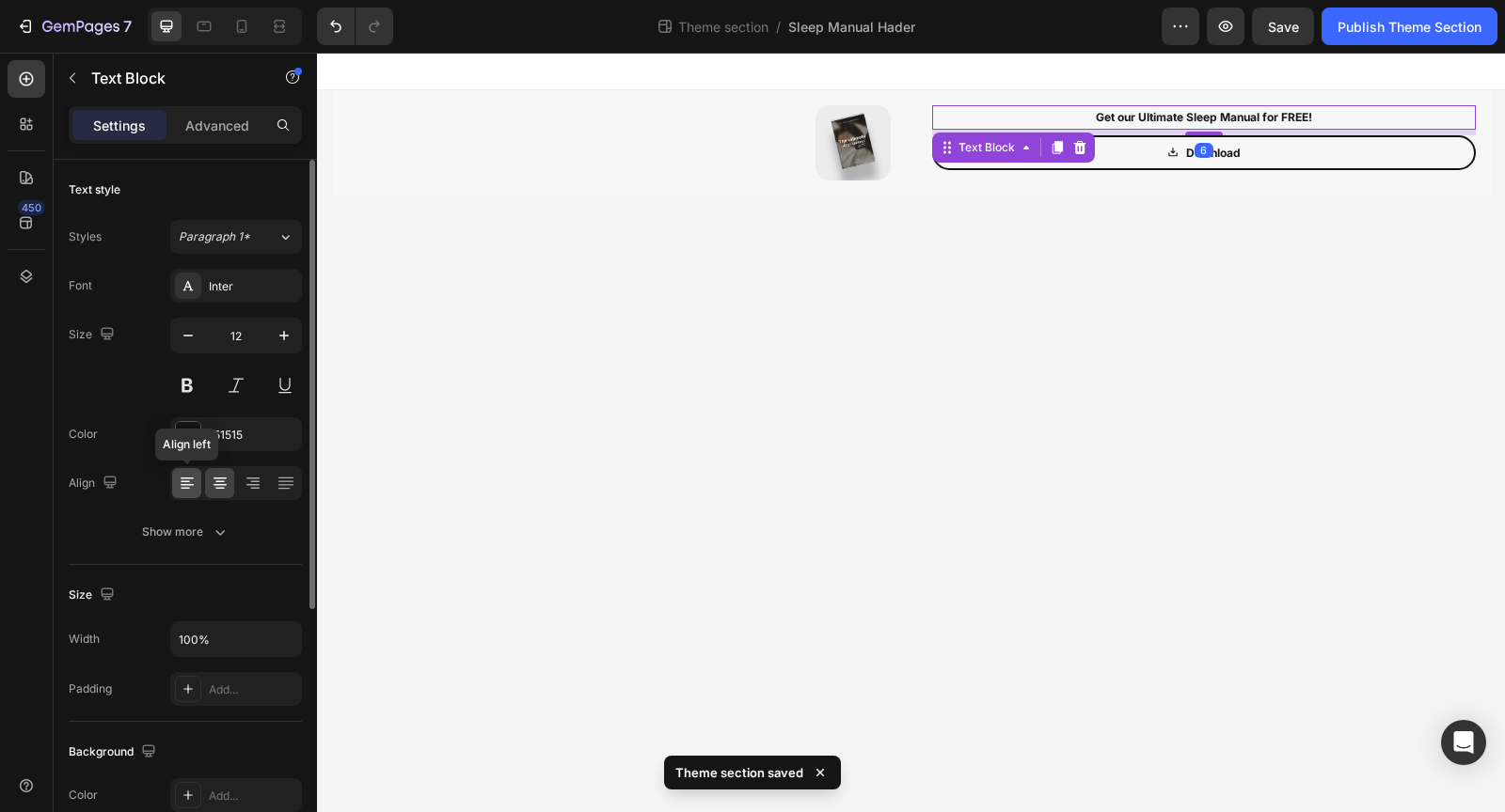
click at [191, 478] on icon at bounding box center [187, 479] width 14 height 2
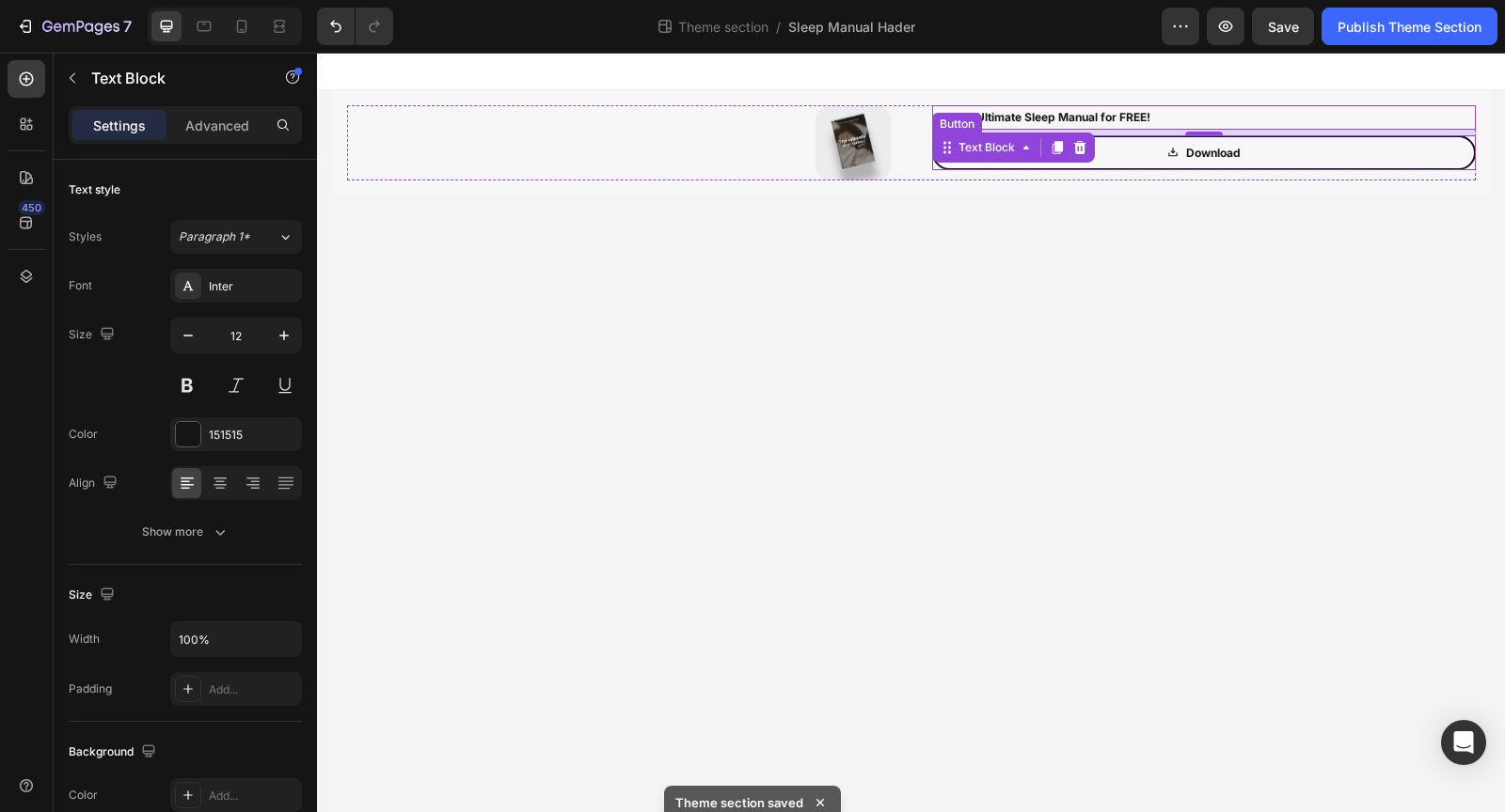
click at [1141, 150] on link "Download" at bounding box center [1204, 153] width 544 height 36
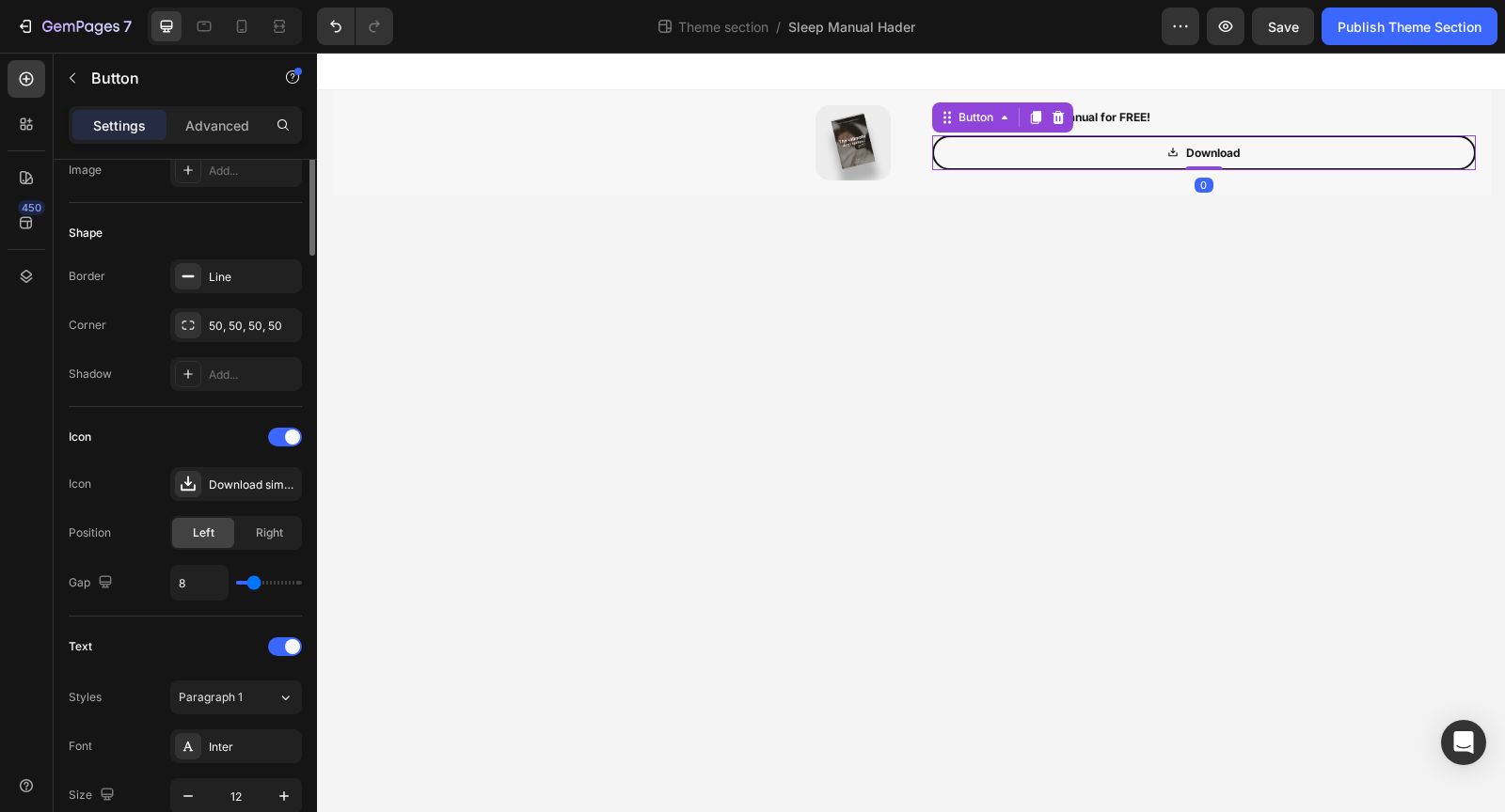
scroll to position [0, 0]
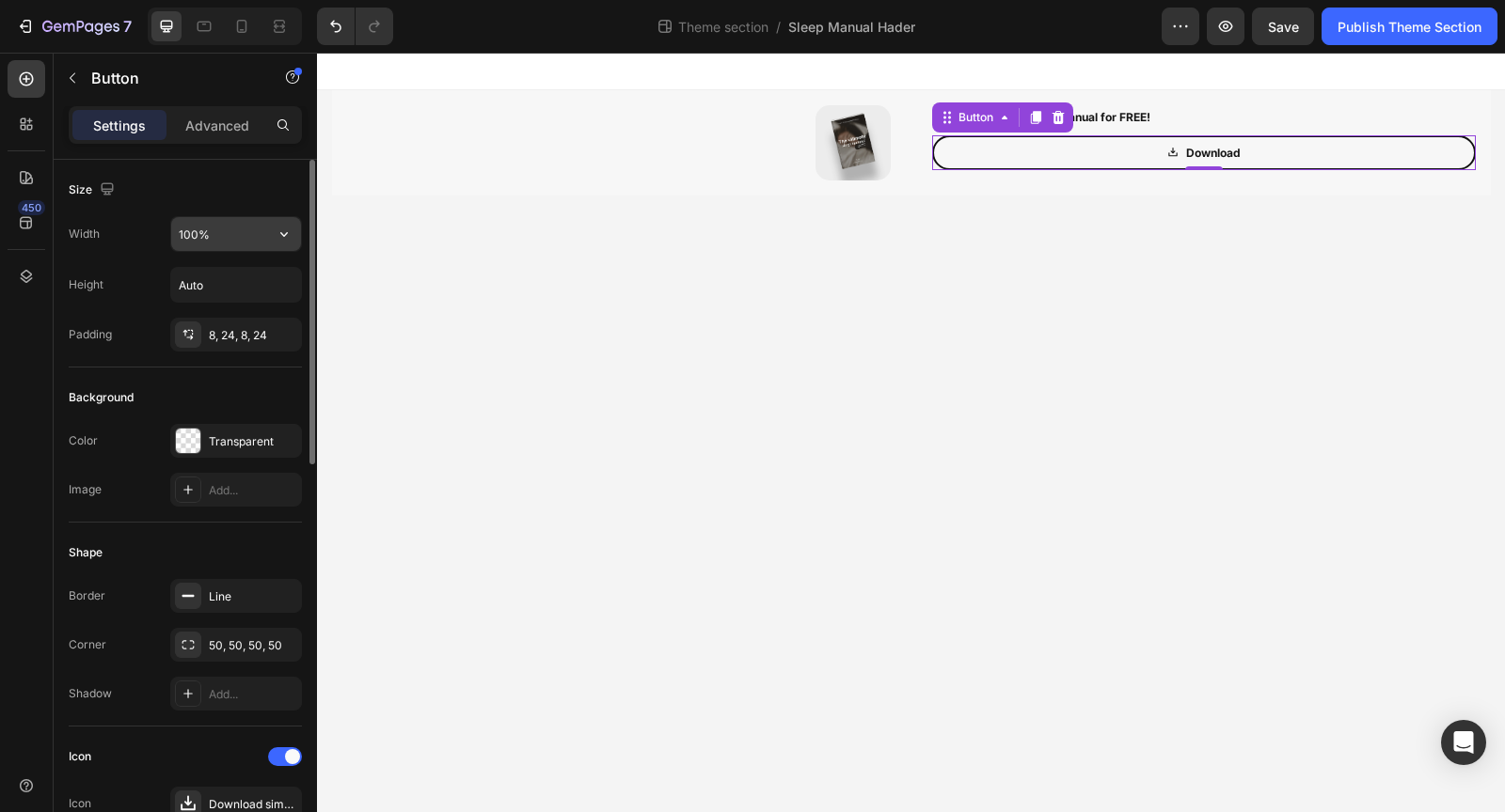
click at [251, 223] on input "100%" at bounding box center [236, 234] width 130 height 34
type input "40%"
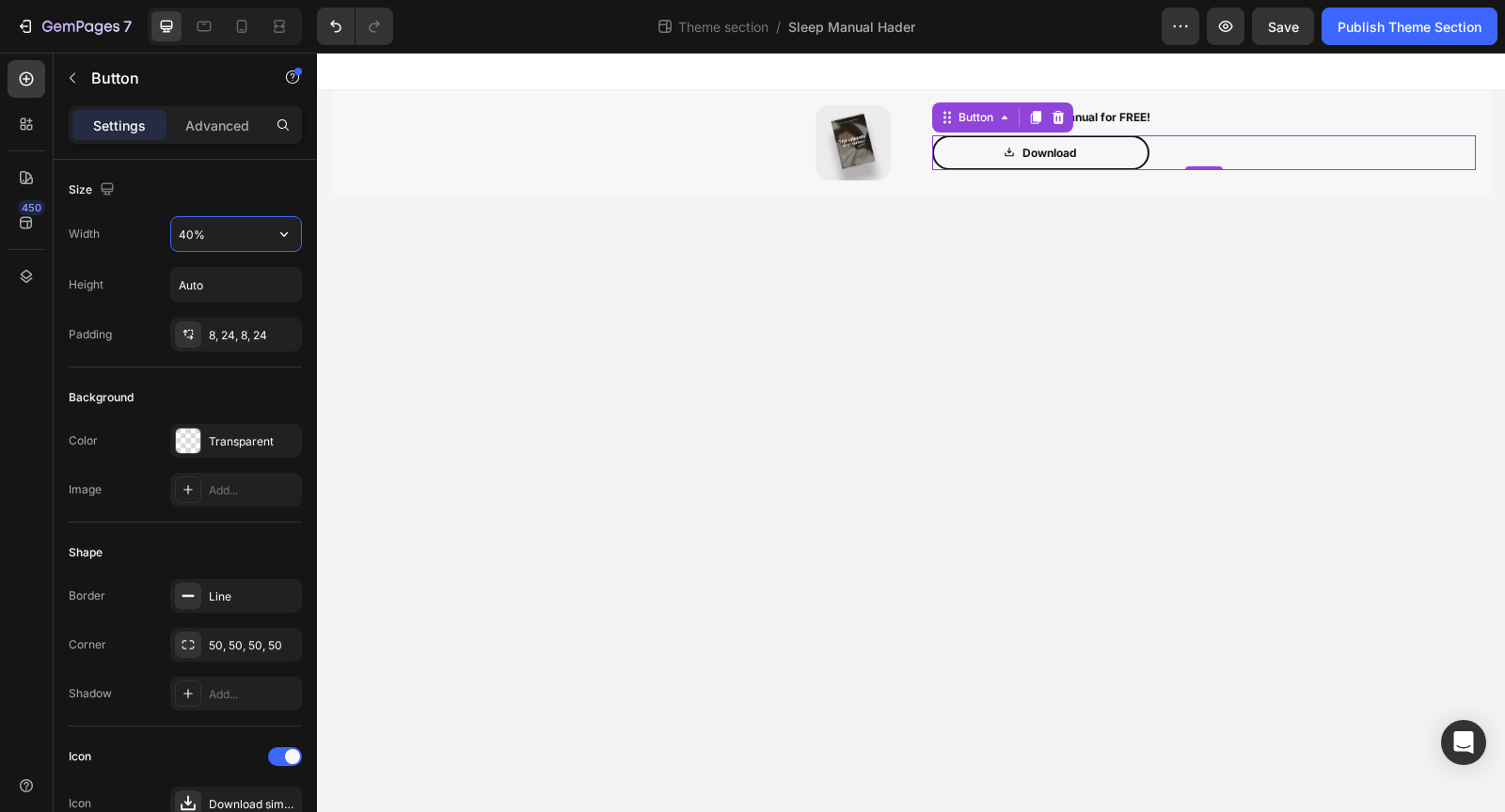
click at [861, 301] on body "Image Get our Ultimate Sleep Manual for FREE! Text Block Download Button 0 Row …" at bounding box center [911, 432] width 1188 height 760
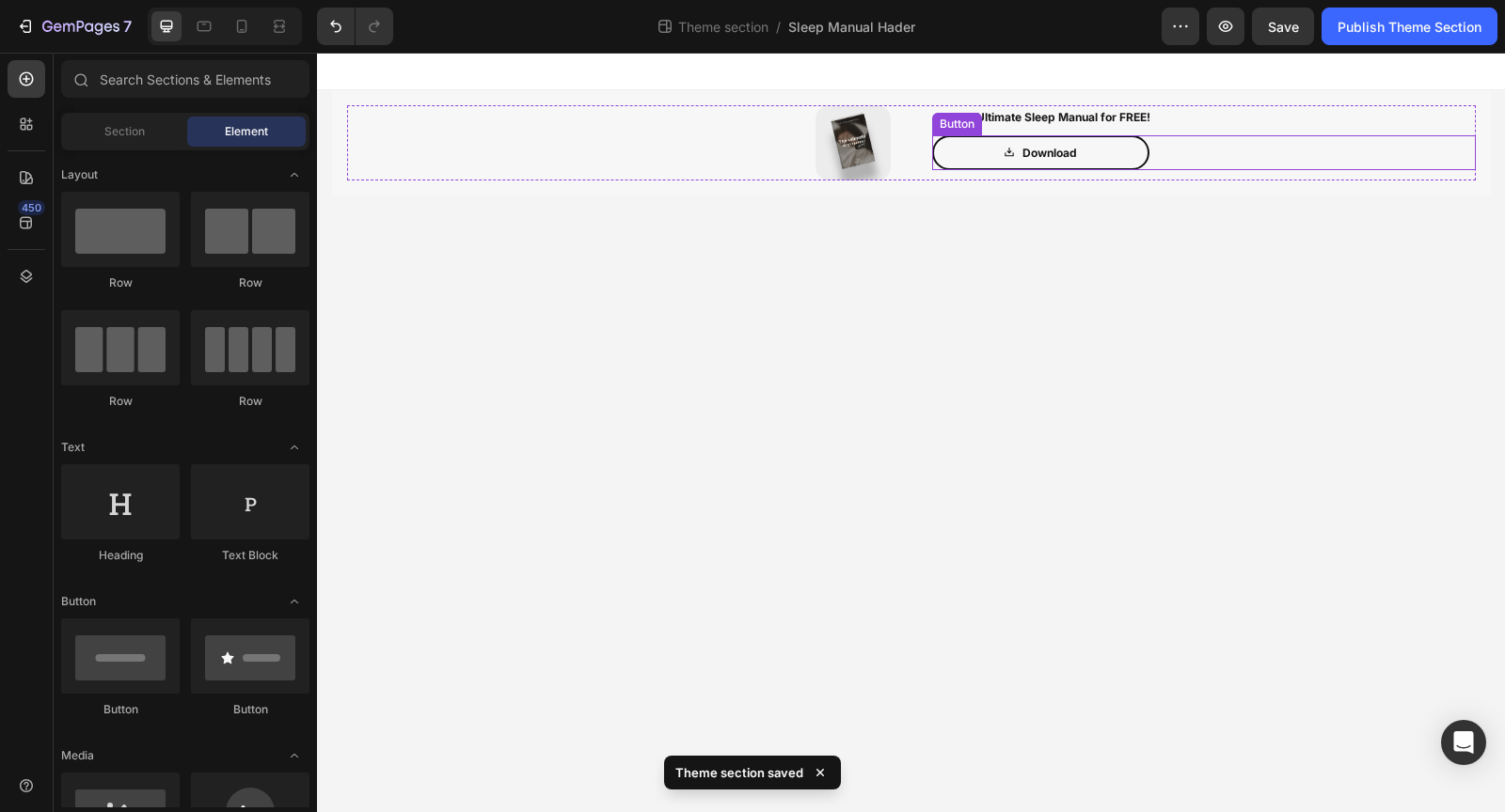
click at [1151, 156] on div "Download Button" at bounding box center [1204, 153] width 544 height 36
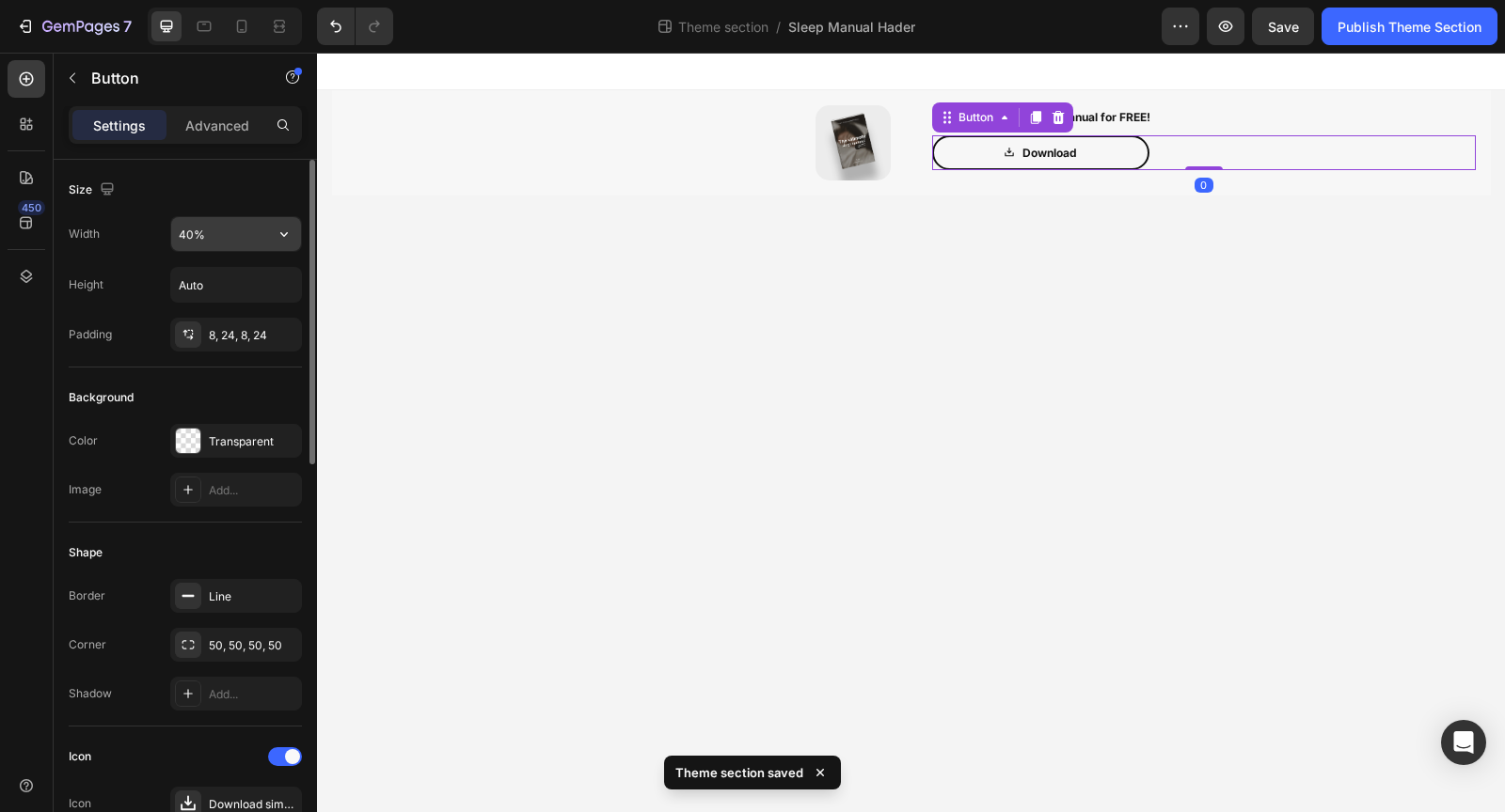
click at [225, 238] on input "40%" at bounding box center [236, 234] width 130 height 34
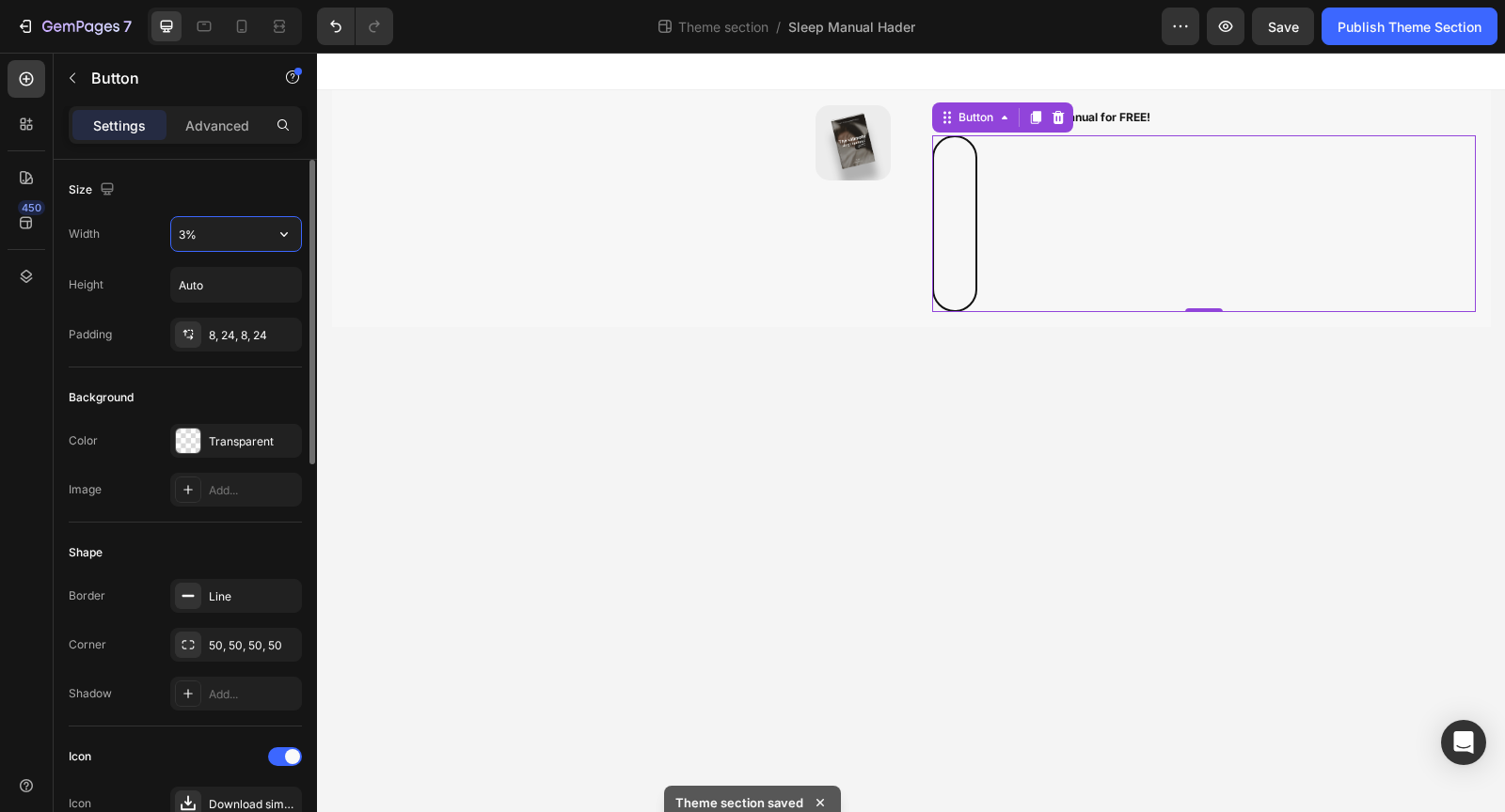
type input "30%"
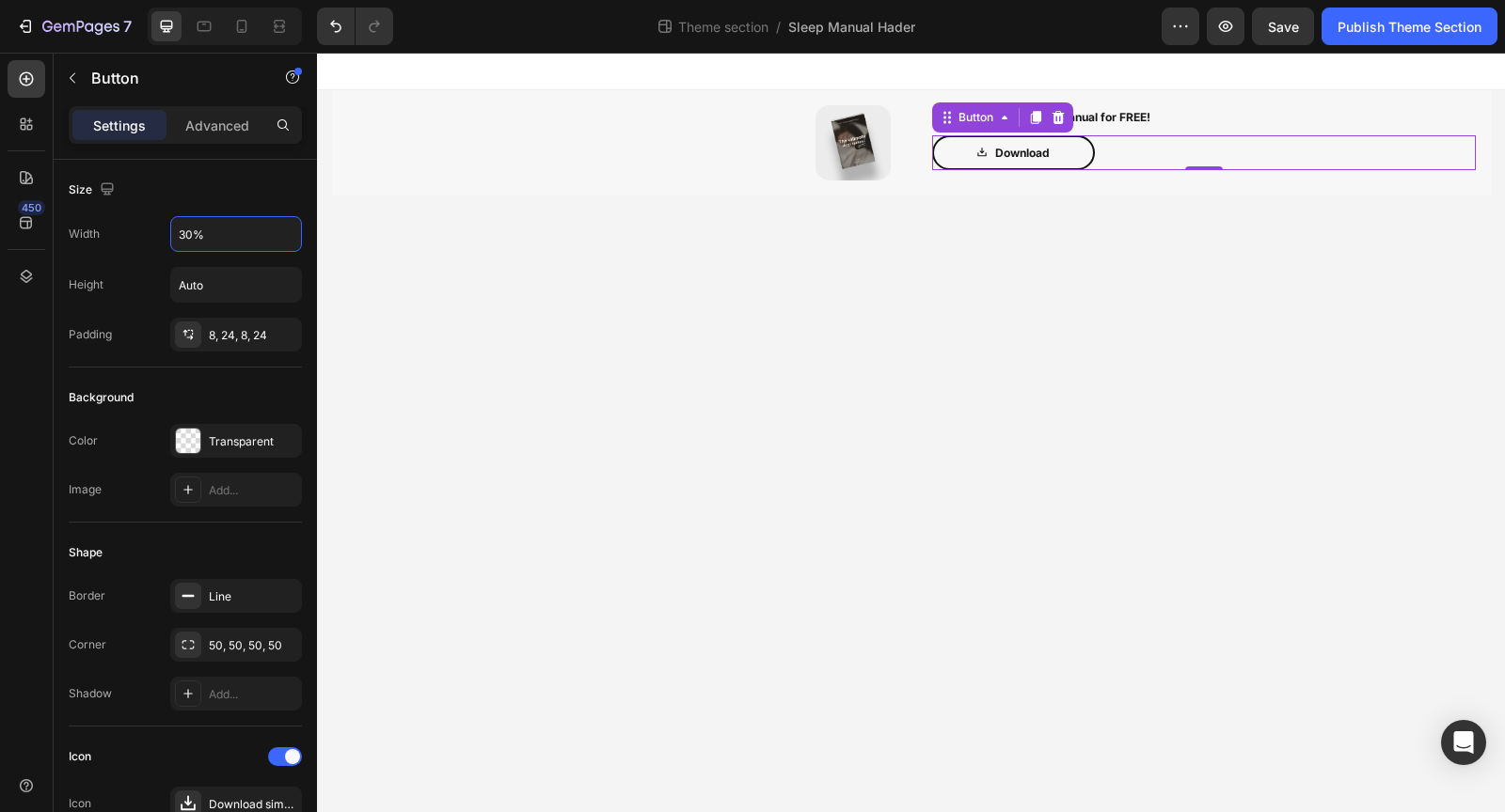
click at [797, 364] on body "Image Get our Ultimate Sleep Manual for FREE! Text Block Download Button 0 Row …" at bounding box center [911, 432] width 1188 height 760
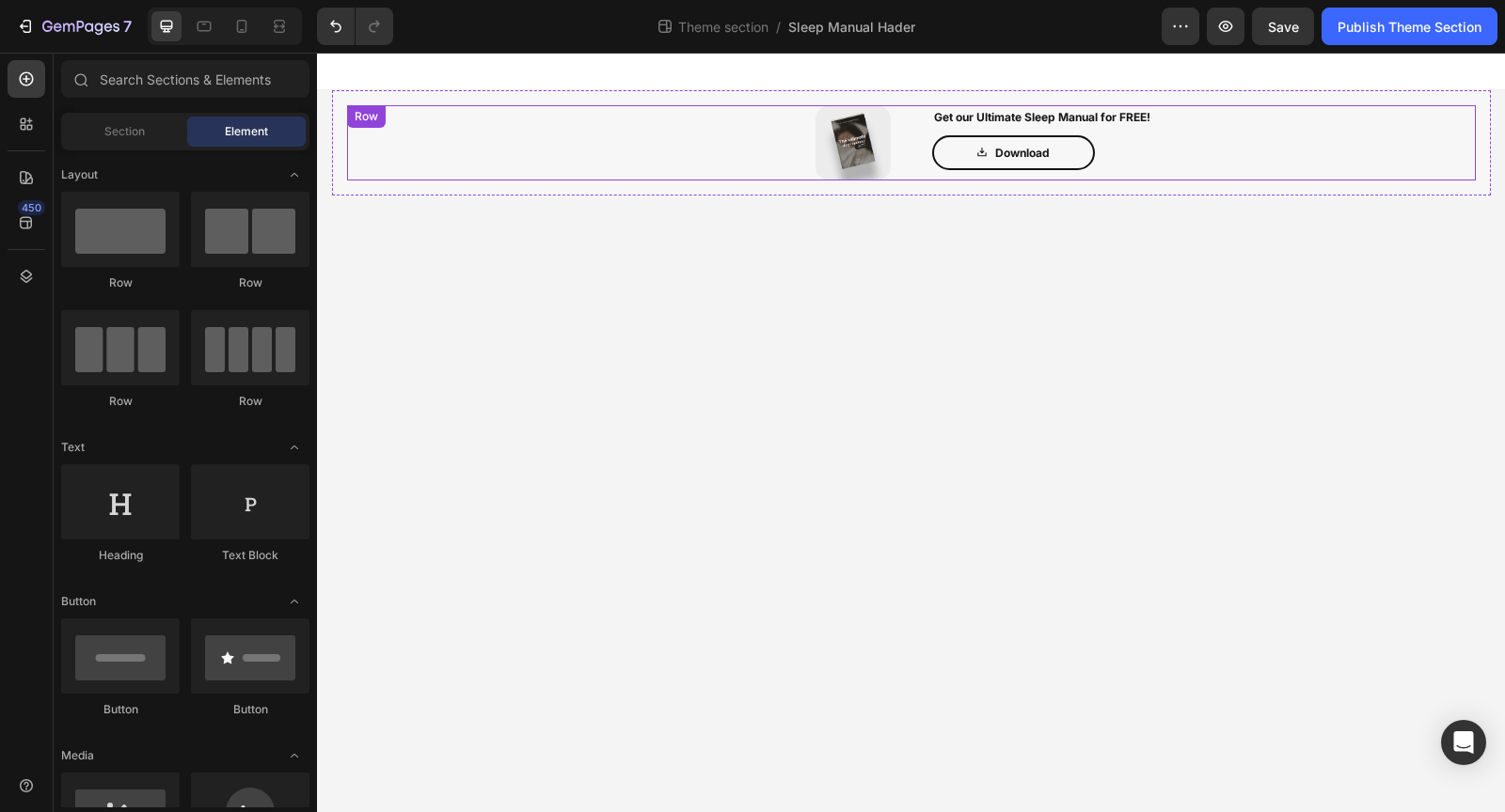
click at [912, 177] on div "Image Get our Ultimate Sleep Manual for FREE! Text Block Download Button Row" at bounding box center [911, 143] width 1128 height 76
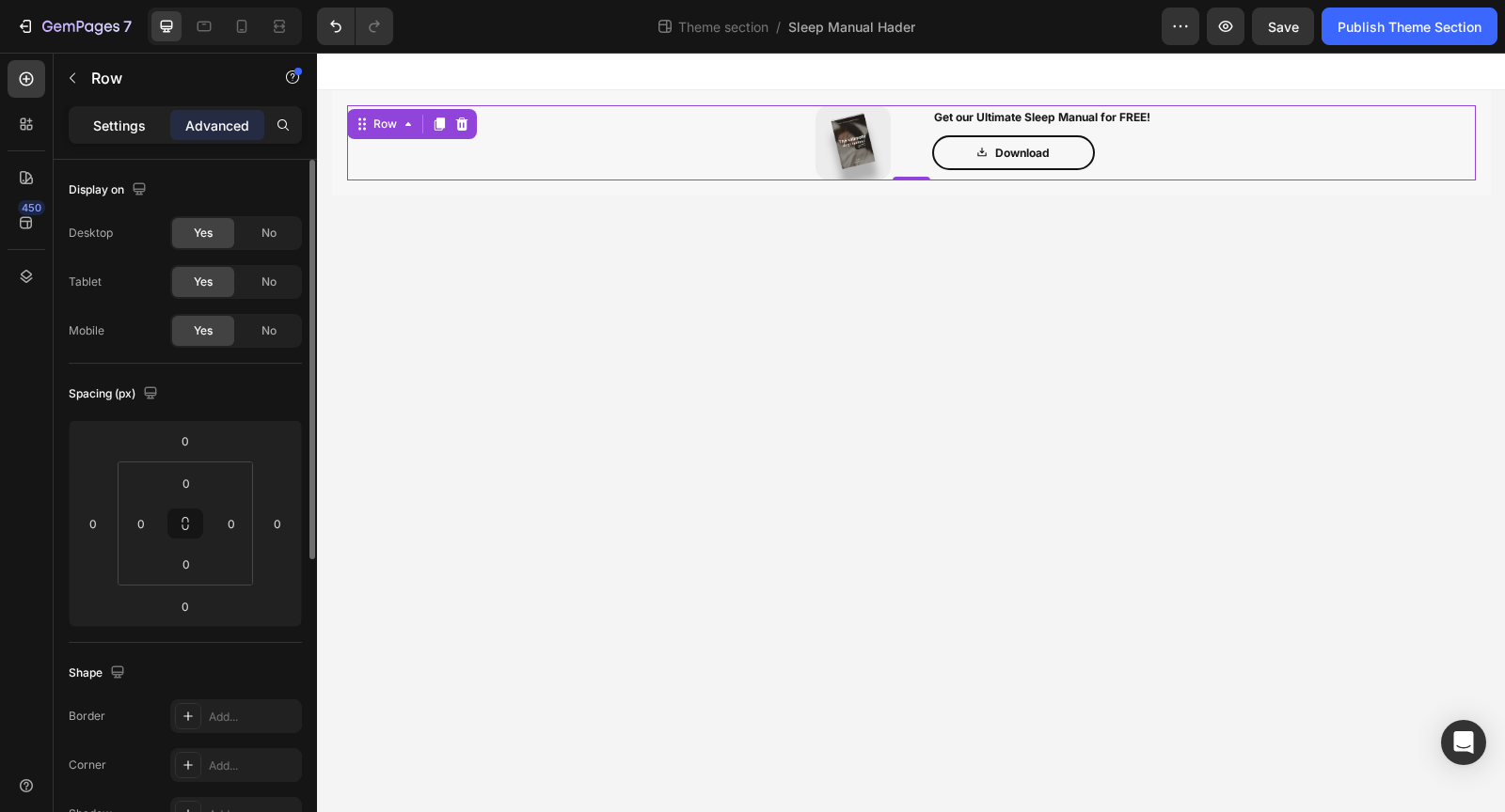
click at [142, 129] on p "Settings" at bounding box center [119, 125] width 52 height 19
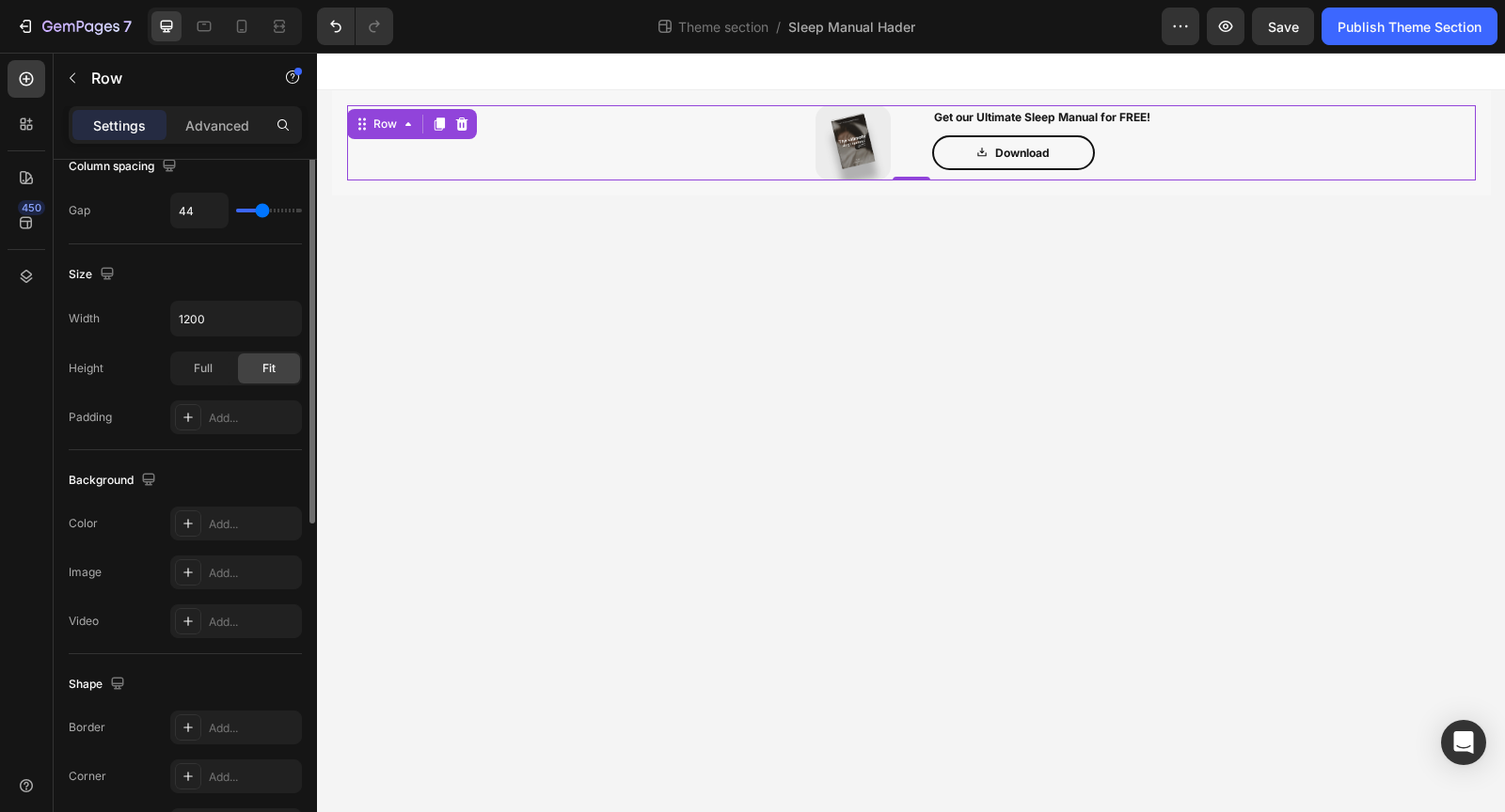
scroll to position [650, 0]
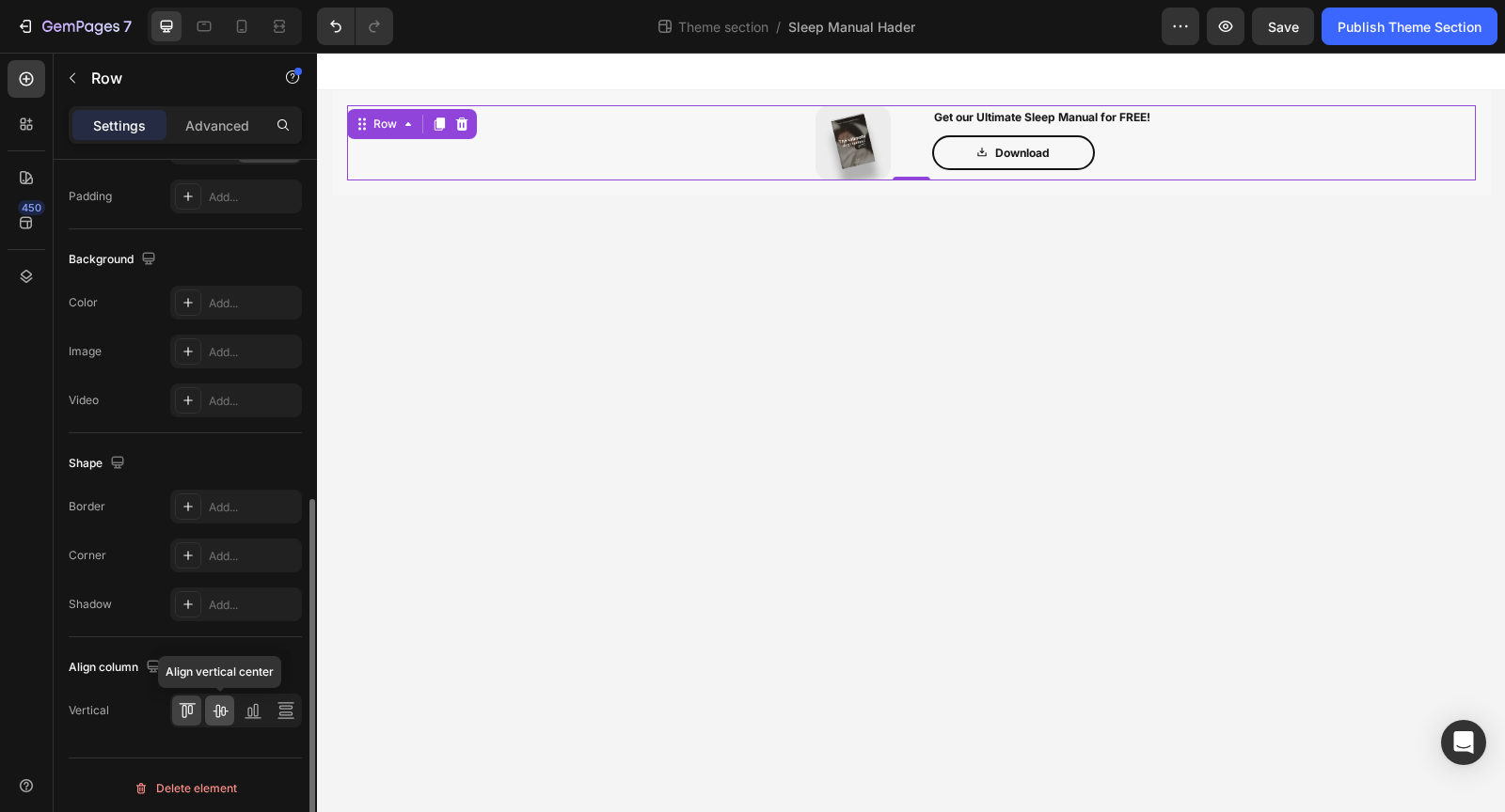
click at [218, 702] on icon at bounding box center [219, 710] width 18 height 18
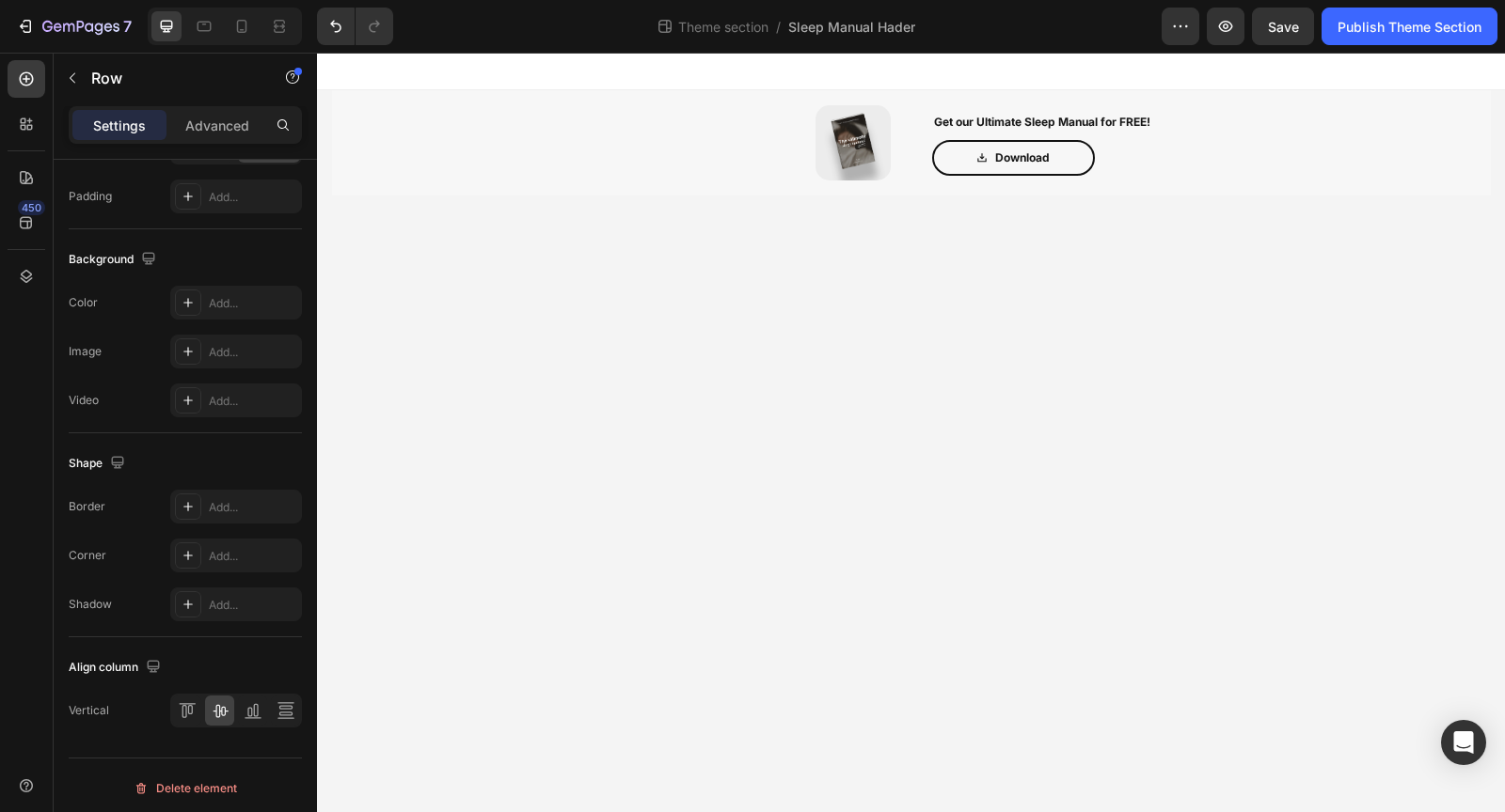
click at [538, 590] on body "Image Get our Ultimate Sleep Manual for FREE! Text Block Download Button Row Ro…" at bounding box center [911, 432] width 1188 height 760
